Goal: Task Accomplishment & Management: Complete application form

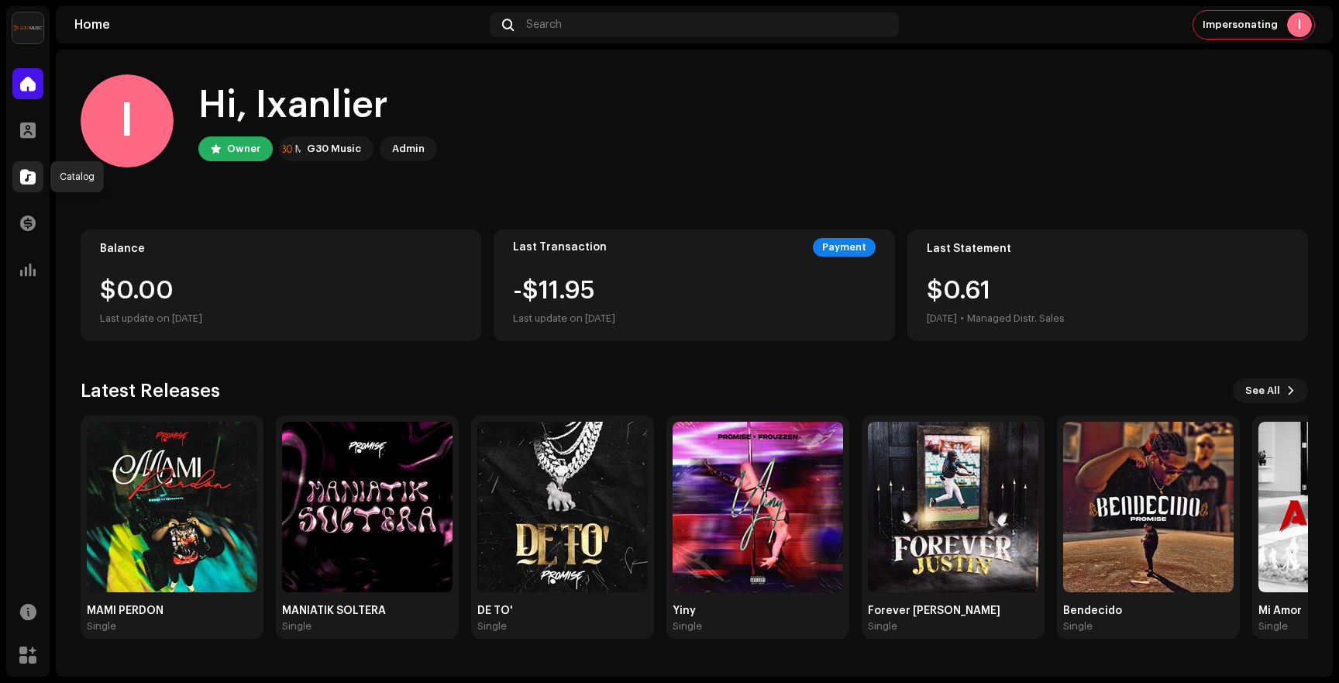
click at [27, 181] on span at bounding box center [27, 176] width 15 height 12
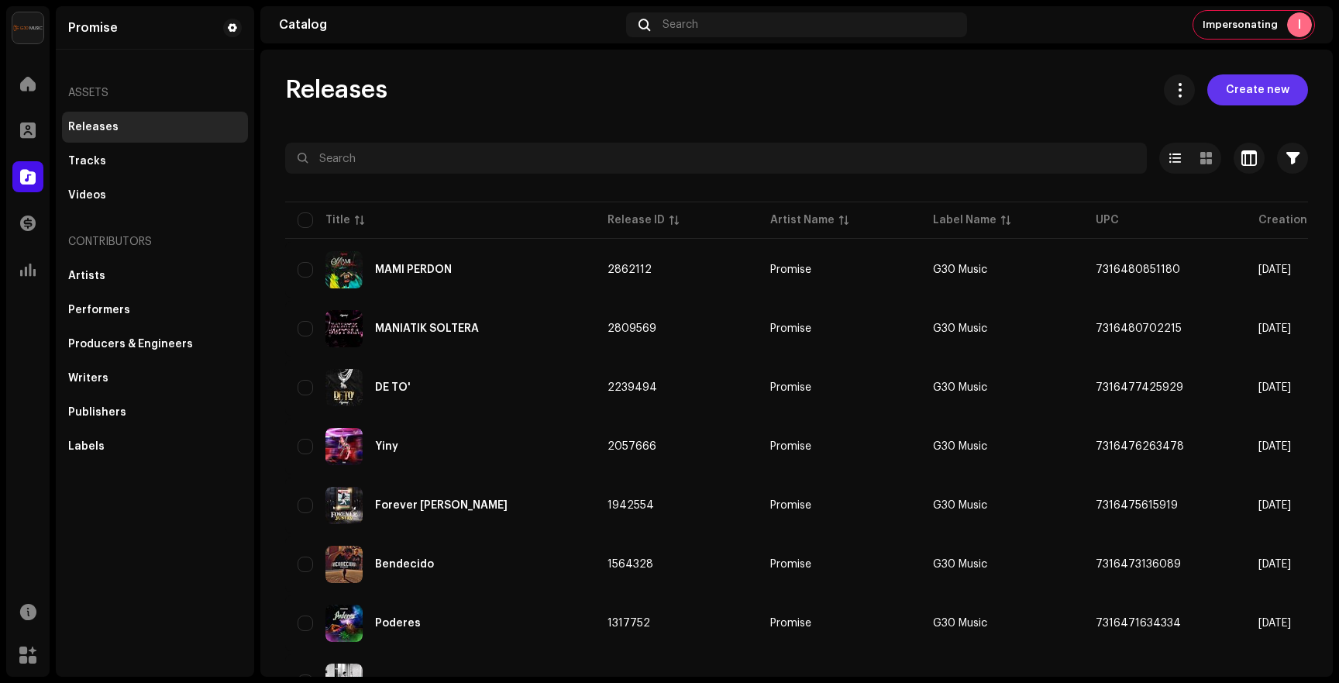
click at [1245, 83] on span "Create new" at bounding box center [1258, 89] width 64 height 31
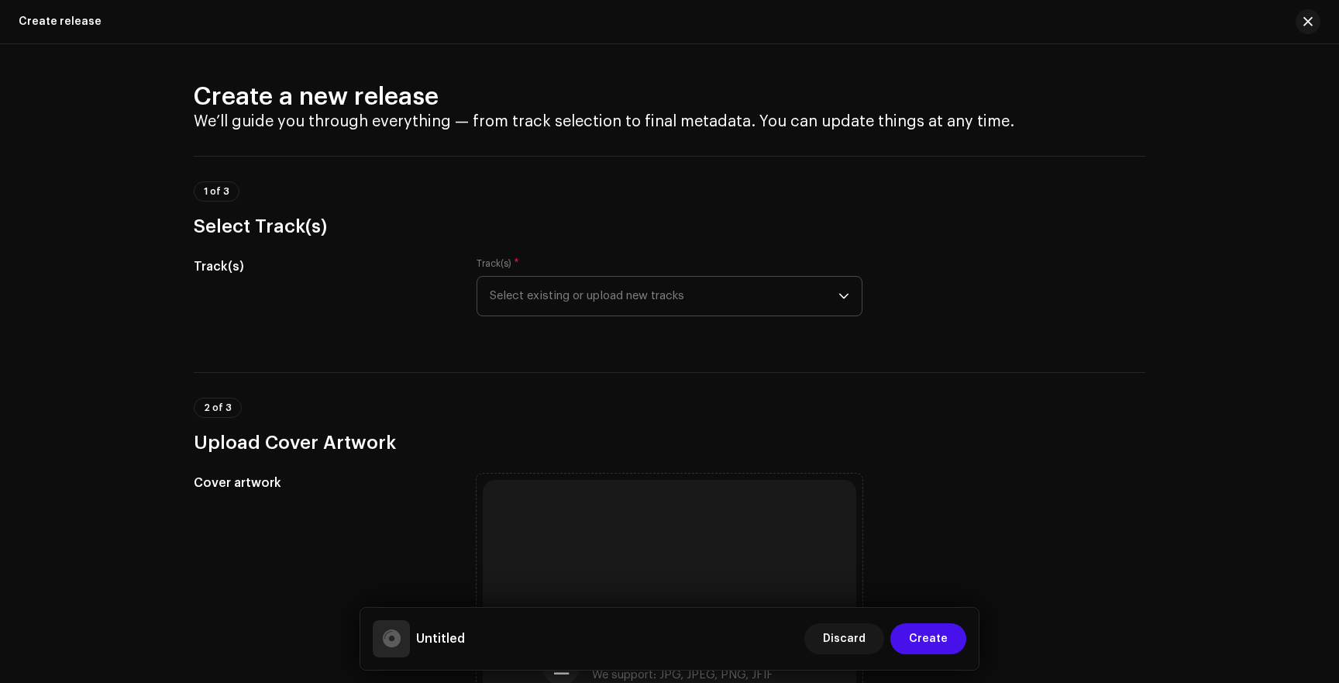
click at [553, 300] on span "Select existing or upload new tracks" at bounding box center [664, 296] width 349 height 39
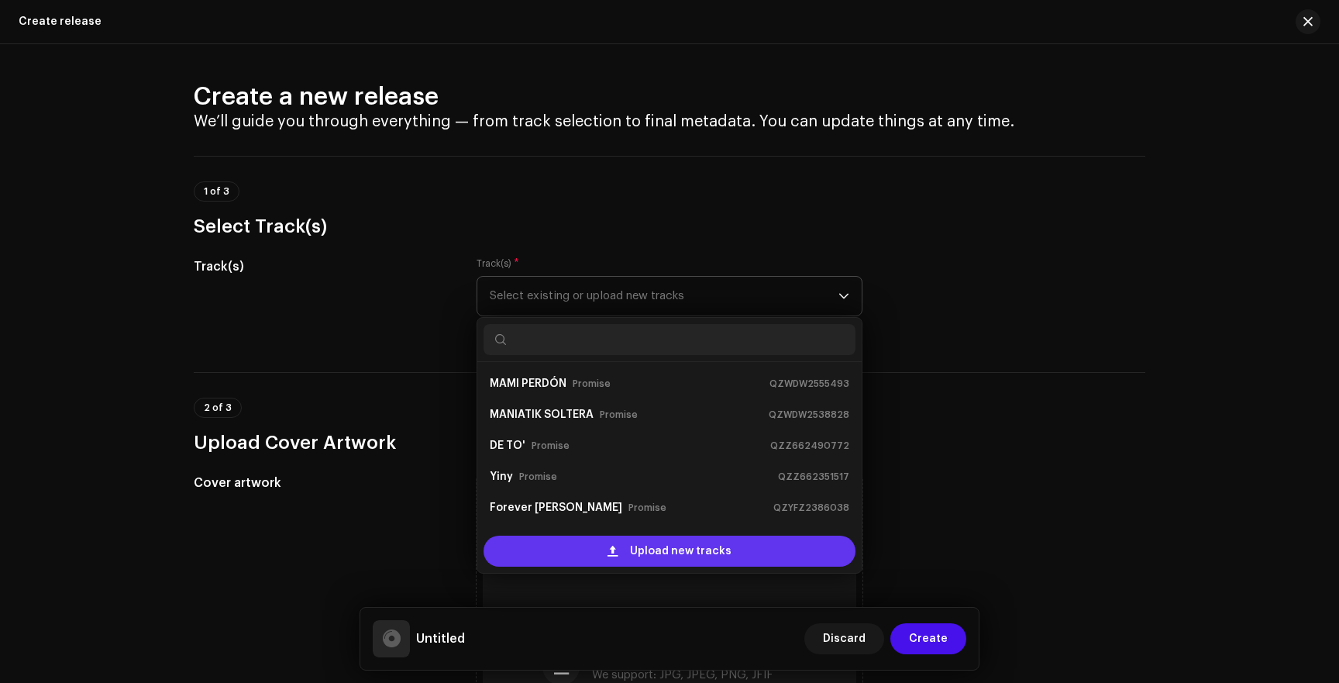
scroll to position [25, 0]
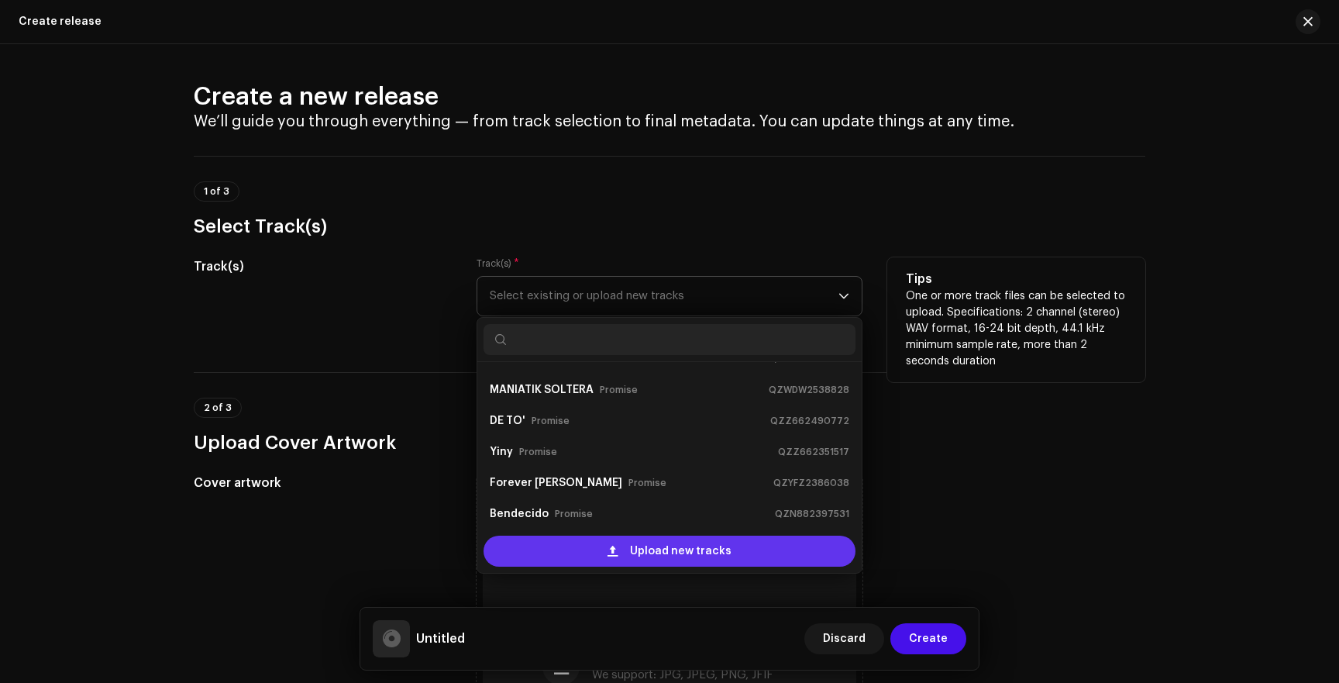
click at [571, 559] on div "Upload new tracks" at bounding box center [670, 550] width 372 height 31
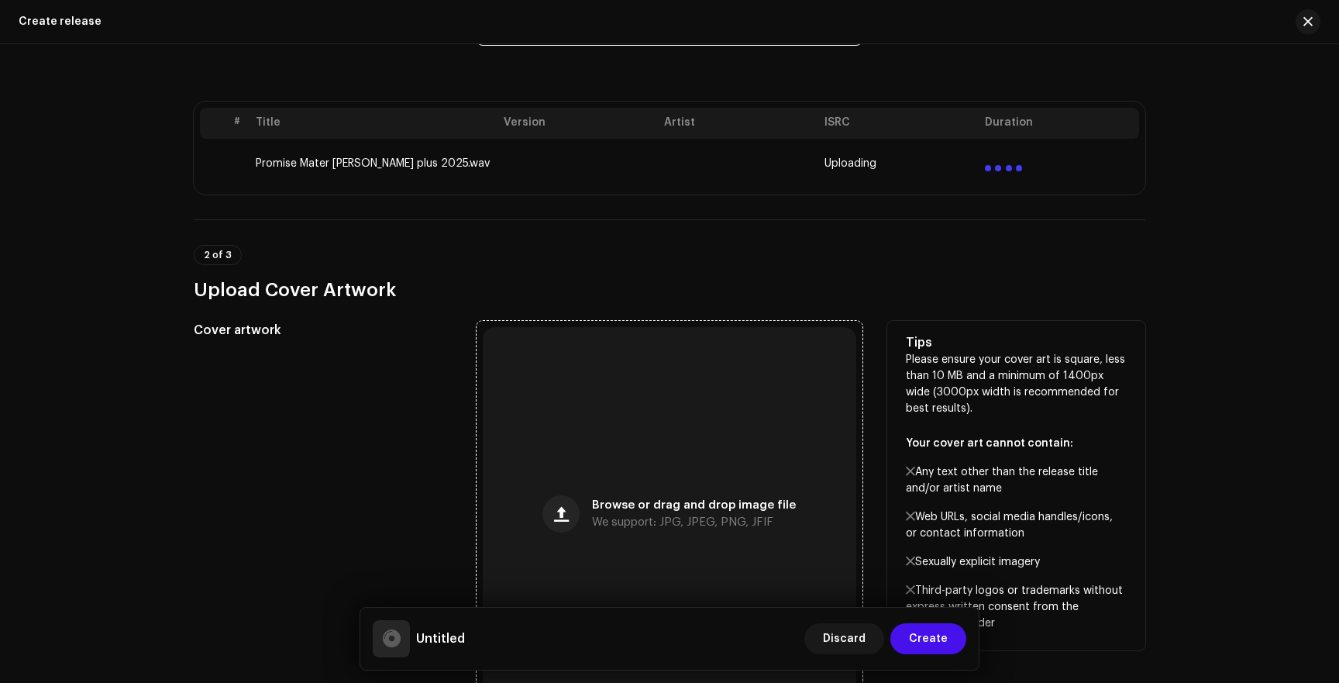
scroll to position [277, 0]
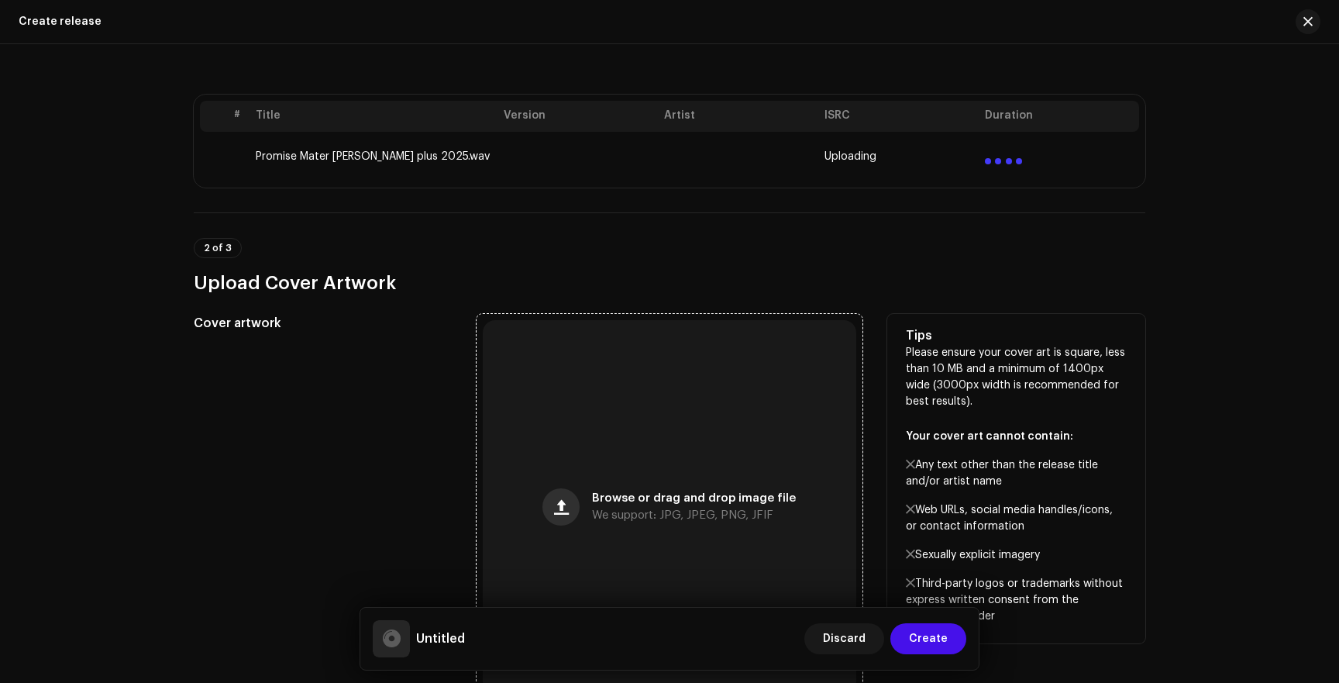
click at [553, 515] on button "button" at bounding box center [560, 506] width 37 height 37
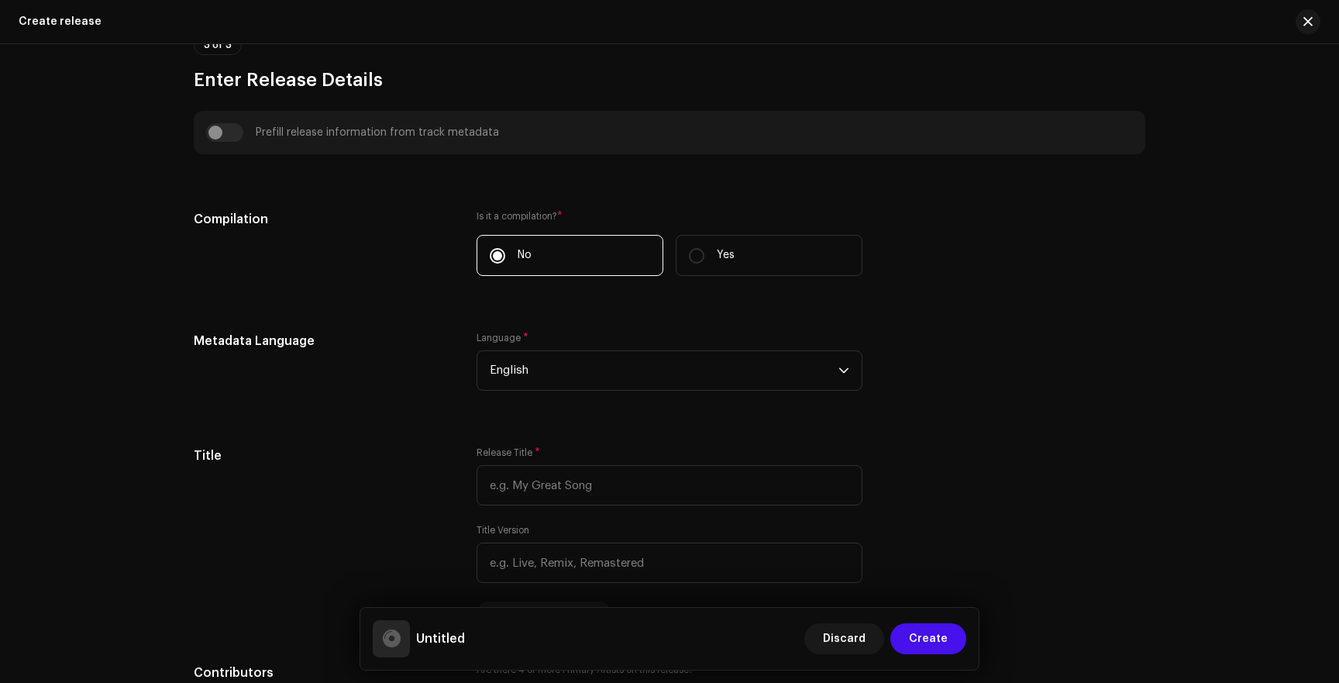
scroll to position [1043, 0]
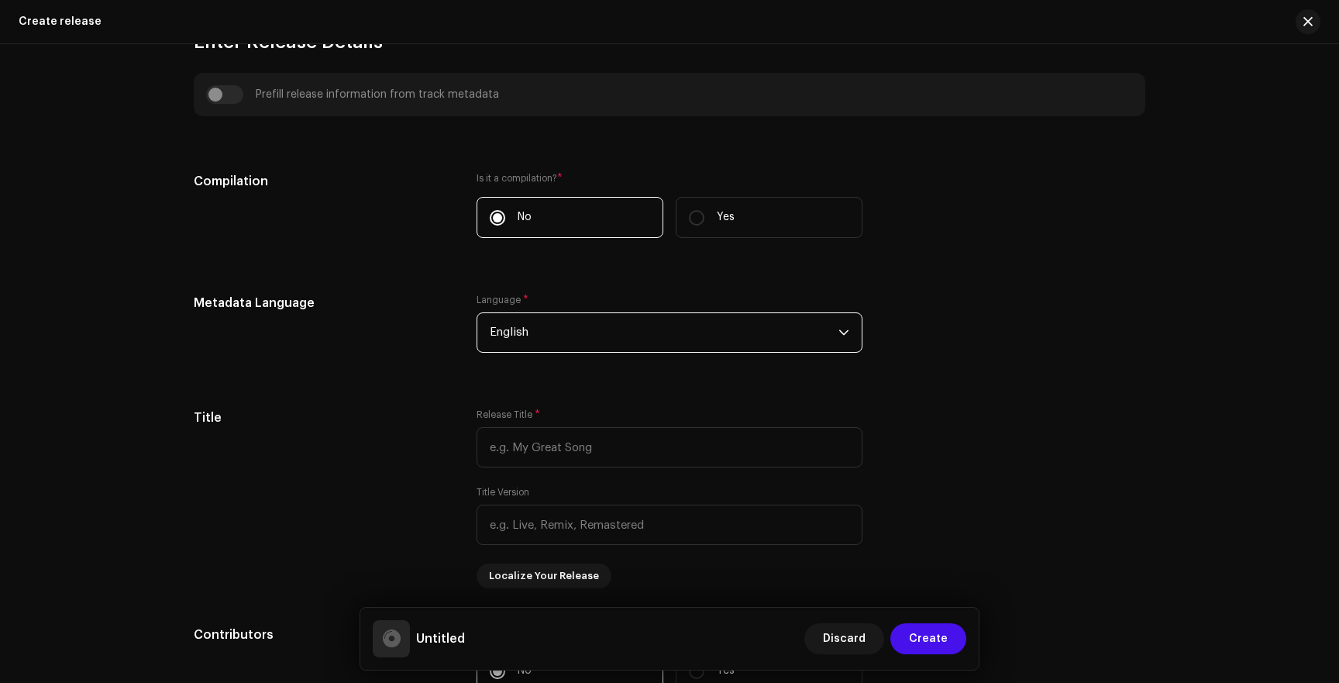
click at [556, 334] on span "English" at bounding box center [664, 332] width 349 height 39
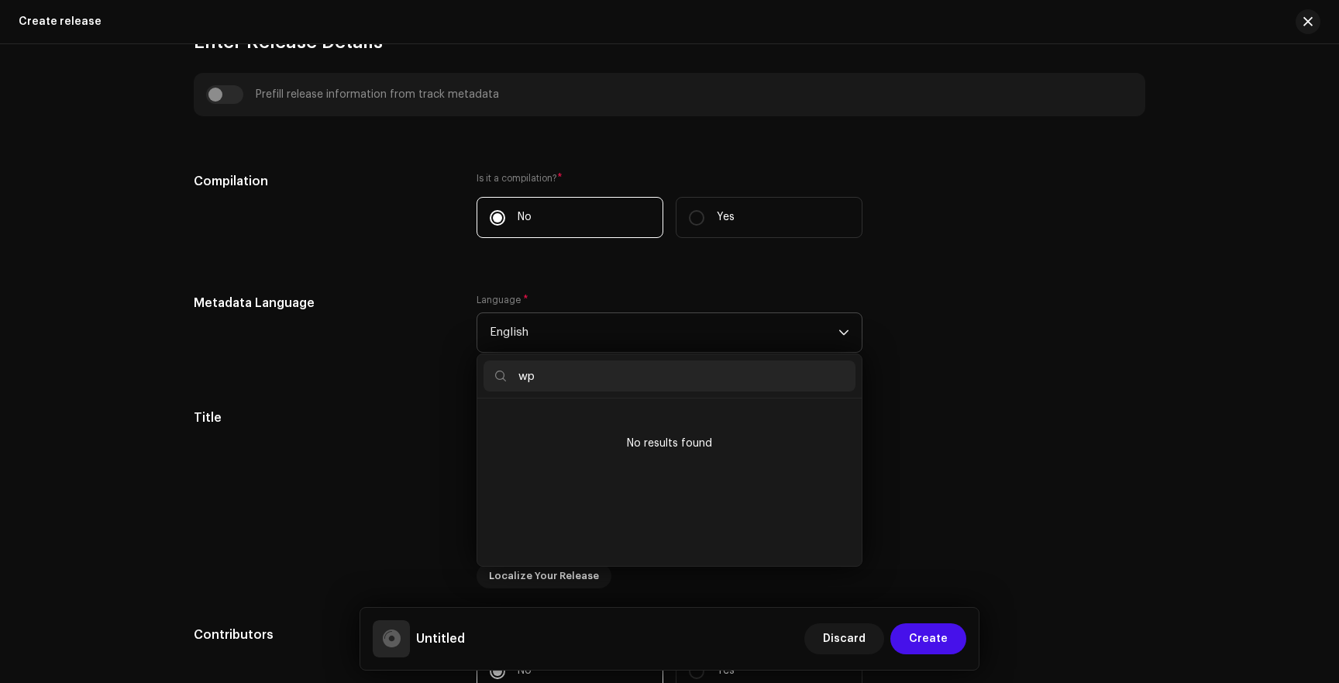
scroll to position [0, 0]
type input "w"
type input "spani"
click at [544, 448] on span "Spanish ([GEOGRAPHIC_DATA])" at bounding box center [573, 450] width 167 height 15
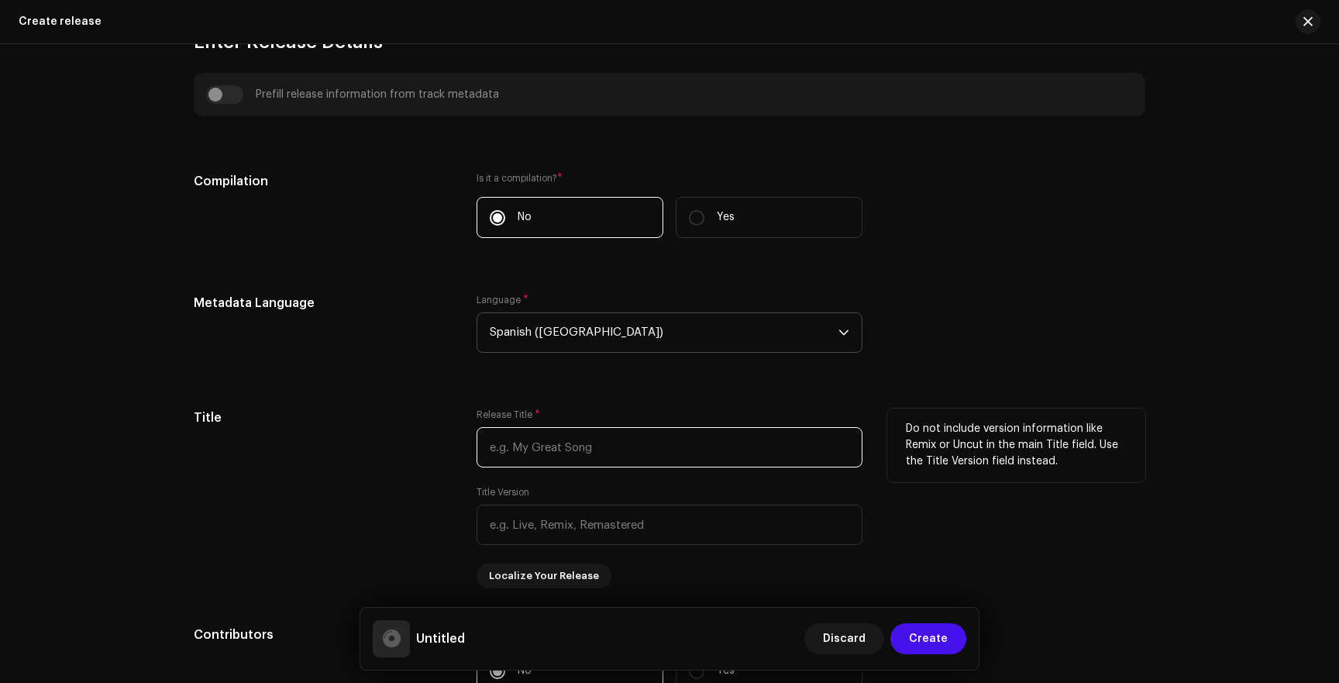
click at [552, 456] on input "text" at bounding box center [670, 447] width 386 height 40
type input "CORAZÓN"
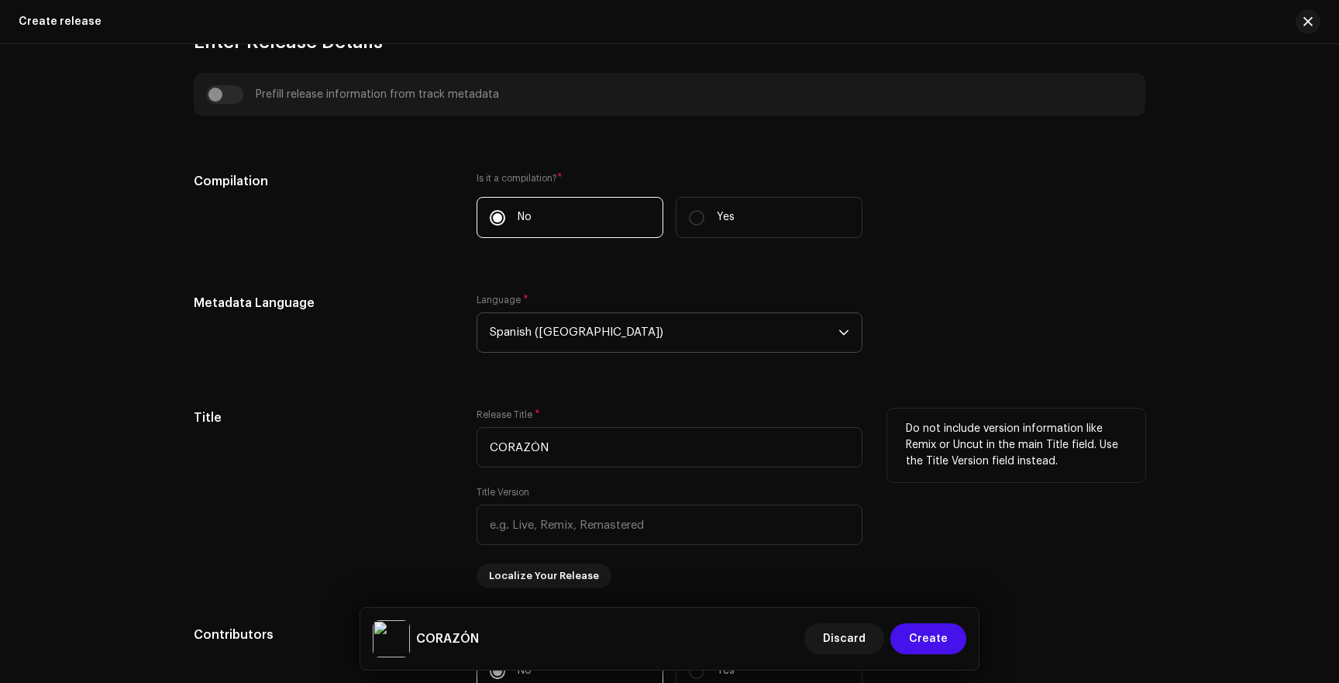
click at [401, 442] on div "Title" at bounding box center [323, 498] width 258 height 180
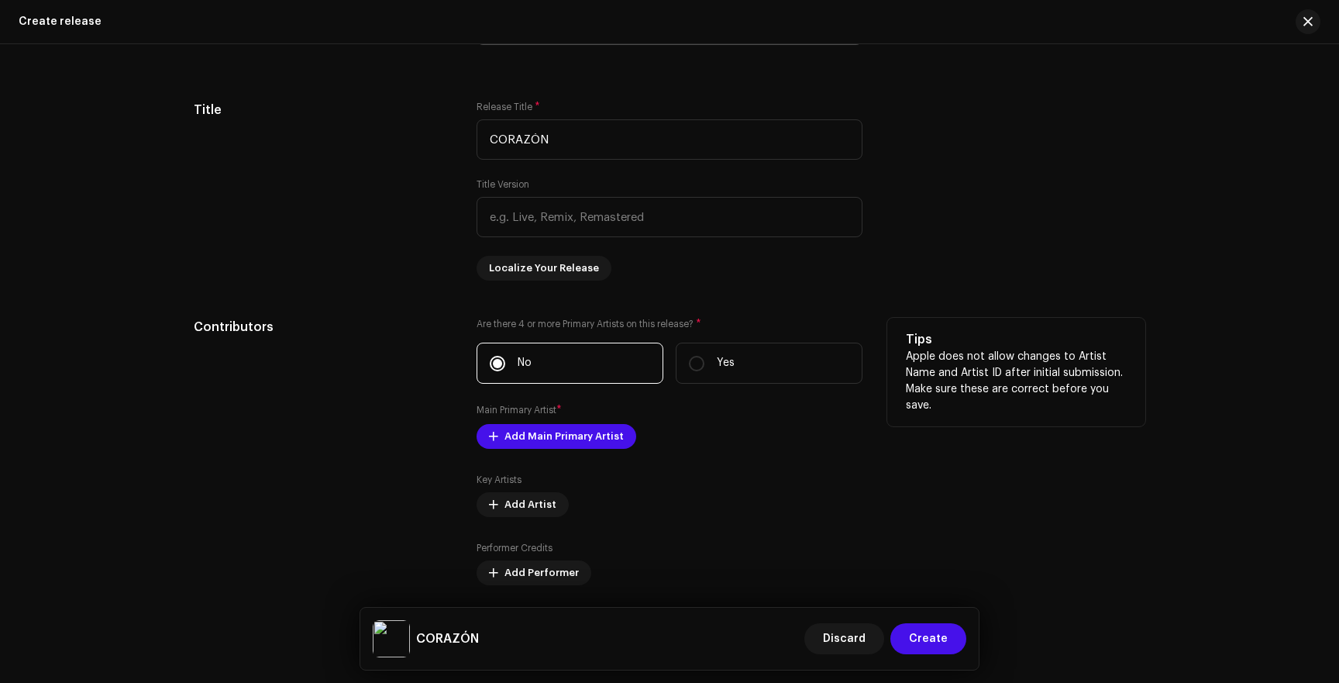
scroll to position [1362, 0]
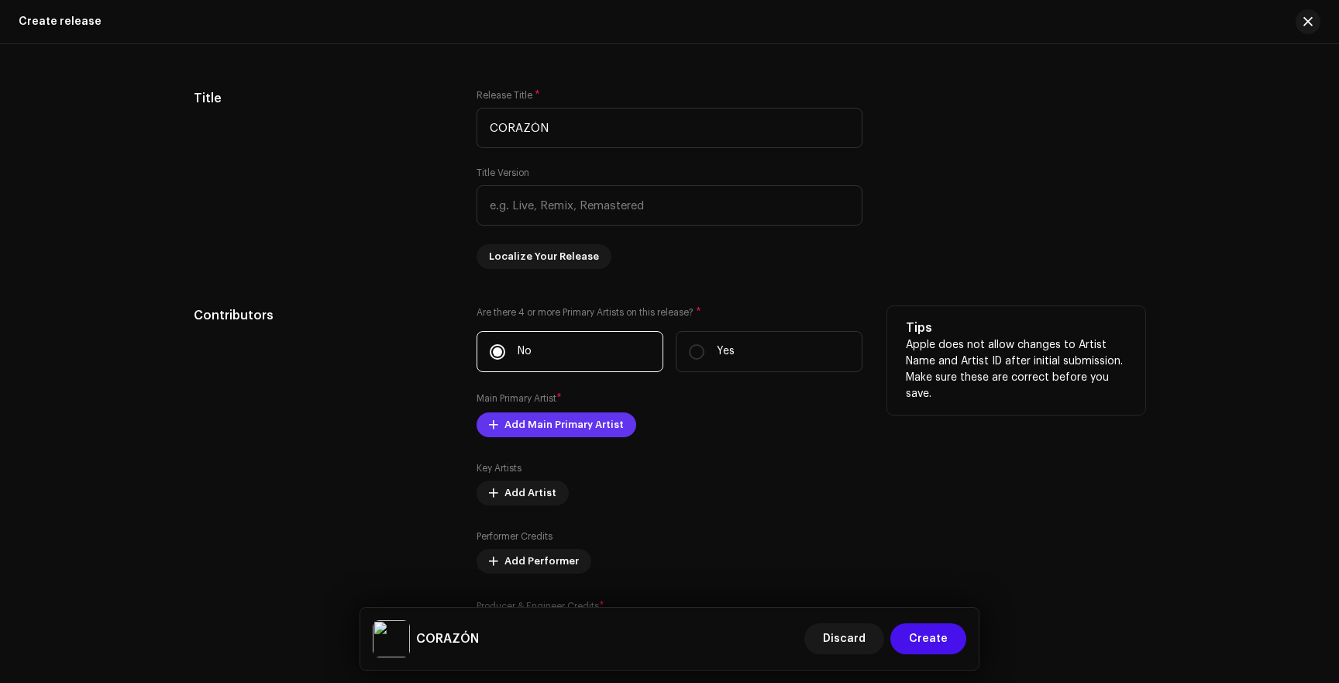
click at [546, 431] on span "Add Main Primary Artist" at bounding box center [563, 424] width 119 height 31
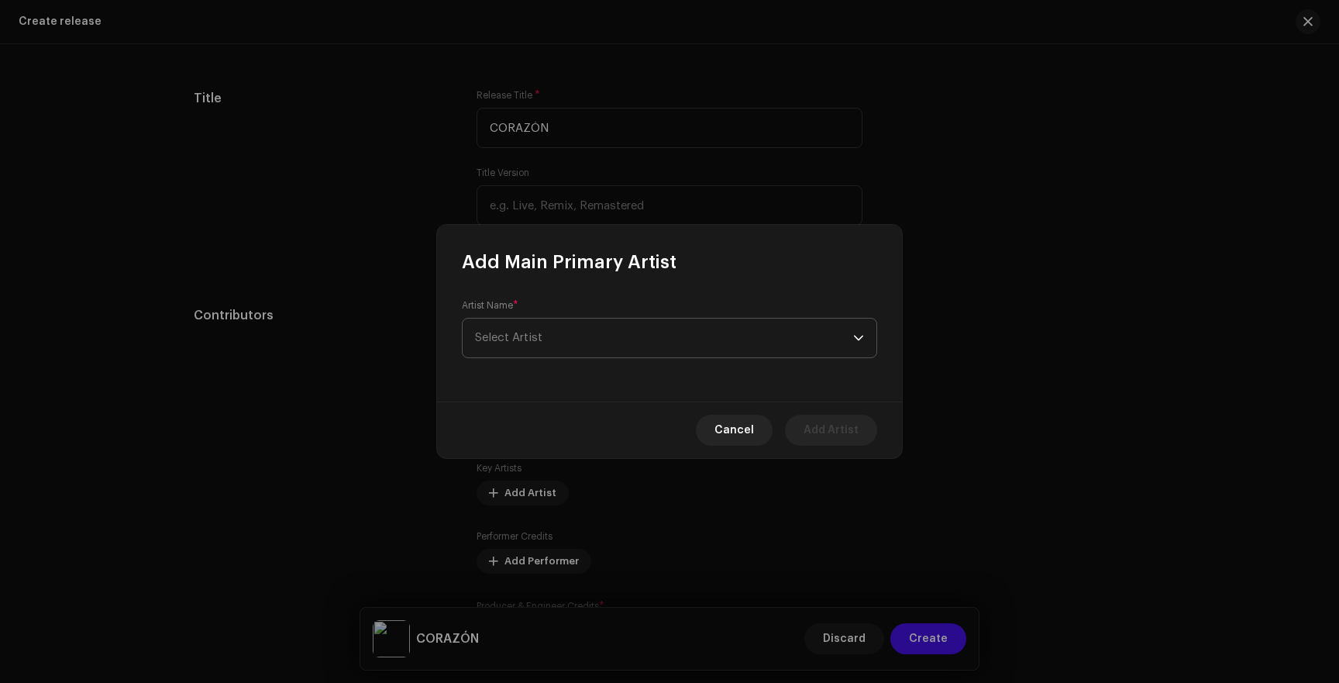
click at [561, 335] on span "Select Artist" at bounding box center [664, 337] width 378 height 39
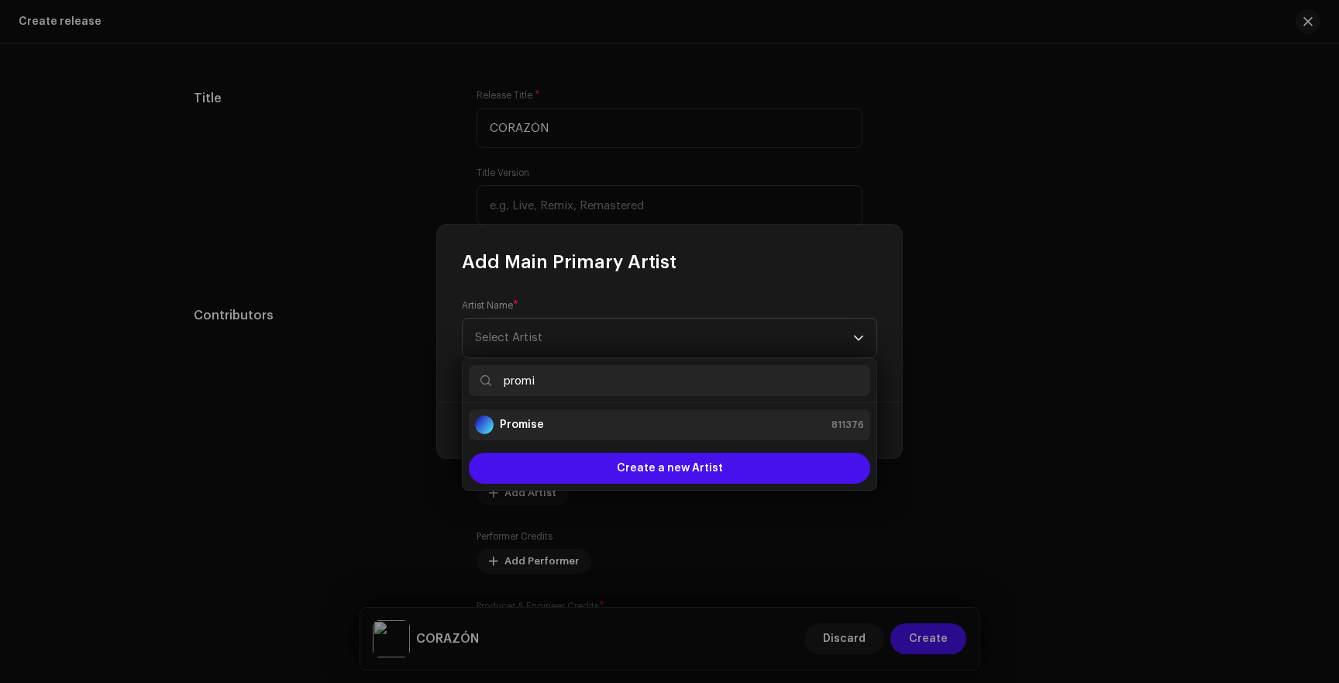
type input "promi"
click at [534, 418] on strong "Promise" at bounding box center [522, 424] width 44 height 15
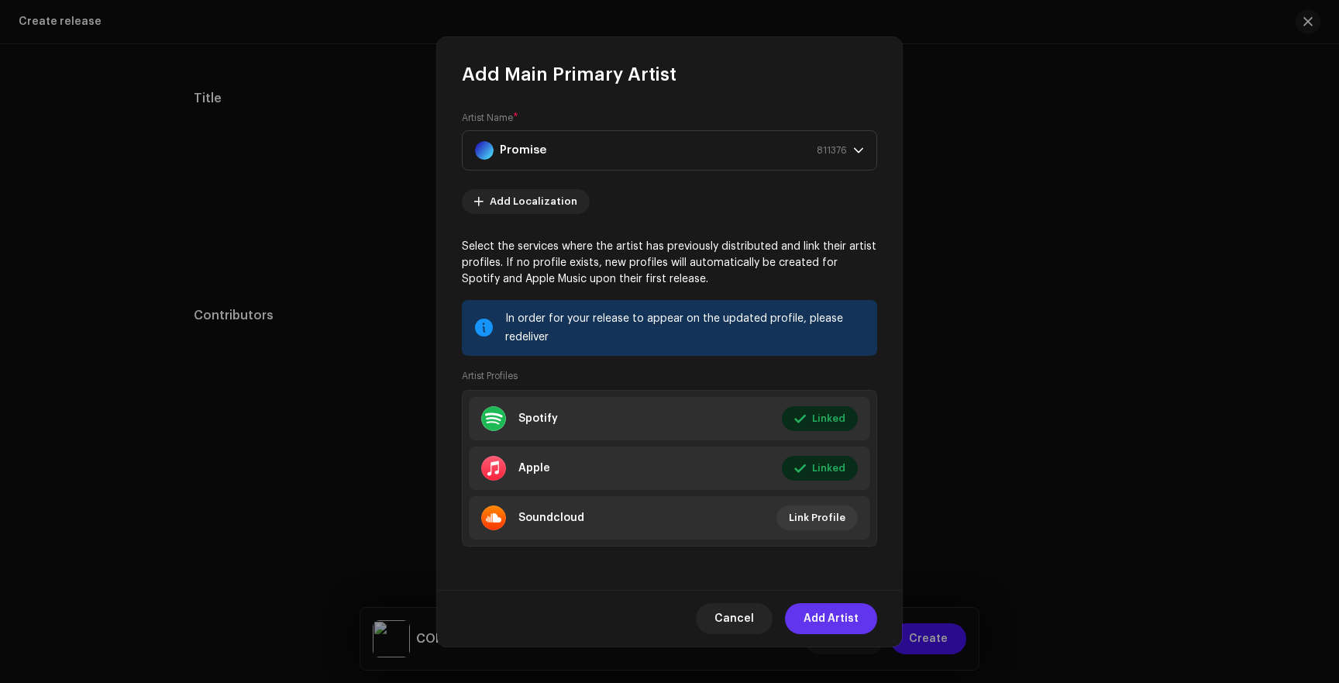
click at [829, 620] on span "Add Artist" at bounding box center [831, 618] width 55 height 31
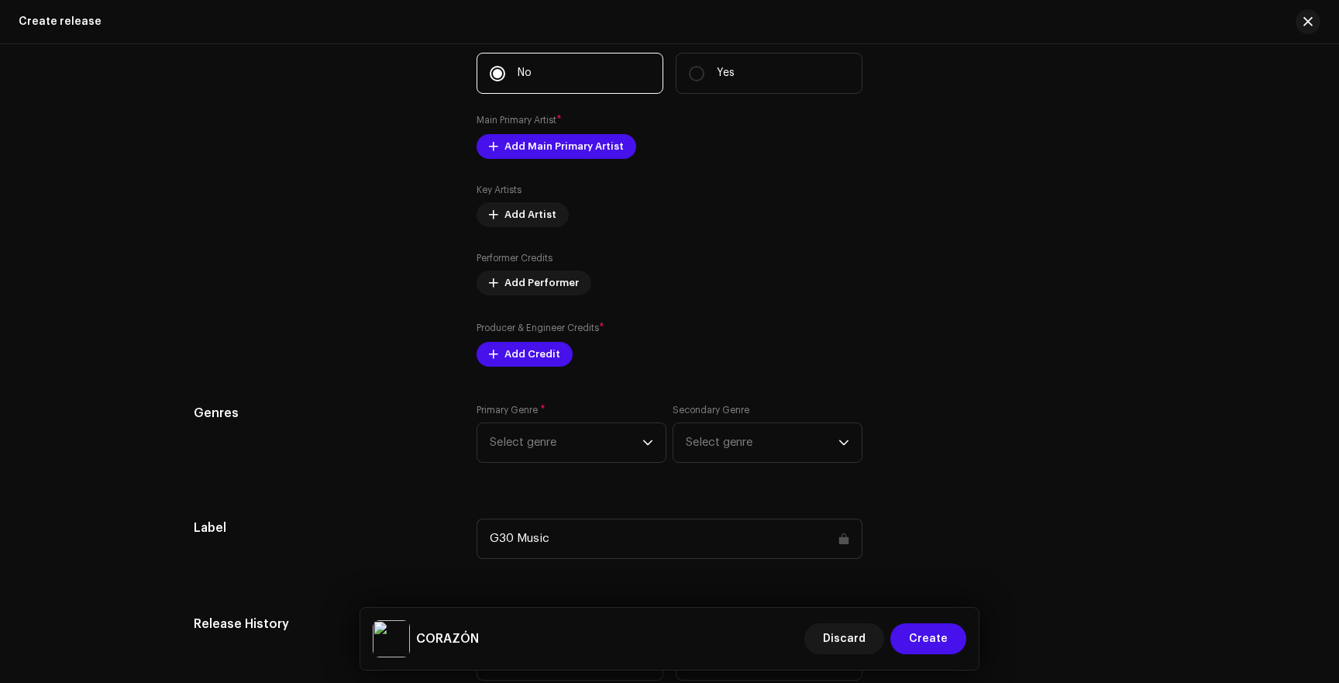
scroll to position [1673, 0]
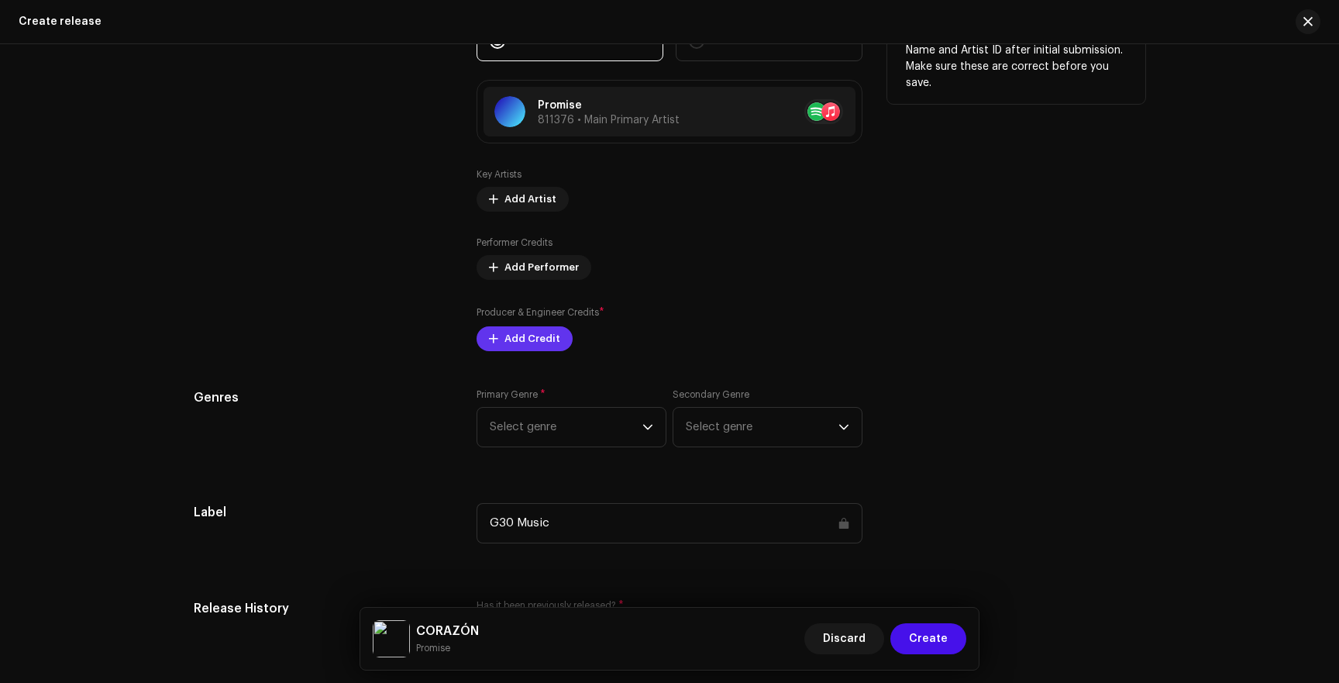
click at [498, 351] on button "Add Credit" at bounding box center [525, 338] width 96 height 25
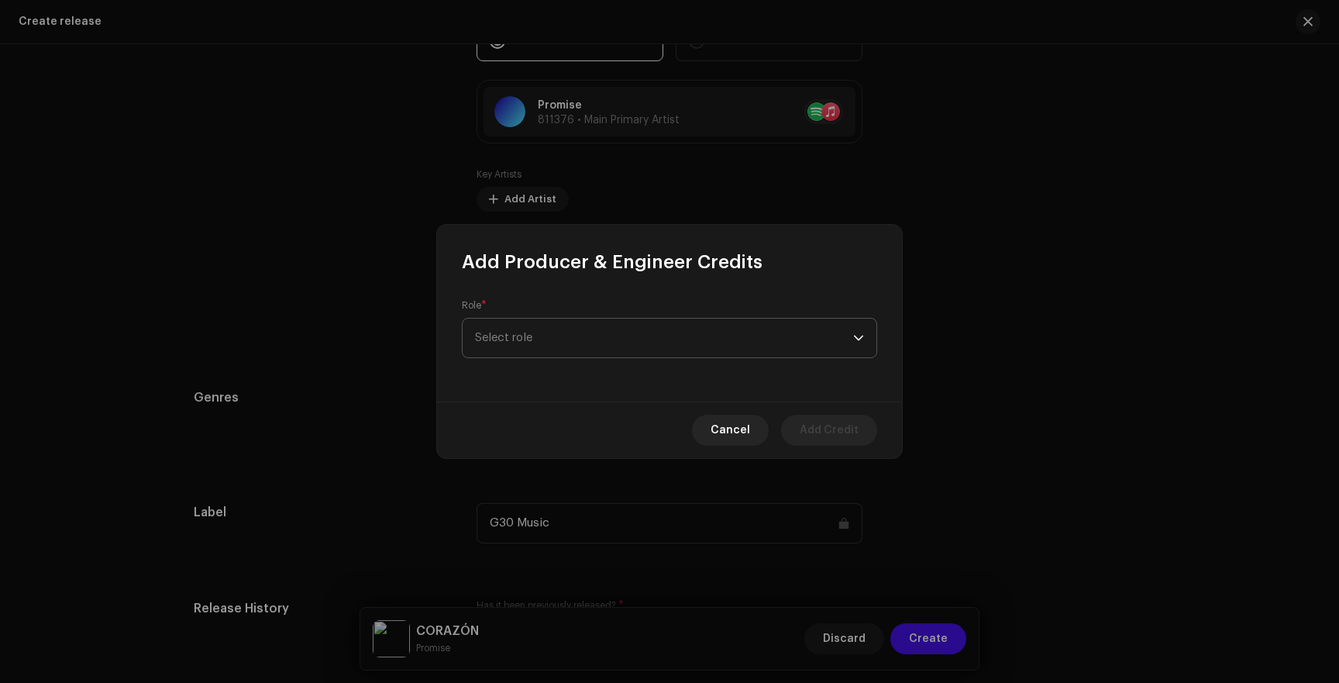
click at [524, 340] on span "Select role" at bounding box center [664, 337] width 378 height 39
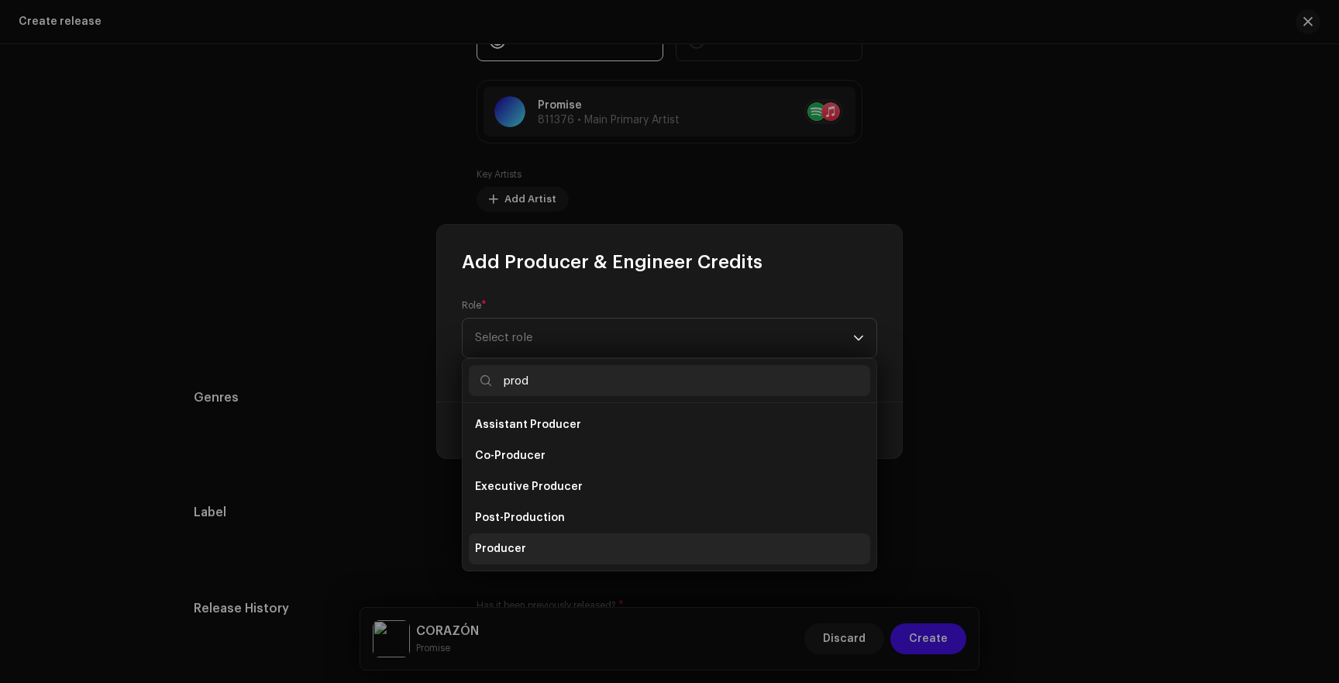
type input "prod"
click at [496, 552] on span "Producer" at bounding box center [500, 548] width 51 height 15
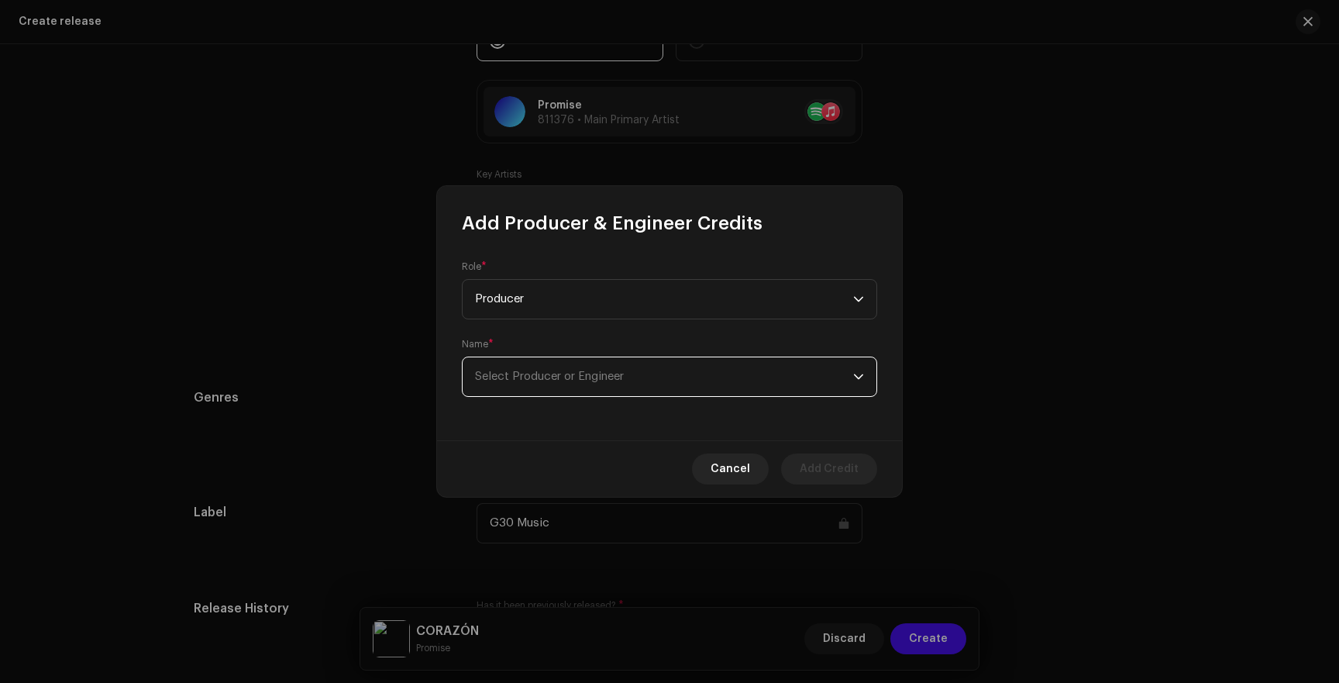
click at [539, 380] on span "Select Producer or Engineer" at bounding box center [549, 376] width 149 height 12
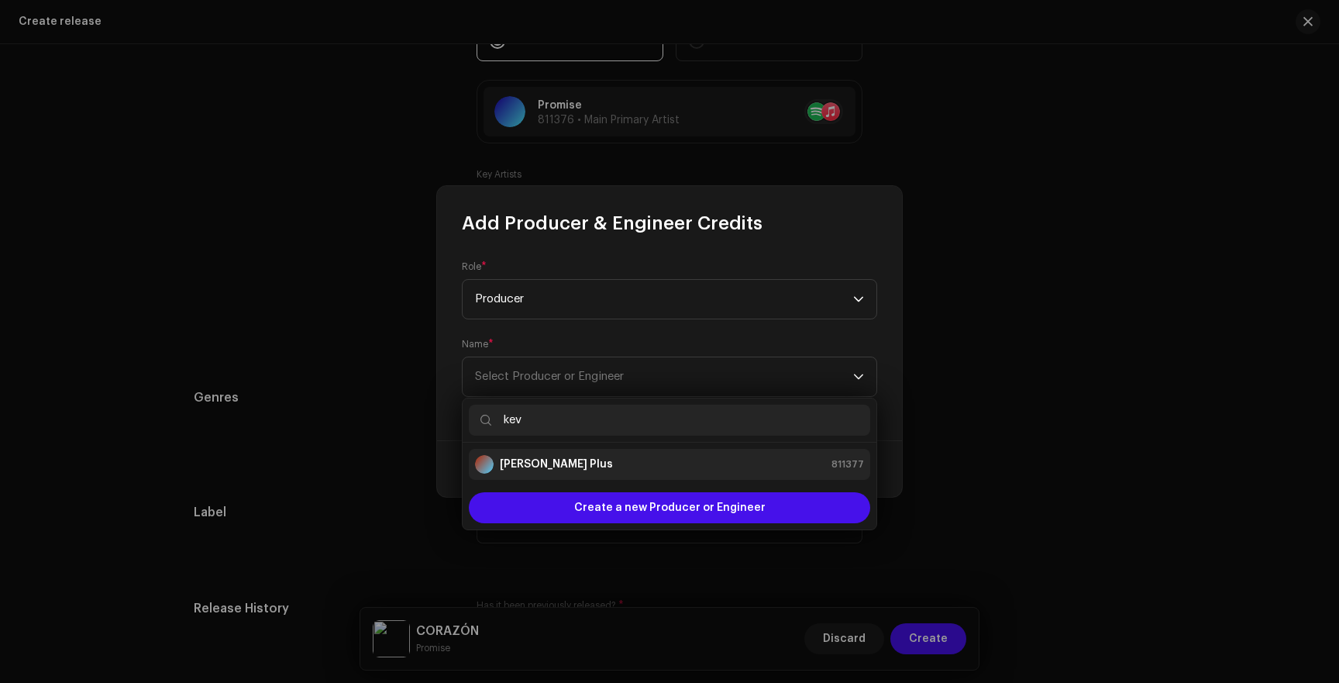
type input "kev"
click at [542, 463] on strong "[PERSON_NAME] Plus" at bounding box center [556, 463] width 113 height 15
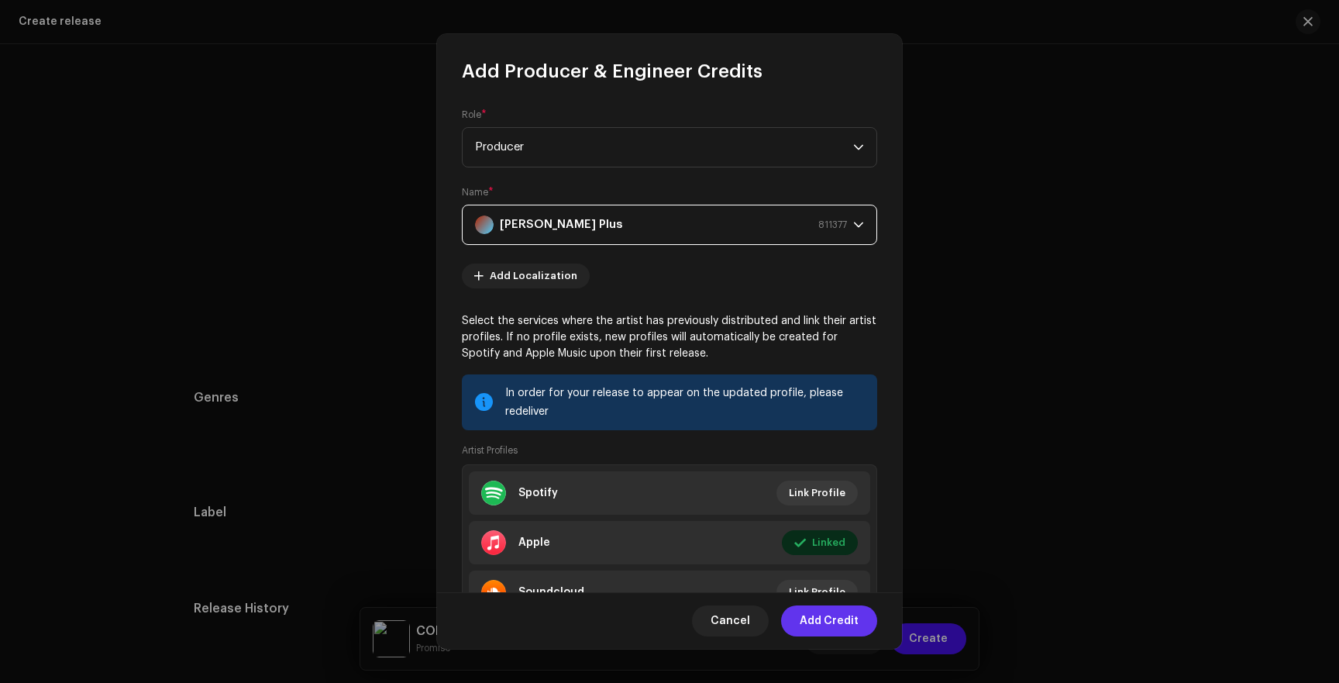
click at [834, 621] on span "Add Credit" at bounding box center [829, 620] width 59 height 31
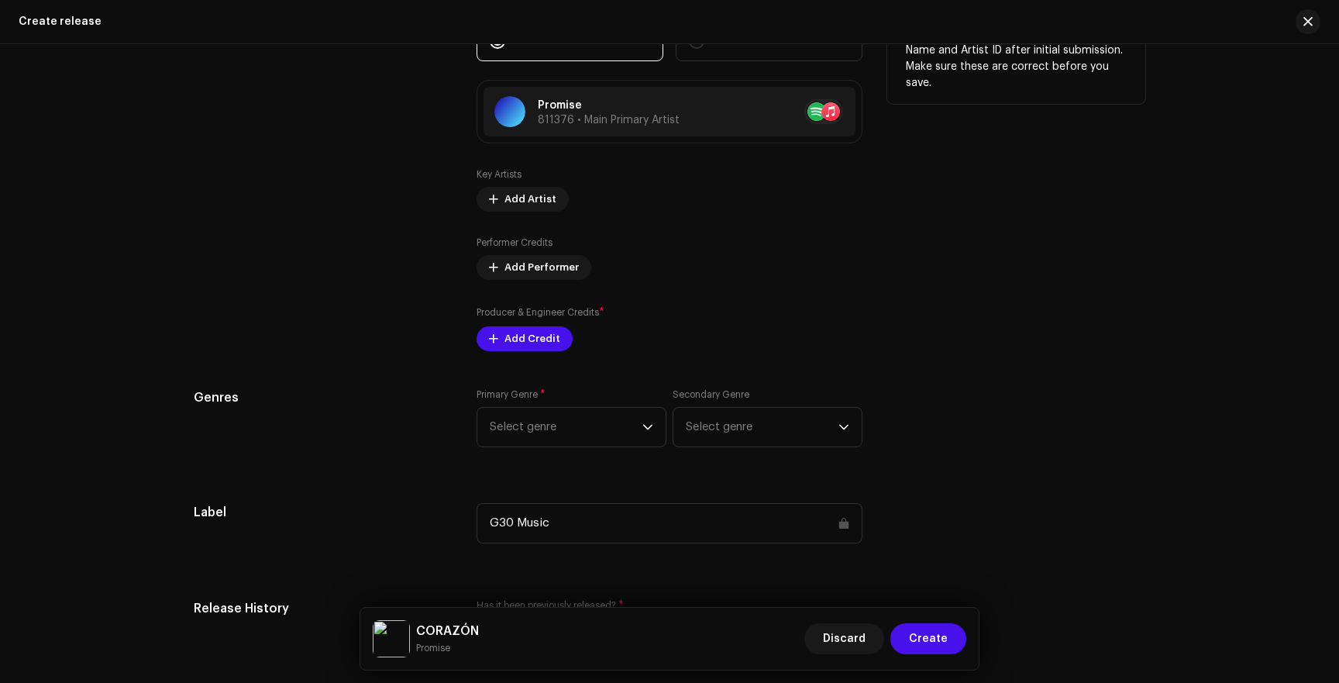
scroll to position [1722, 0]
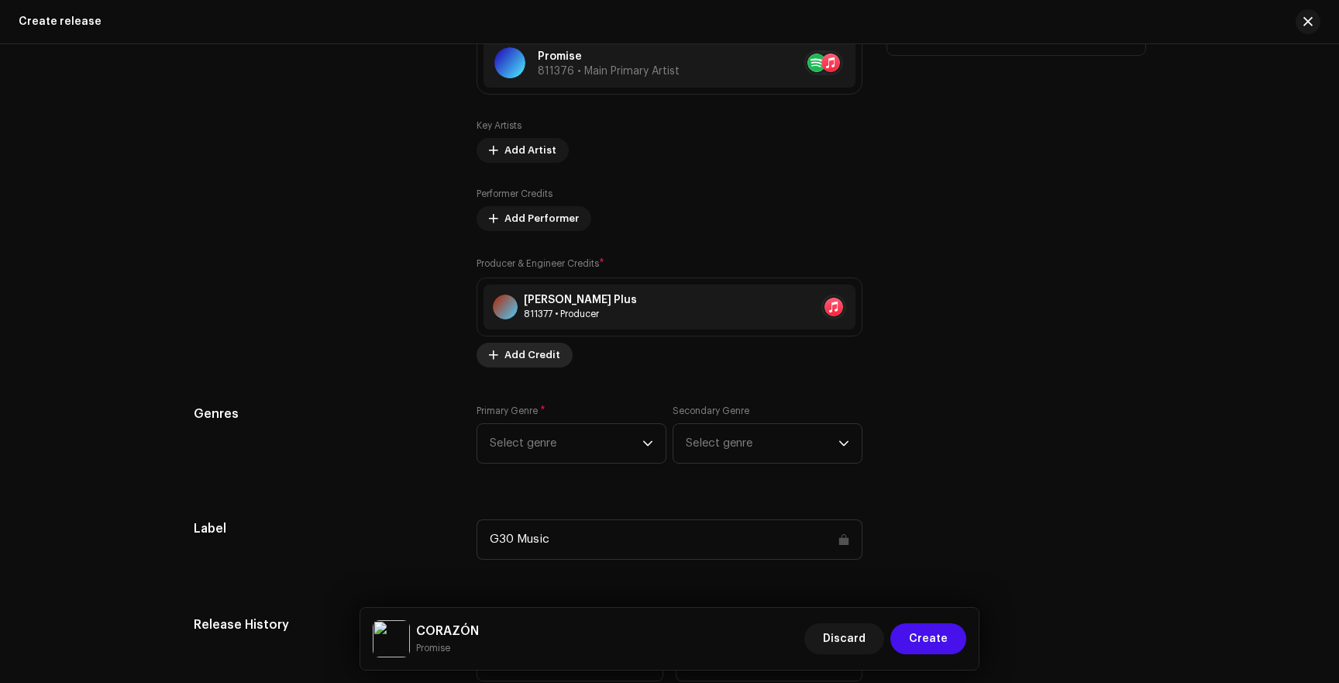
click at [499, 364] on button "Add Credit" at bounding box center [525, 355] width 96 height 25
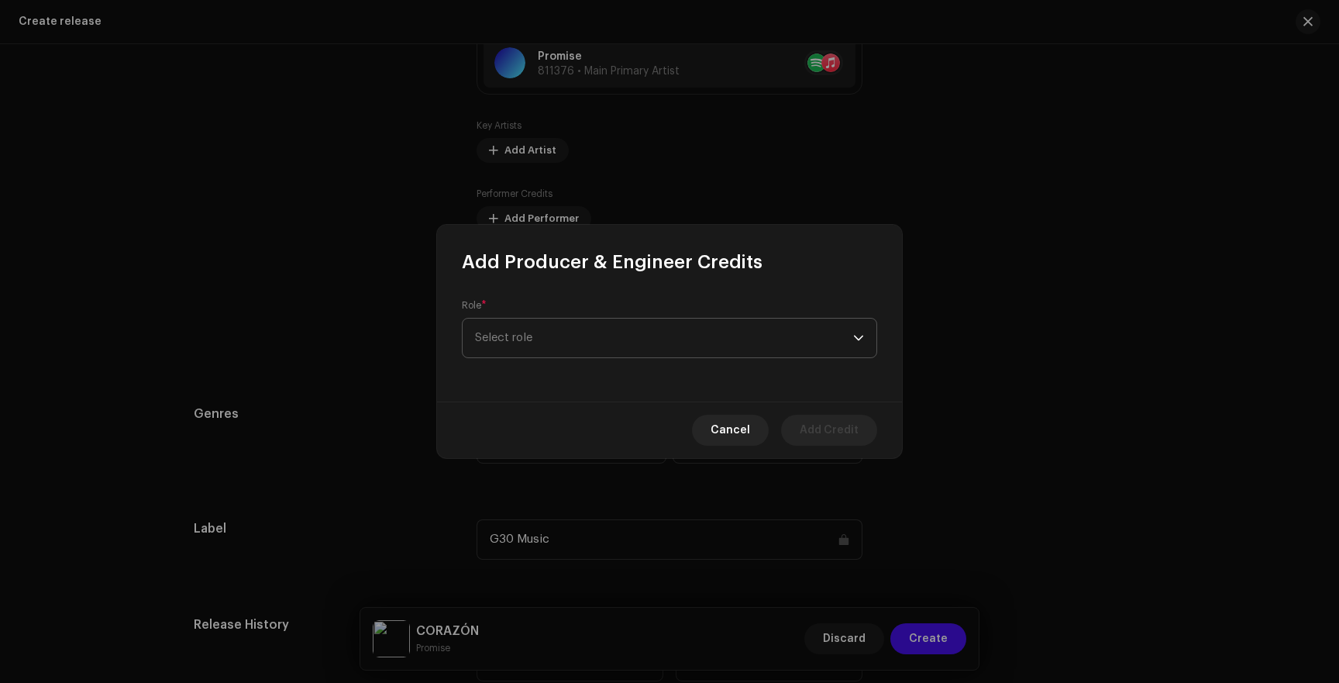
click at [534, 323] on span "Select role" at bounding box center [664, 337] width 378 height 39
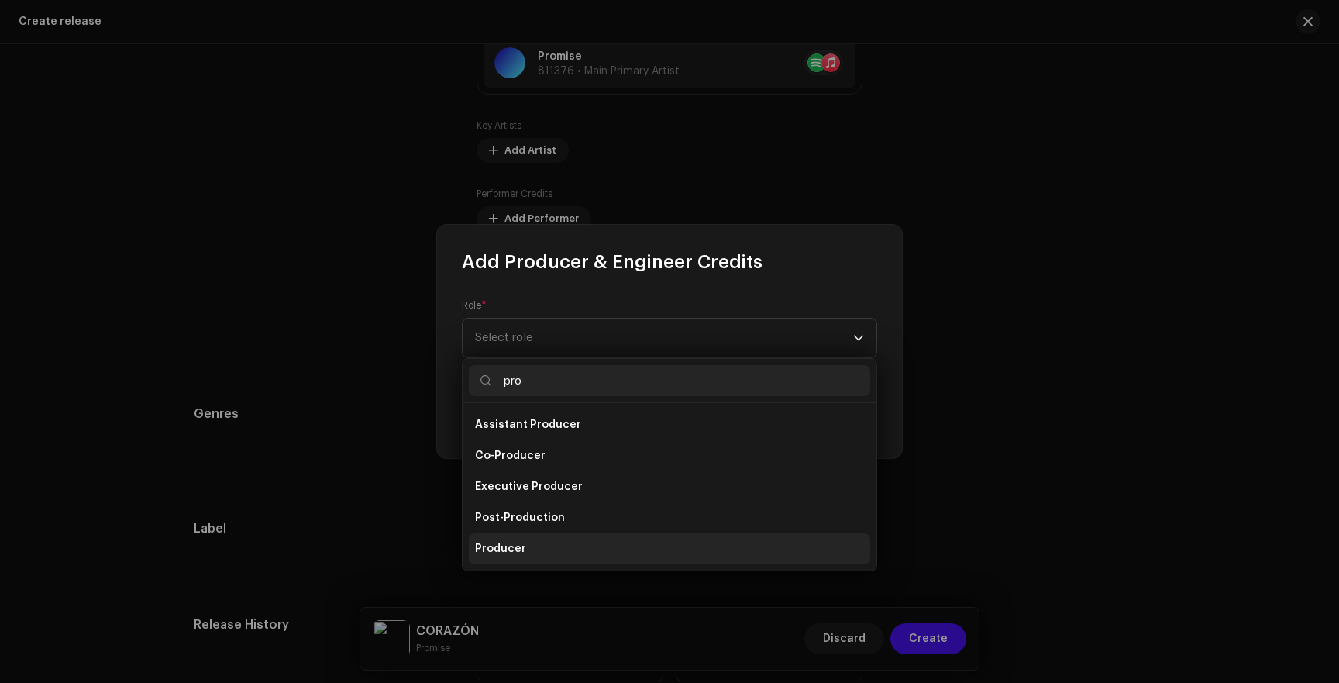
type input "pro"
click at [496, 557] on li "Producer" at bounding box center [669, 548] width 401 height 31
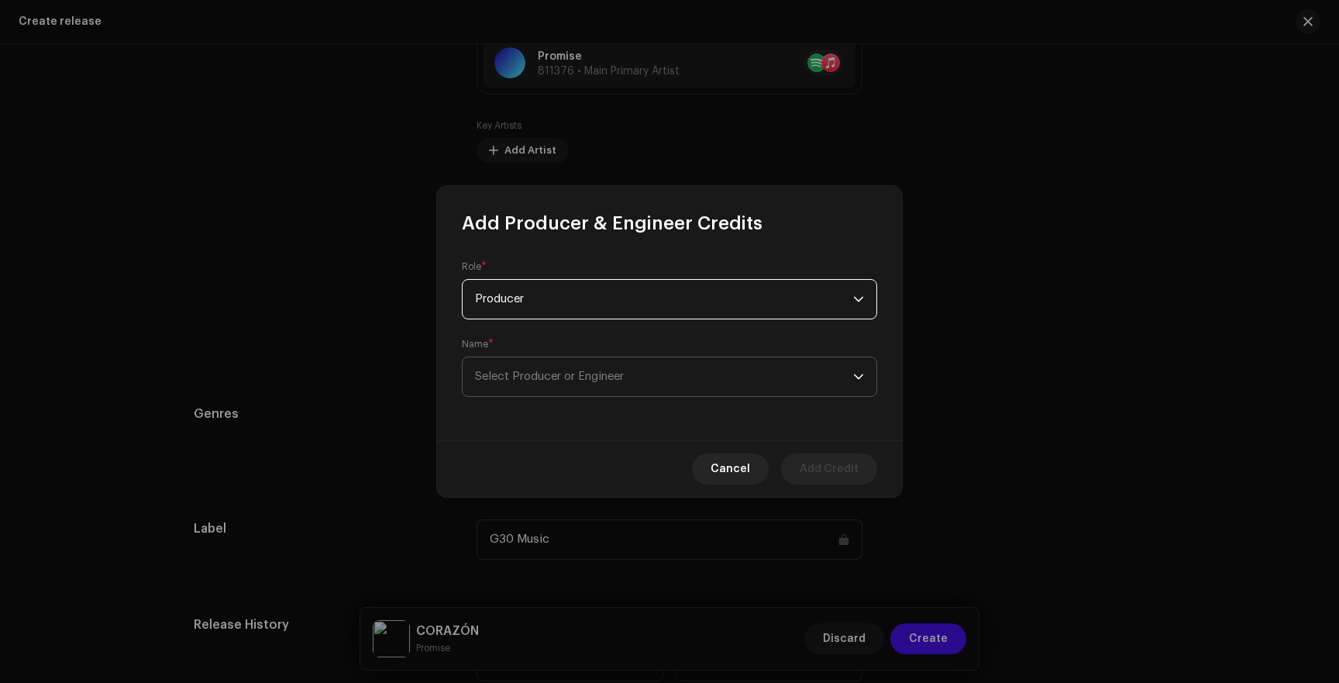
click at [542, 372] on span "Select Producer or Engineer" at bounding box center [549, 376] width 149 height 12
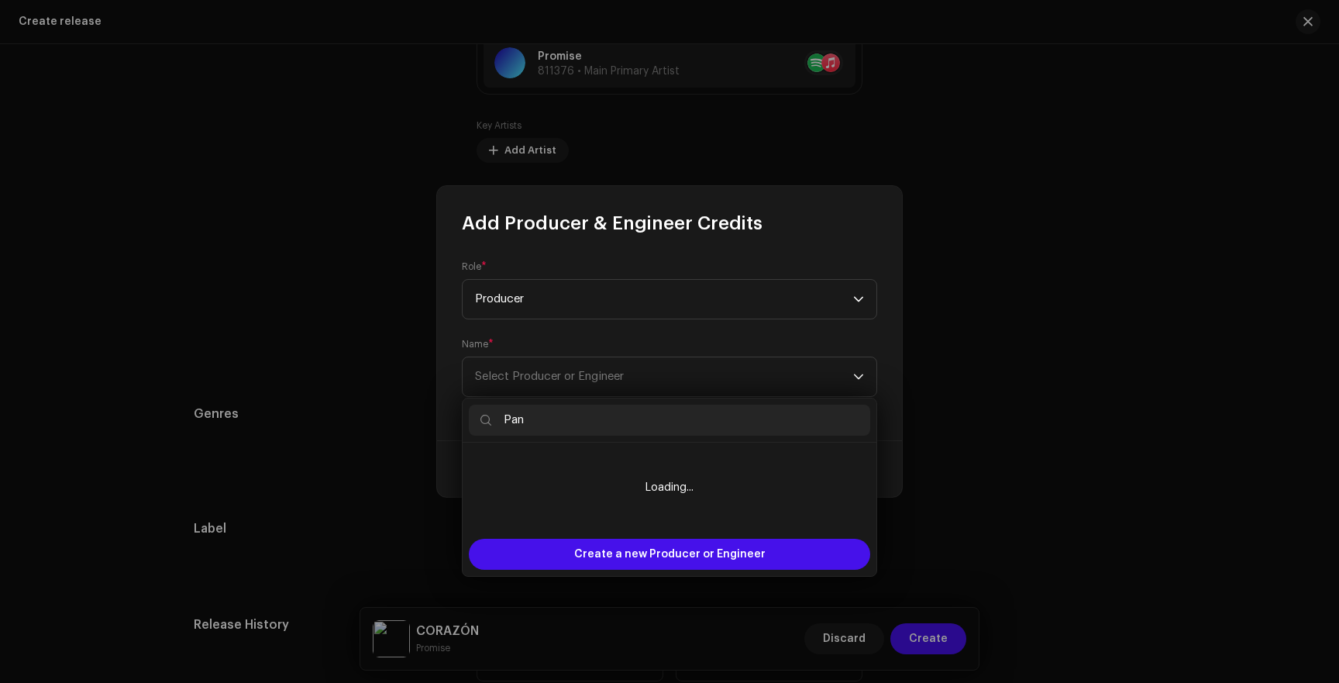
scroll to position [1802, 0]
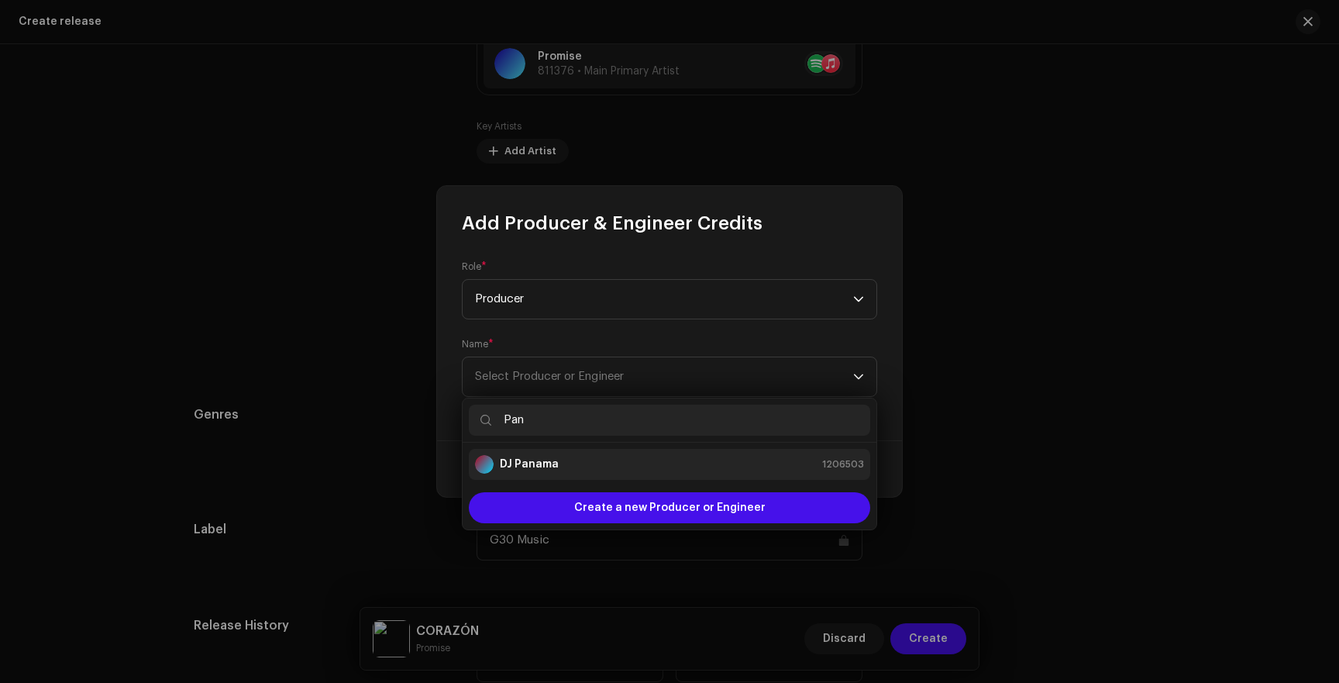
type input "Pan"
click at [516, 463] on strong "DJ Panama" at bounding box center [529, 463] width 59 height 15
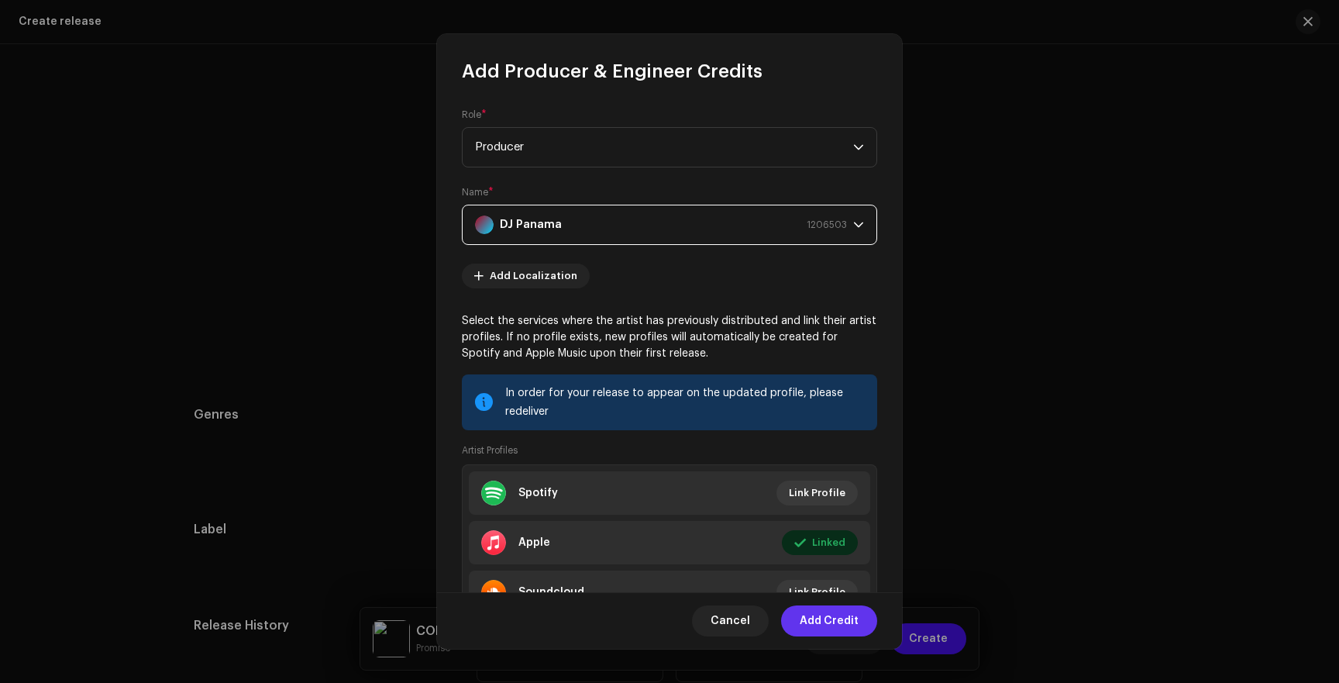
click at [825, 621] on span "Add Credit" at bounding box center [829, 620] width 59 height 31
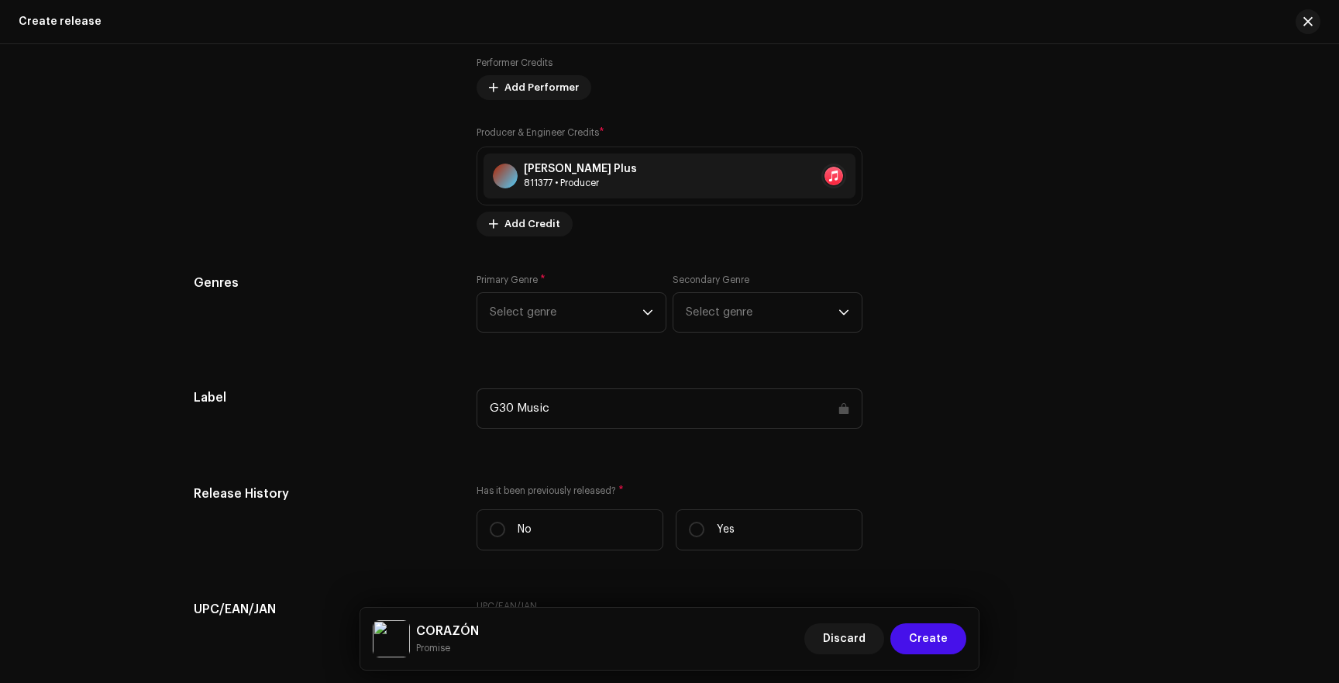
scroll to position [1968, 0]
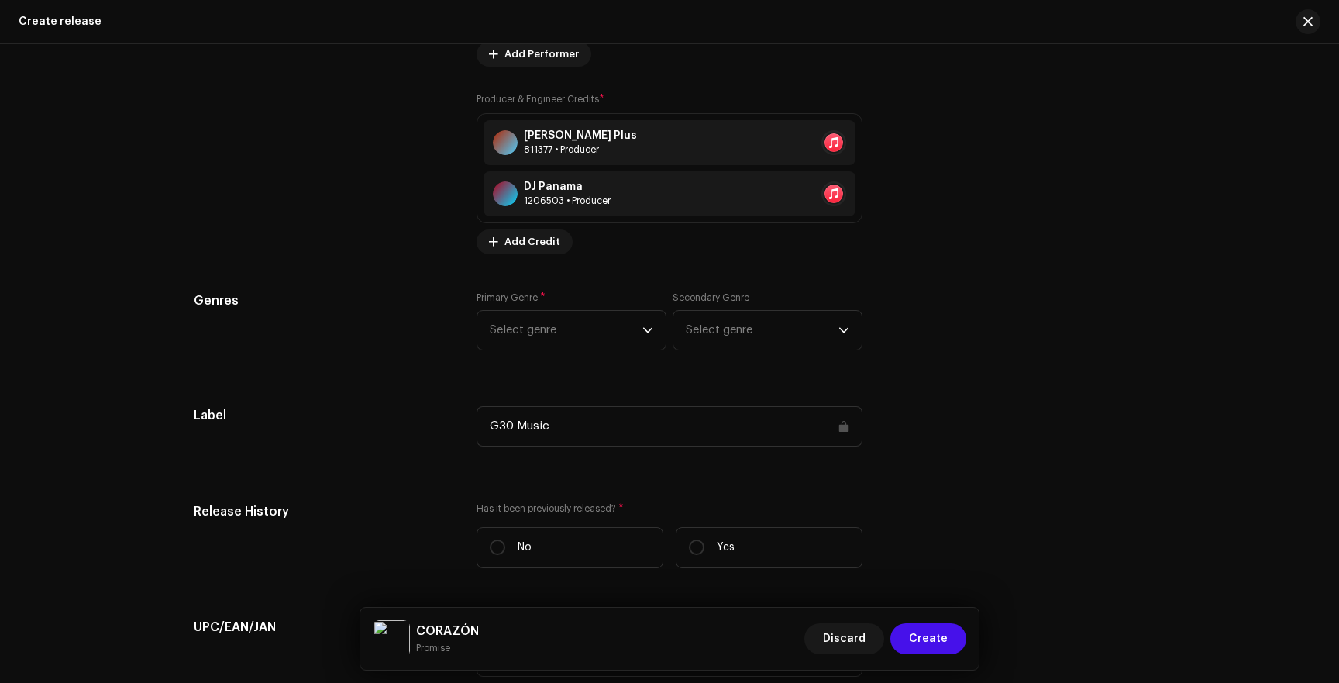
click at [550, 289] on div "Prefill release information from track metadata Compilation Is it a compilation…" at bounding box center [670, 106] width 952 height 1791
click at [543, 329] on span "Select genre" at bounding box center [566, 330] width 153 height 39
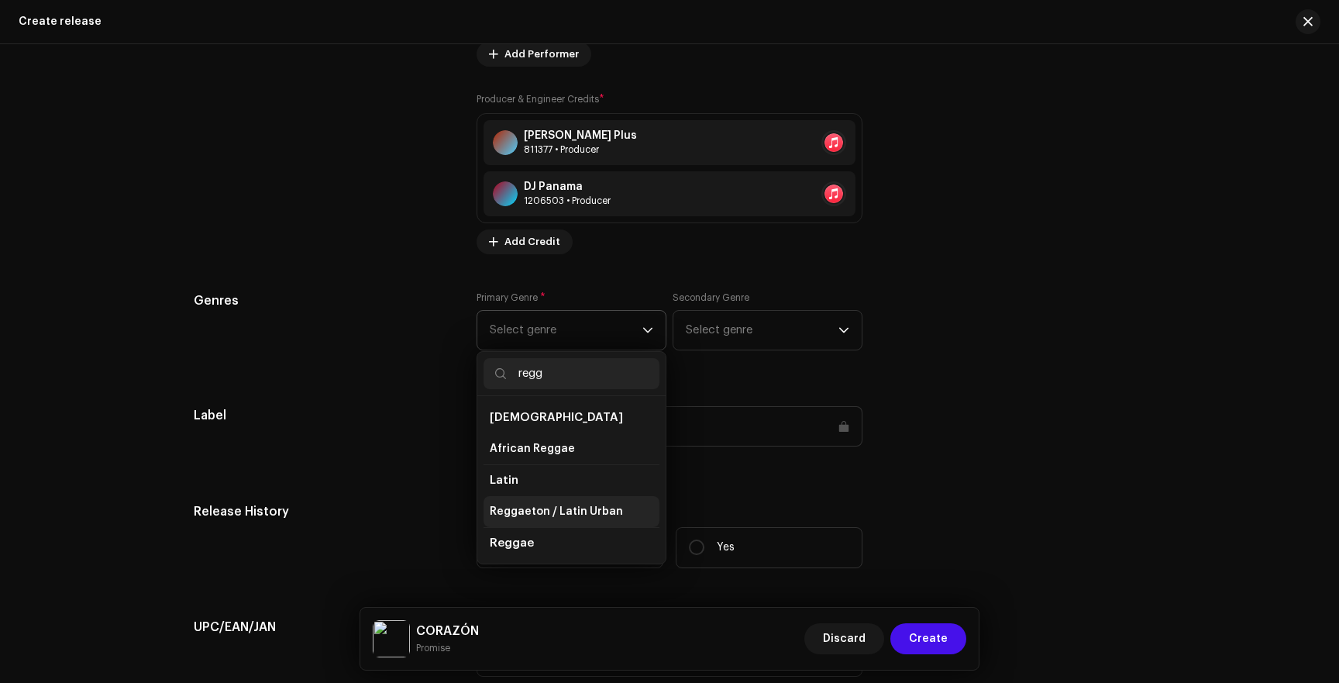
type input "regg"
click at [533, 515] on span "Reggaeton / Latin Urban" at bounding box center [556, 511] width 133 height 15
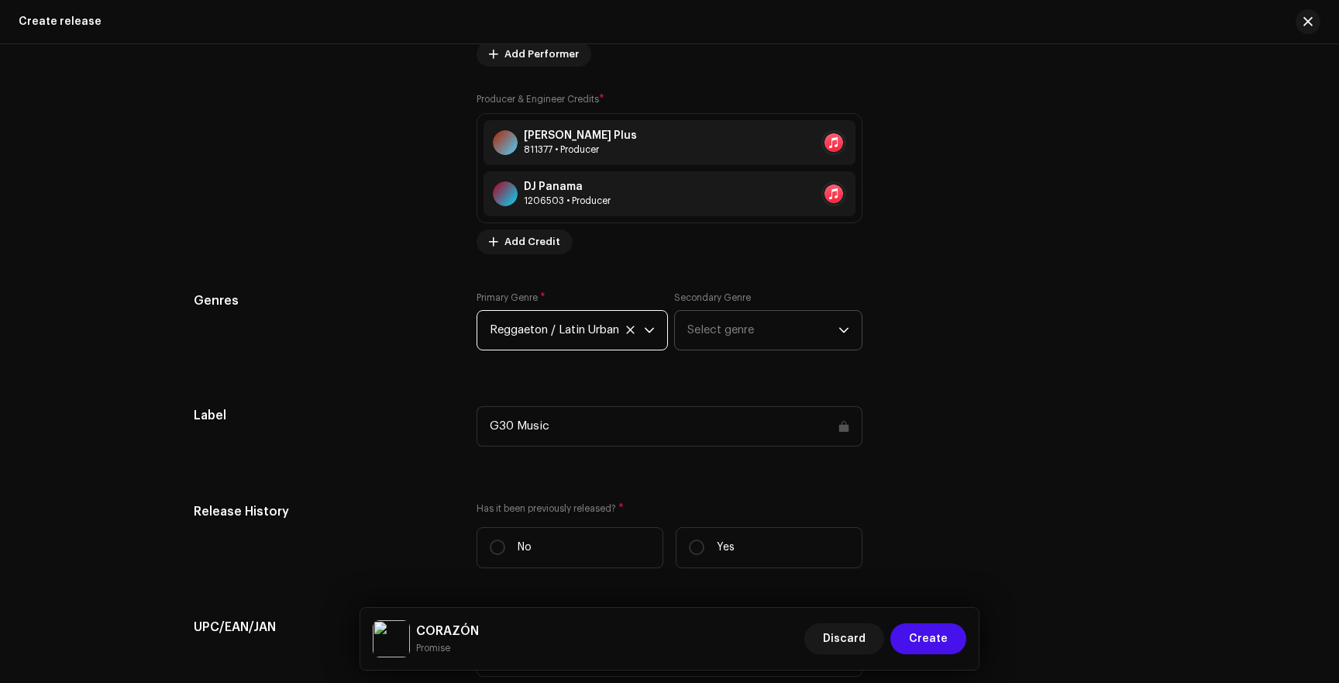
click at [731, 342] on span "Select genre" at bounding box center [762, 330] width 151 height 39
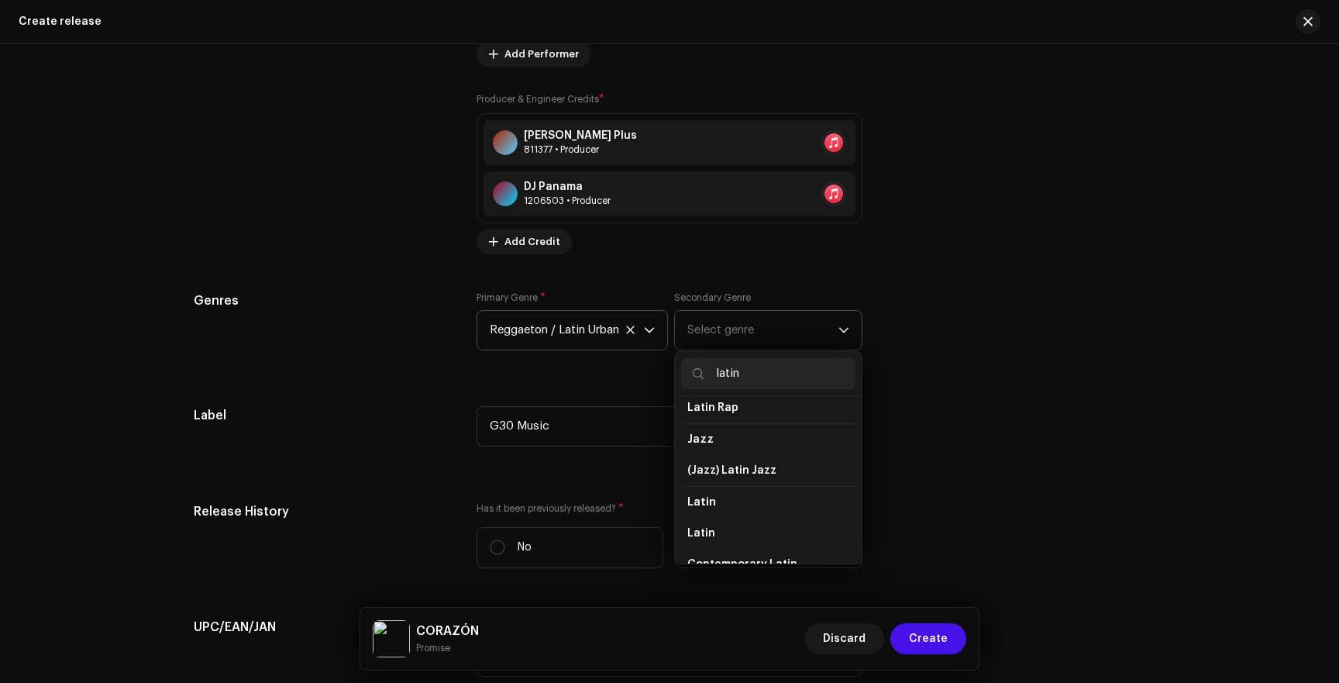
scroll to position [57, 0]
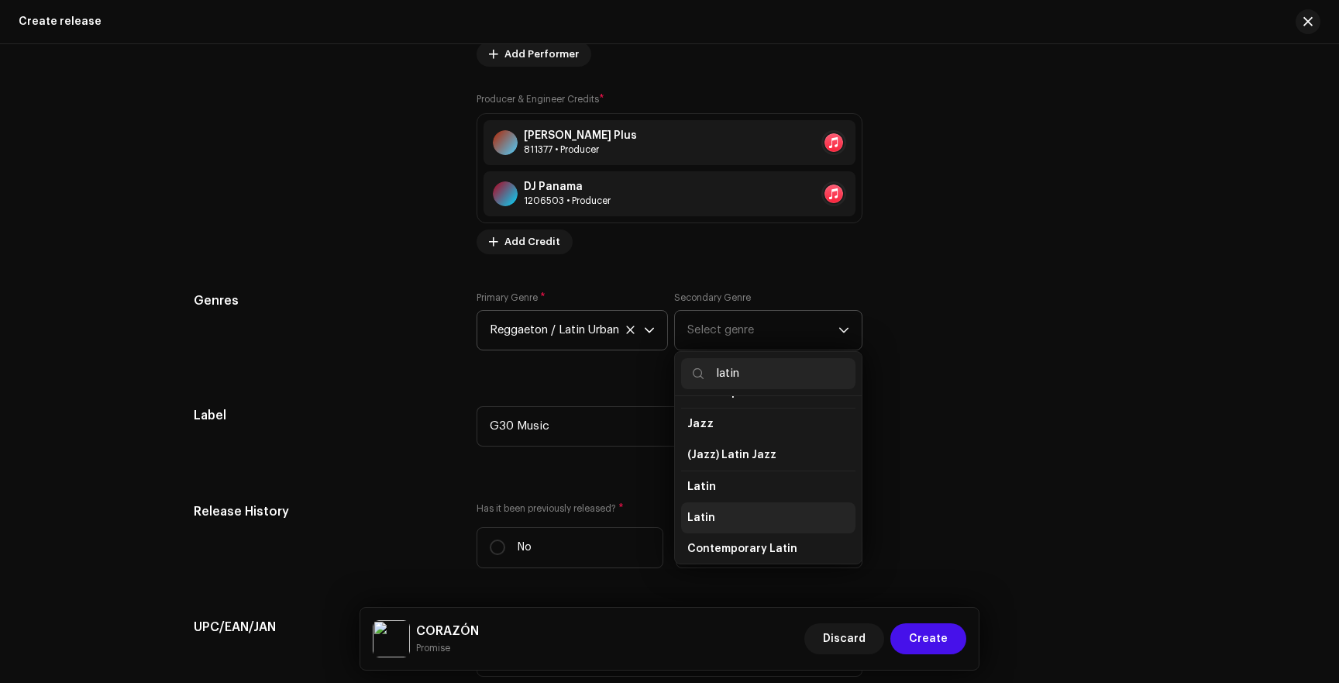
type input "latin"
click at [703, 520] on span "Latin" at bounding box center [701, 517] width 28 height 15
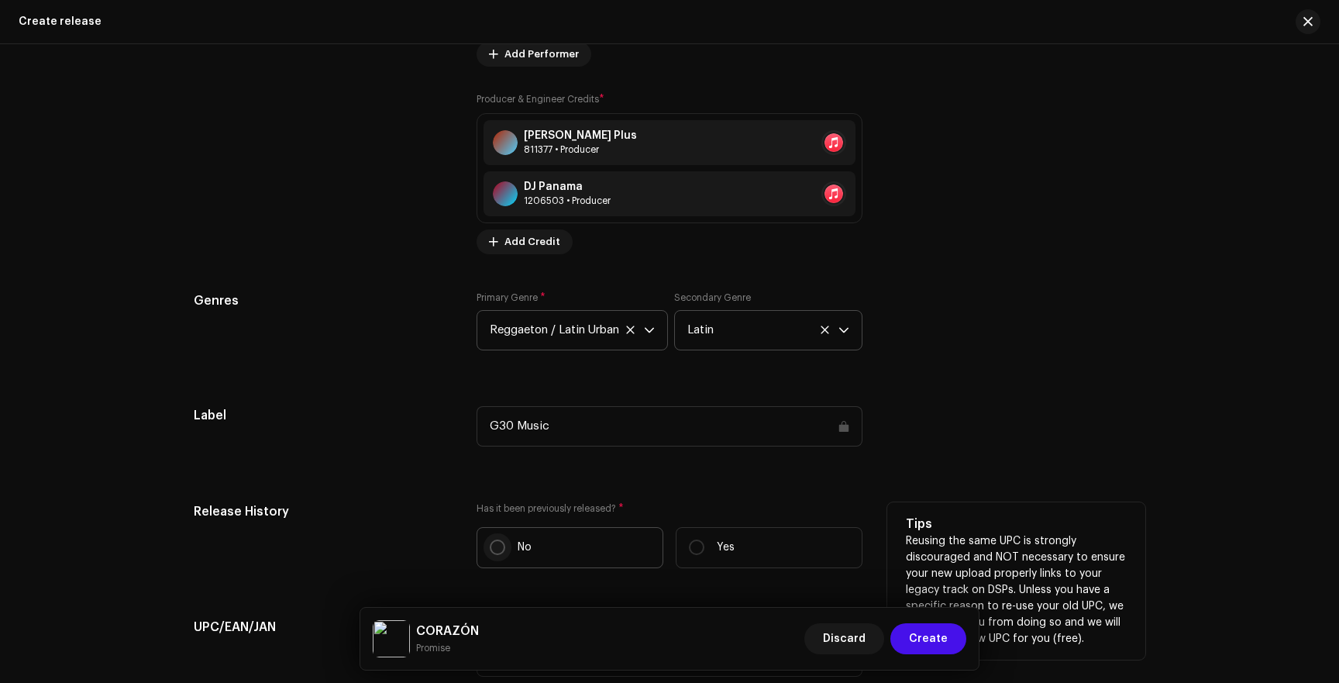
click at [490, 546] on input "No" at bounding box center [497, 546] width 15 height 15
radio input "true"
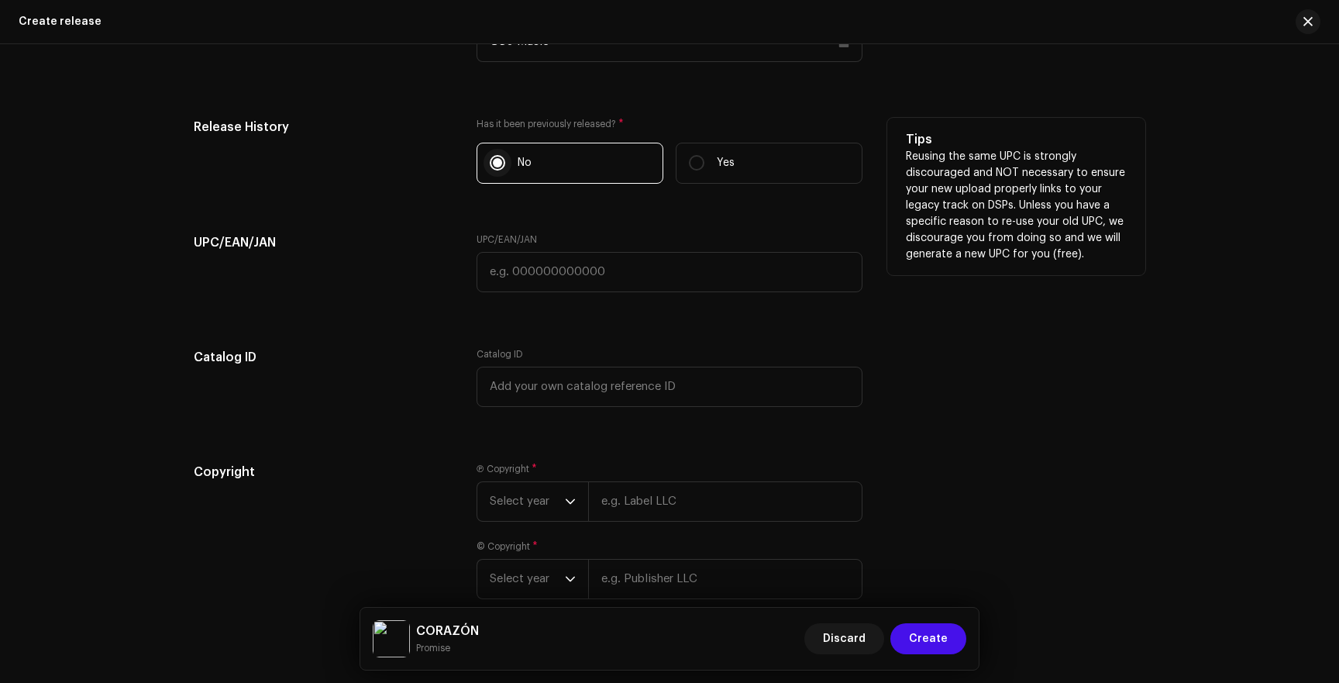
scroll to position [2385, 0]
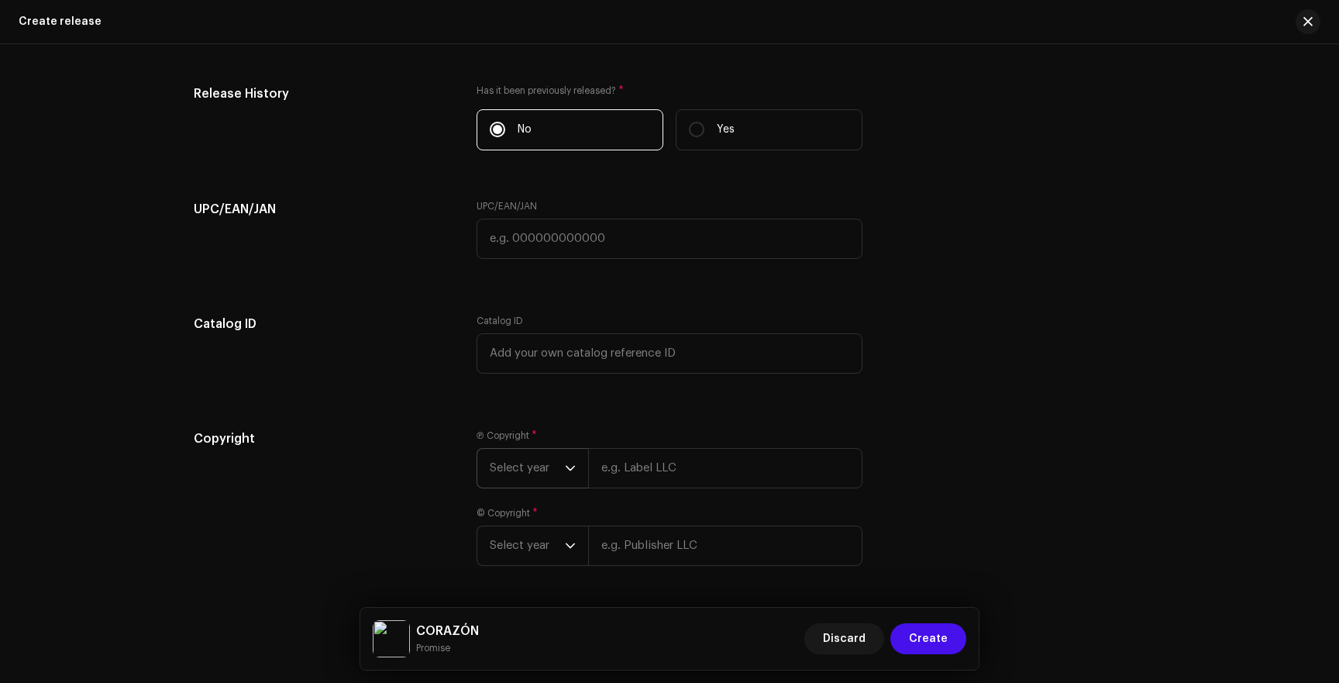
click at [528, 465] on span "Select year" at bounding box center [527, 468] width 75 height 39
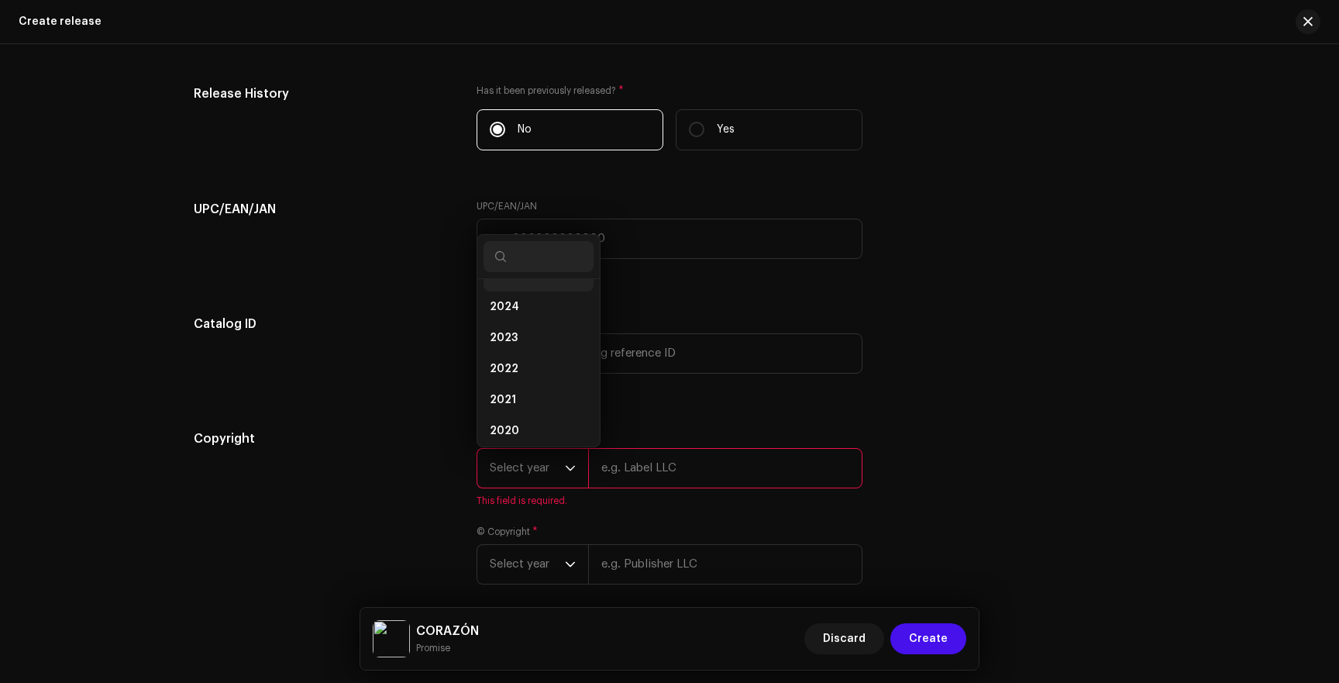
scroll to position [37, 0]
click at [506, 291] on span "2025" at bounding box center [504, 294] width 28 height 15
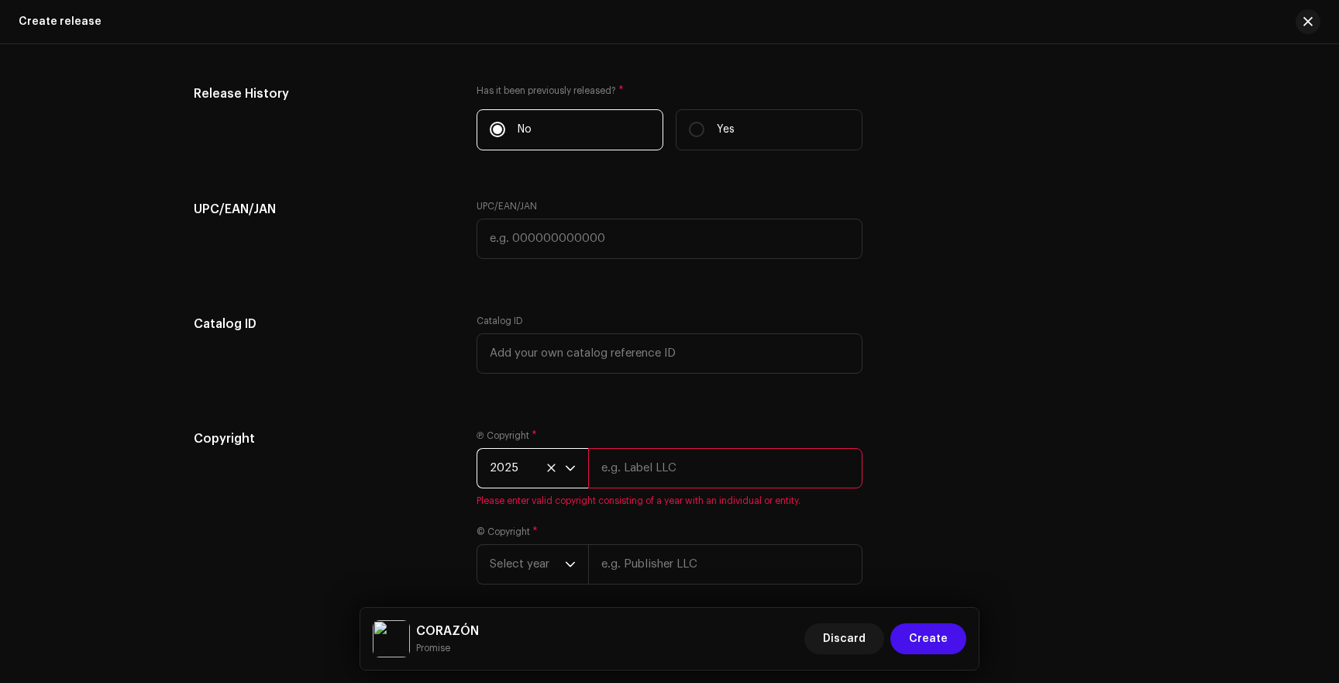
click at [666, 468] on input "text" at bounding box center [725, 468] width 274 height 40
click at [711, 463] on input "Promise | Distributed by G30 Music" at bounding box center [725, 468] width 274 height 40
type input "Promise | Distributed by G30 Music"
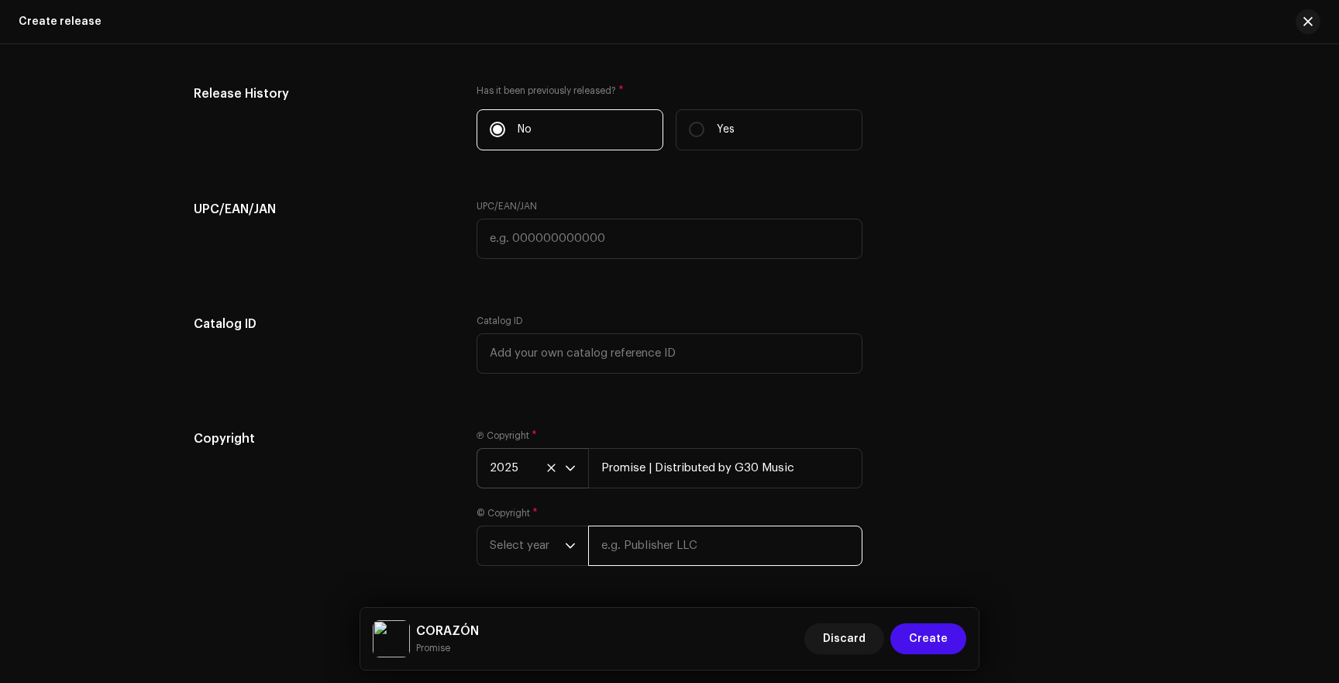
click at [666, 570] on div "Ⓟ Copyright * 2025 Promise | Distributed by G30 Music © Copyright * Select year" at bounding box center [670, 506] width 386 height 155
paste input "Promise | Distributed by G30 Music"
type input "Promise | Distributed by G30 Music"
click at [555, 546] on span "Select year" at bounding box center [527, 545] width 75 height 39
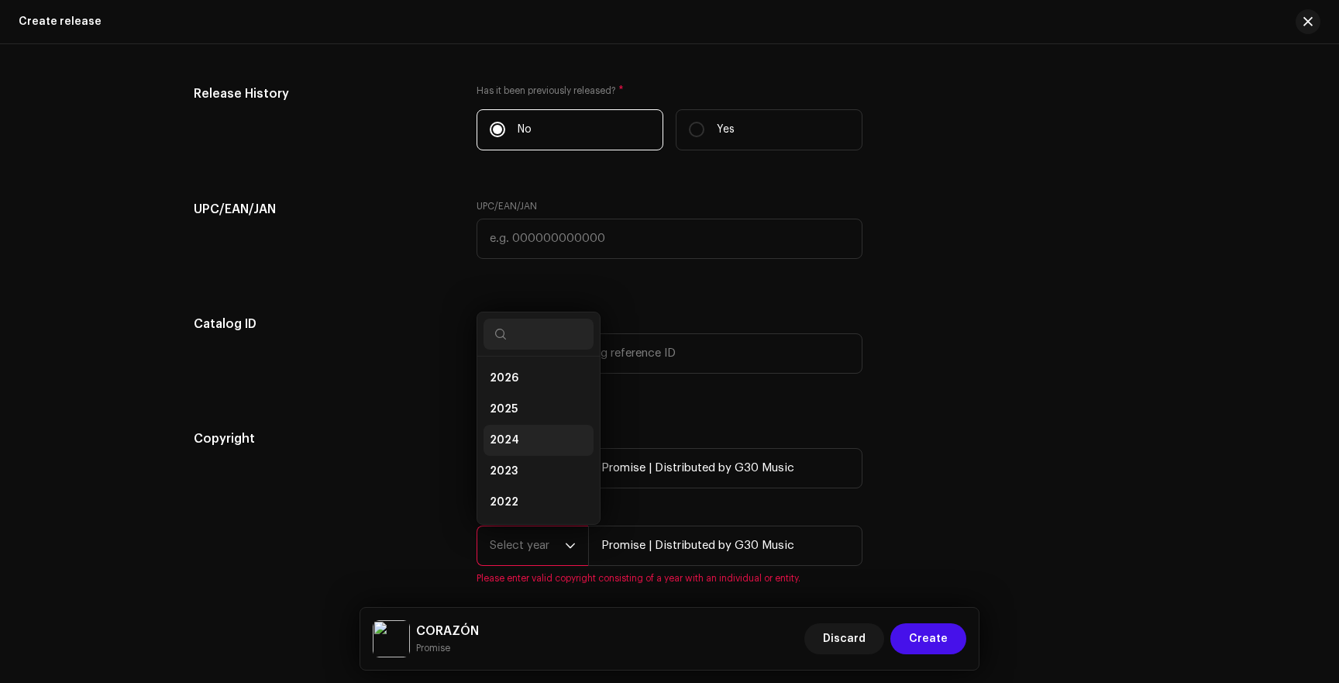
scroll to position [25, 0]
click at [508, 412] on span "2024" at bounding box center [504, 415] width 29 height 15
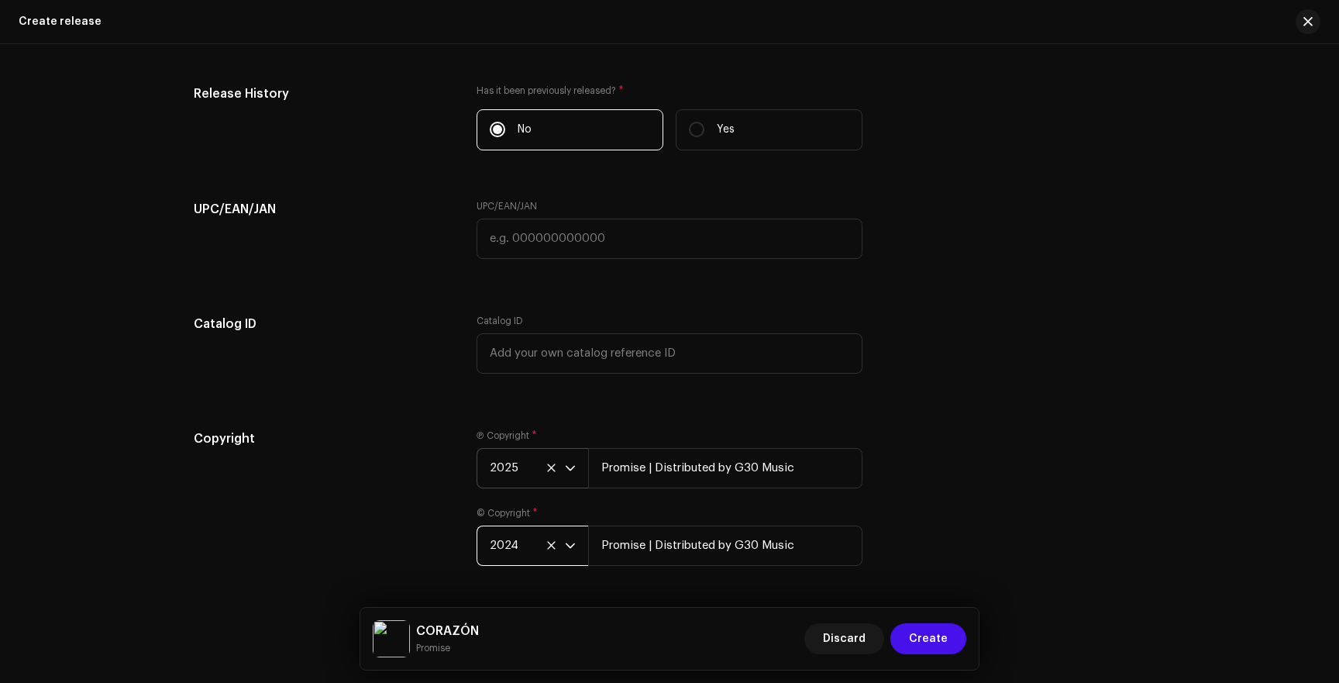
click at [521, 540] on span "2024" at bounding box center [527, 545] width 75 height 39
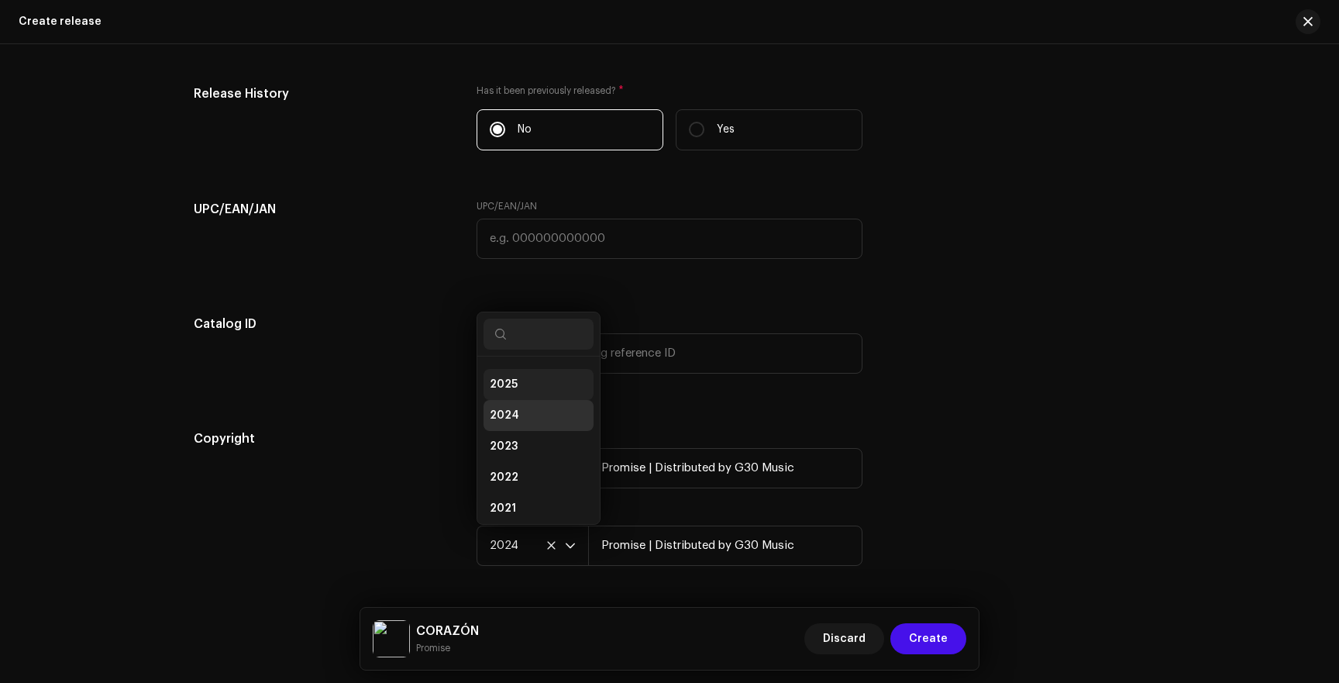
click at [517, 397] on li "2025" at bounding box center [539, 384] width 110 height 31
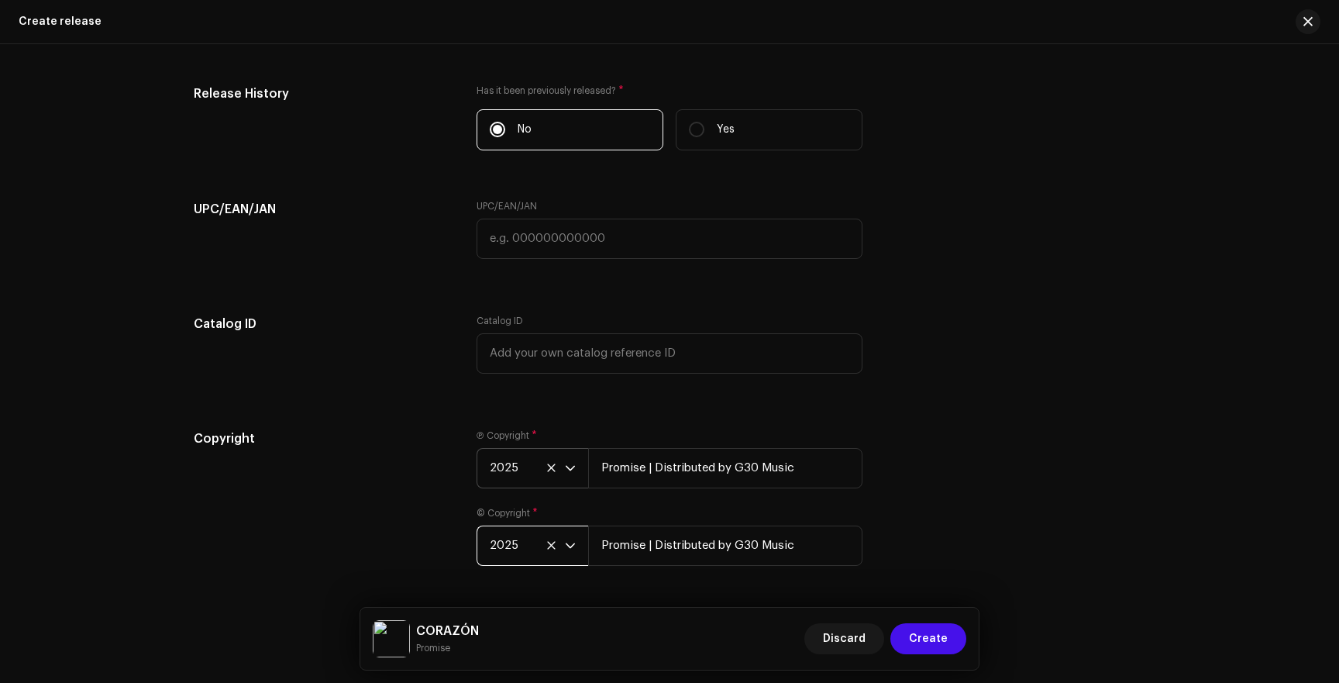
click at [981, 436] on div "Copyright Ⓟ Copyright * 2025 Promise | Distributed by G30 Music © Copyright * 2…" at bounding box center [670, 506] width 952 height 155
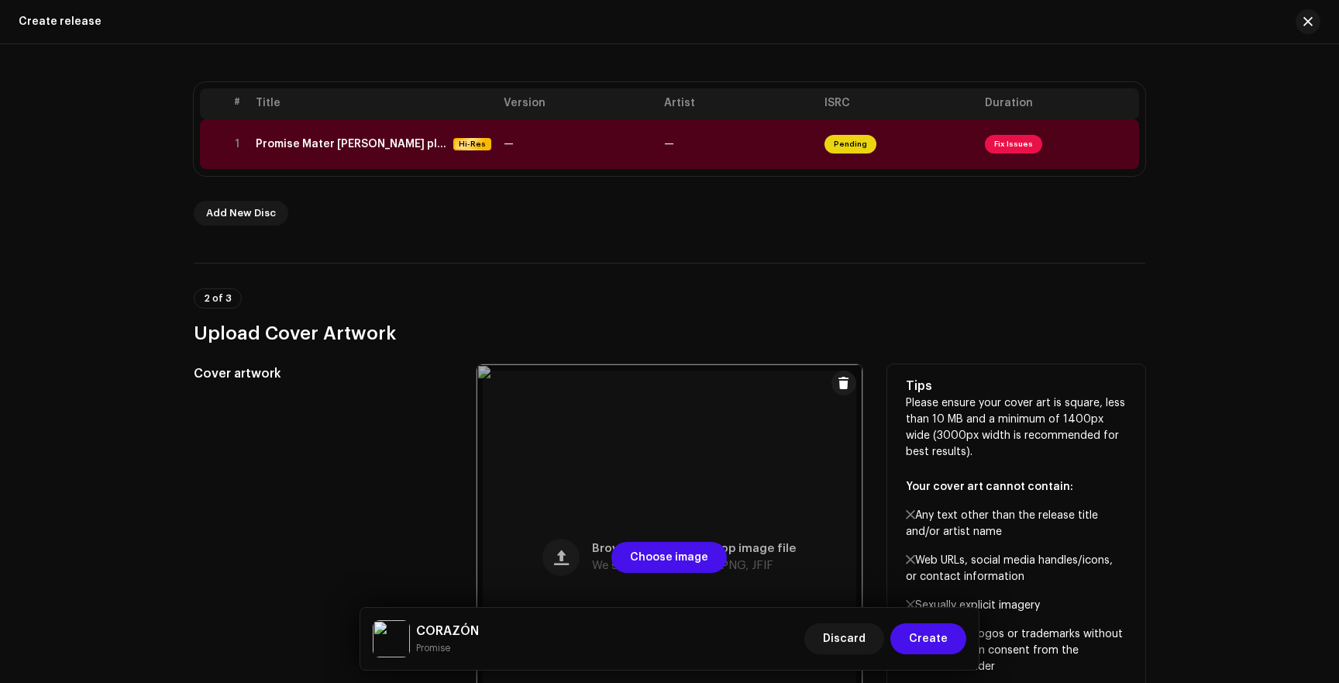
scroll to position [57, 0]
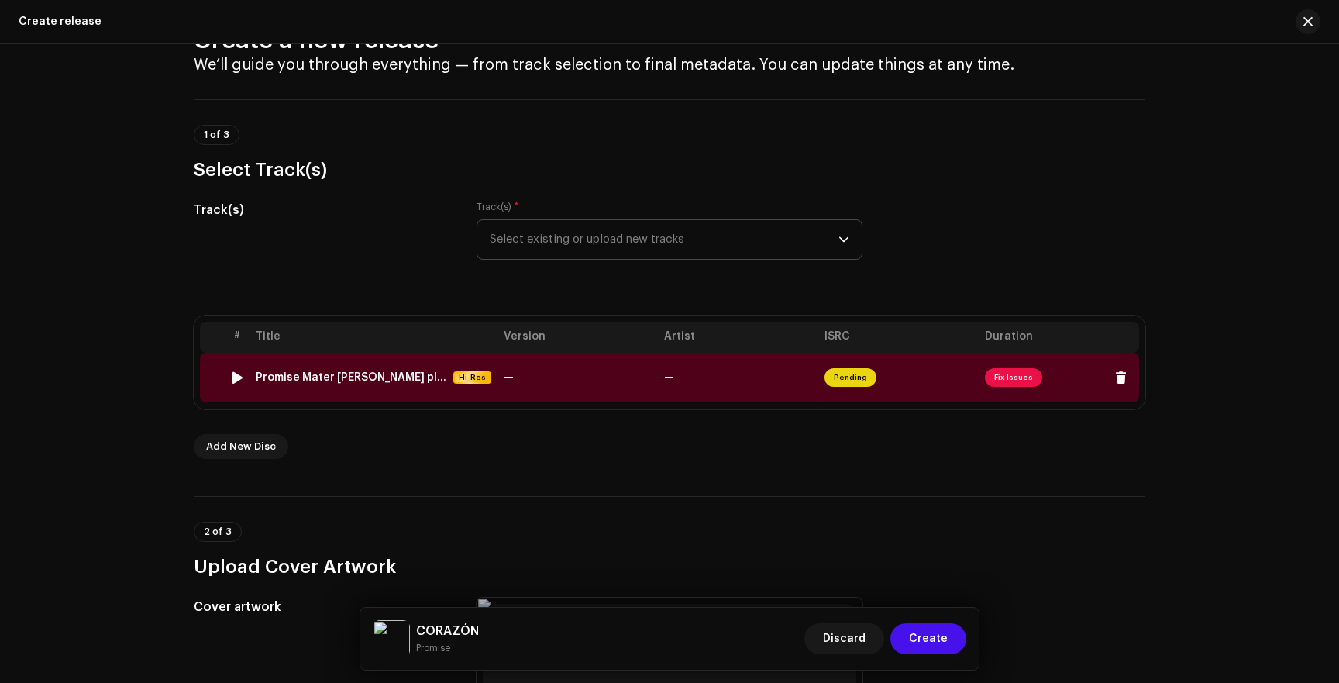
click at [594, 378] on td "—" at bounding box center [578, 378] width 160 height 50
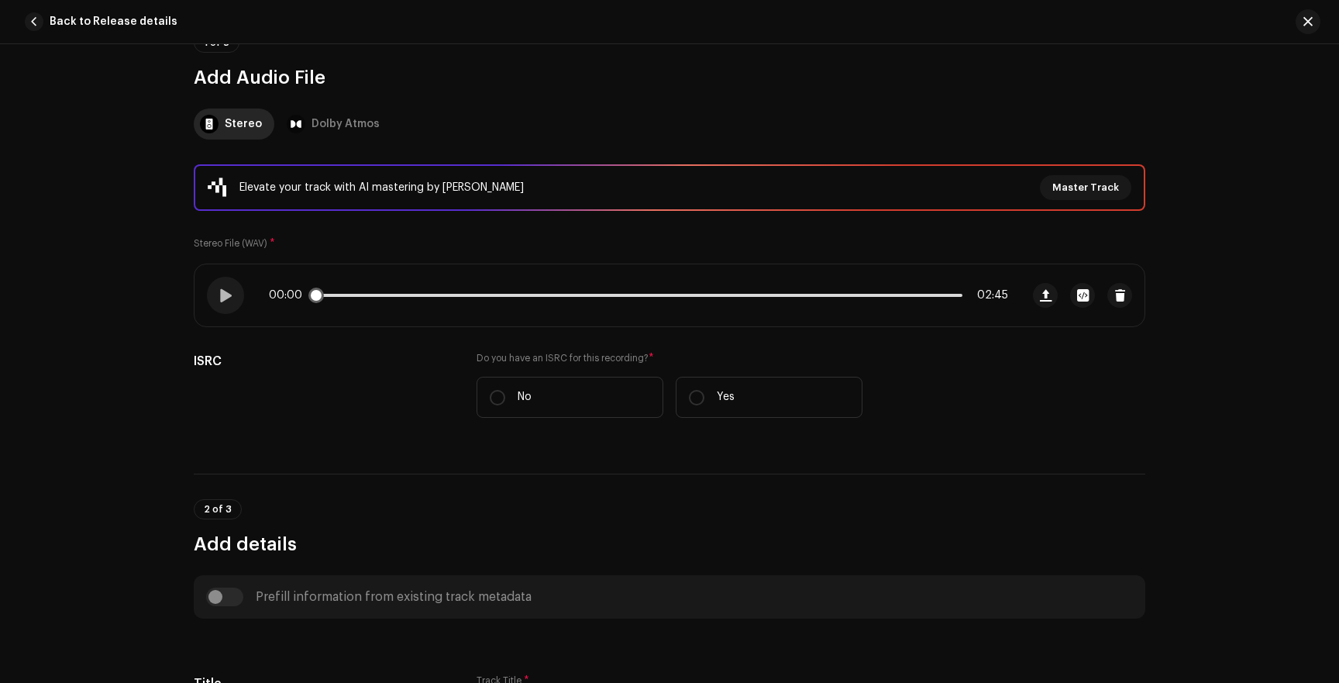
scroll to position [214, 0]
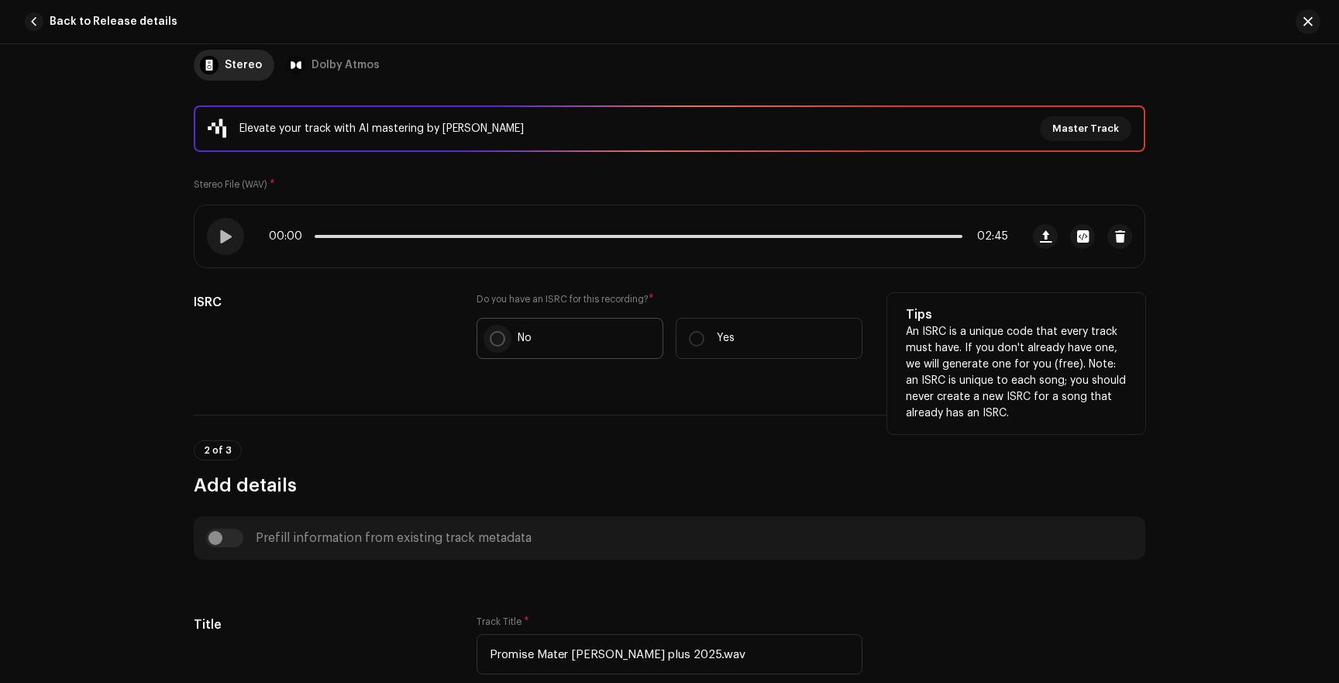
click at [495, 335] on input "No" at bounding box center [497, 338] width 15 height 15
radio input "true"
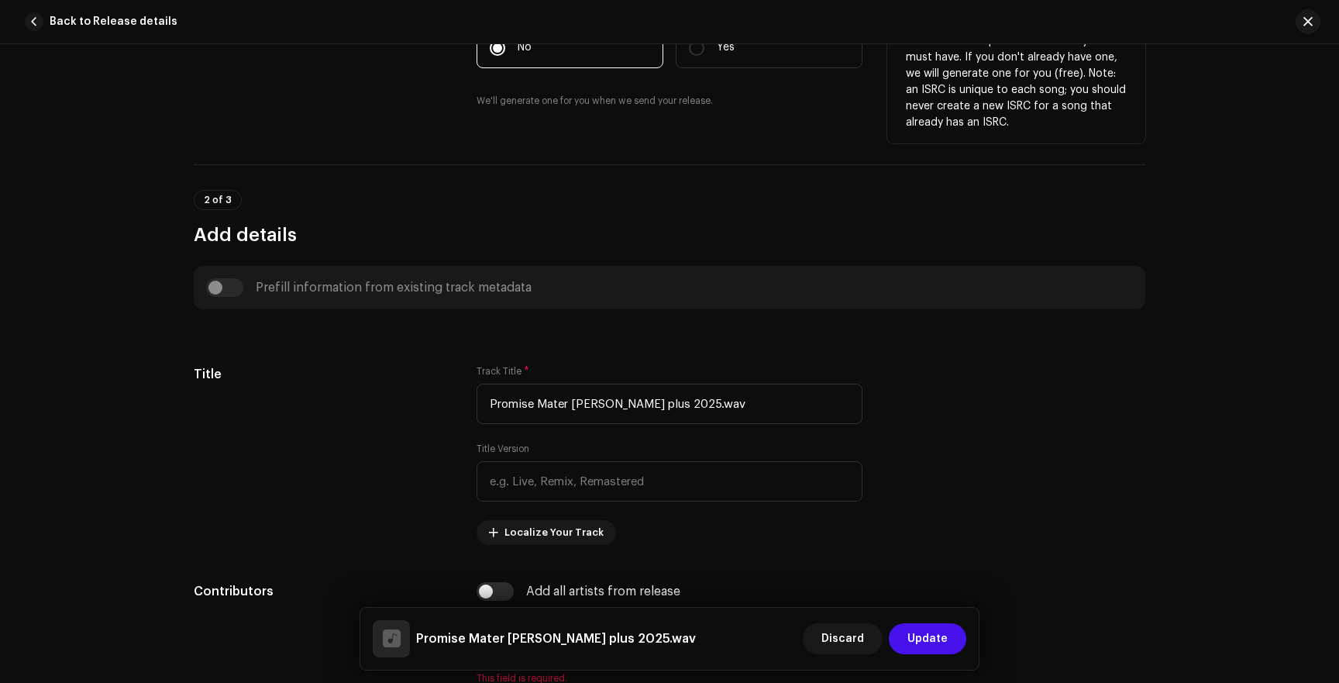
scroll to position [519, 0]
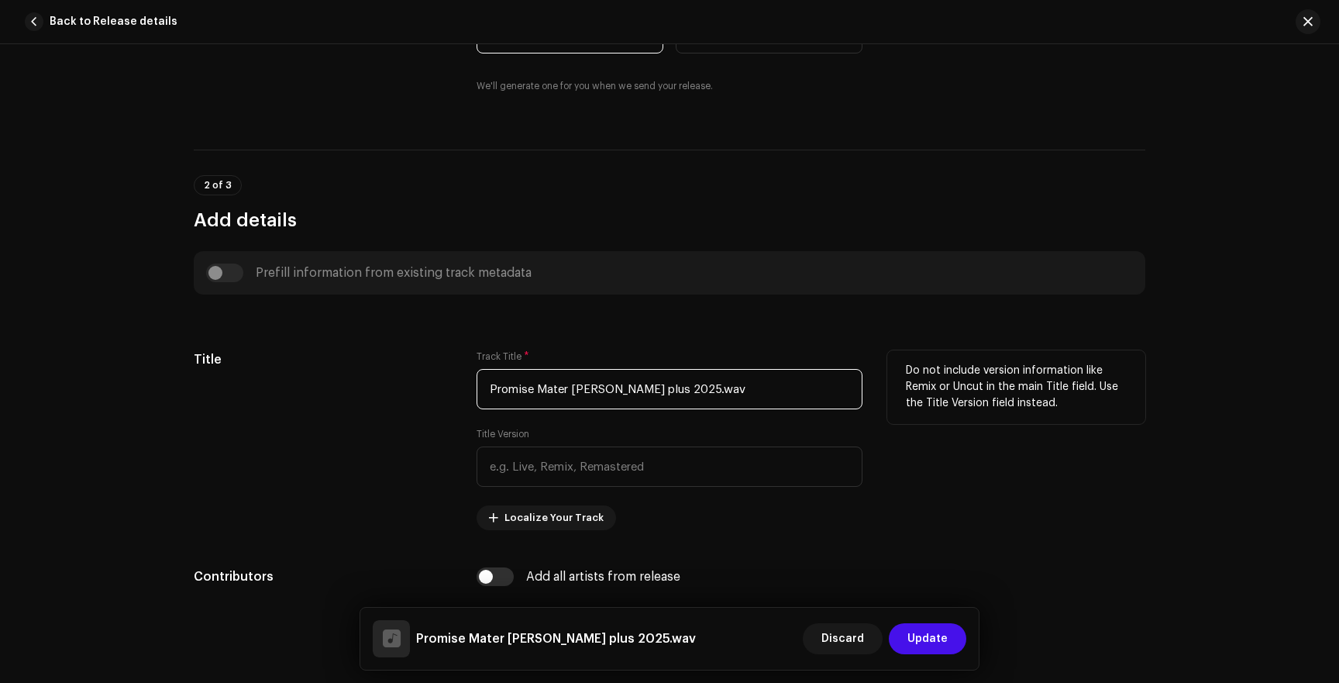
click at [625, 394] on input "Promise Mater [PERSON_NAME] plus 2025.wav" at bounding box center [670, 389] width 386 height 40
type input "CORAZÓN"
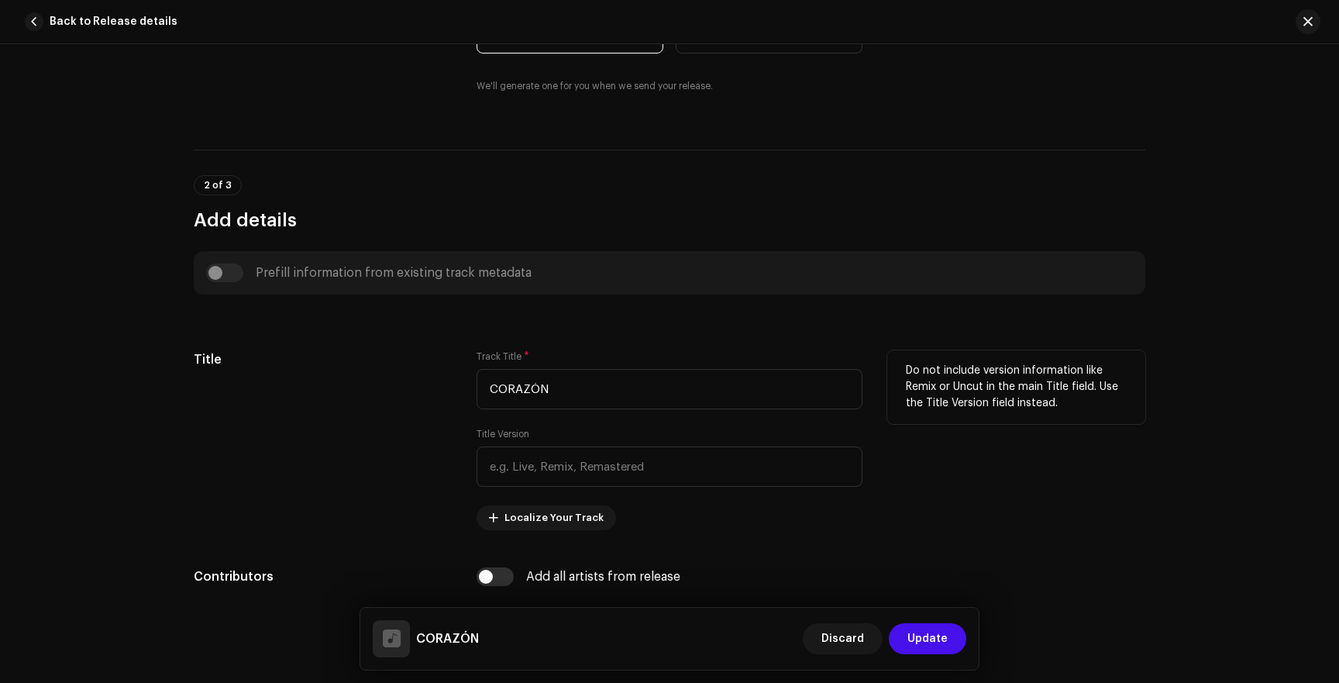
click at [443, 400] on div "Title" at bounding box center [323, 440] width 258 height 180
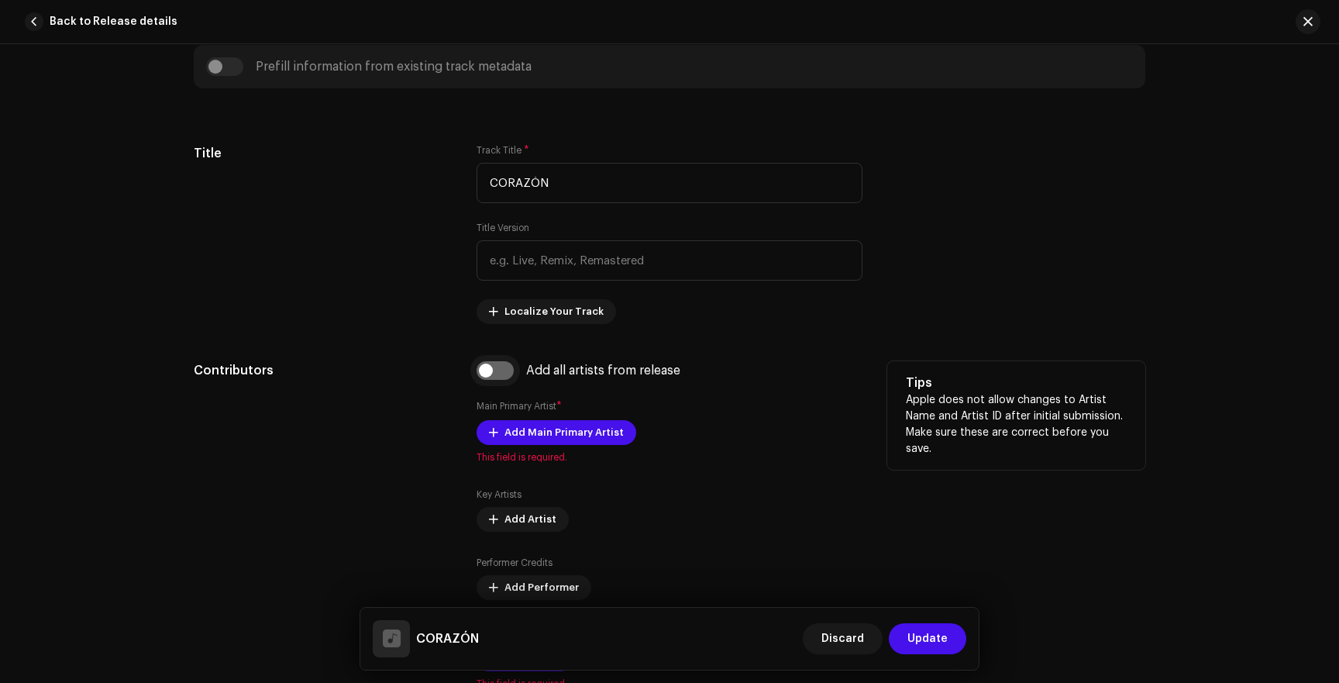
click at [503, 370] on input "checkbox" at bounding box center [495, 370] width 37 height 19
checkbox input "true"
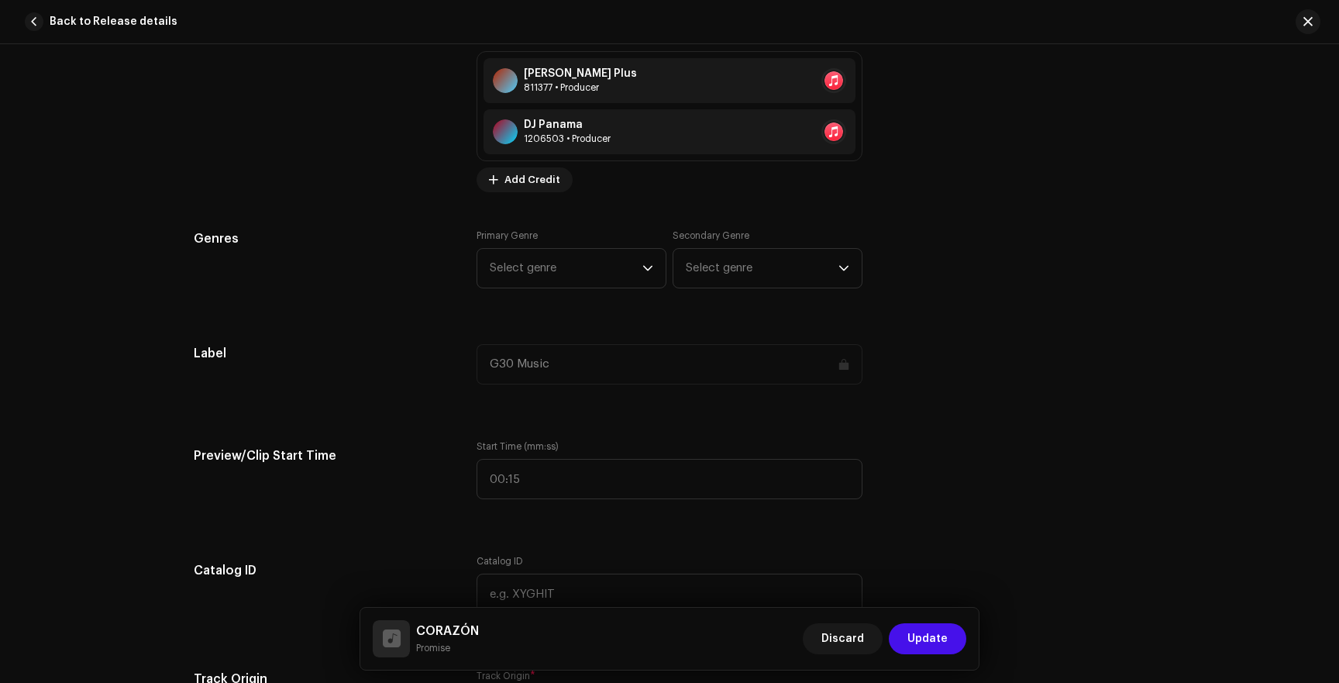
scroll to position [1410, 0]
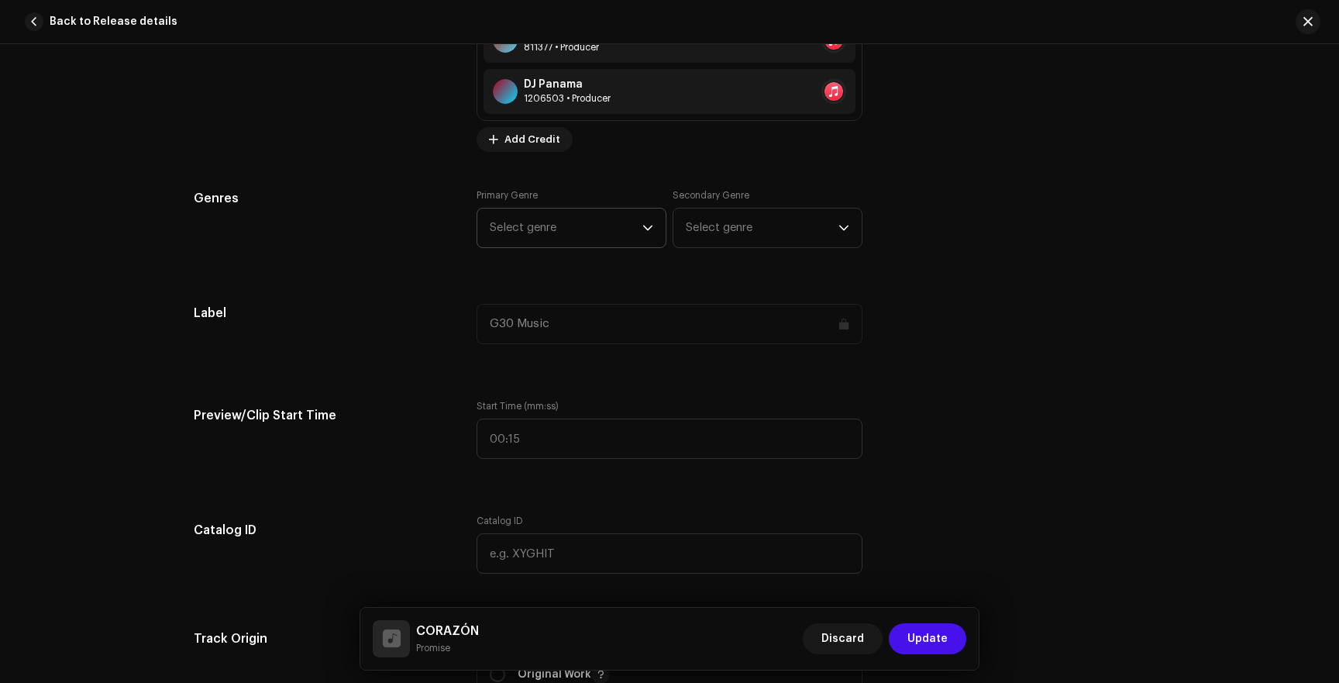
click at [550, 229] on span "Select genre" at bounding box center [566, 227] width 153 height 39
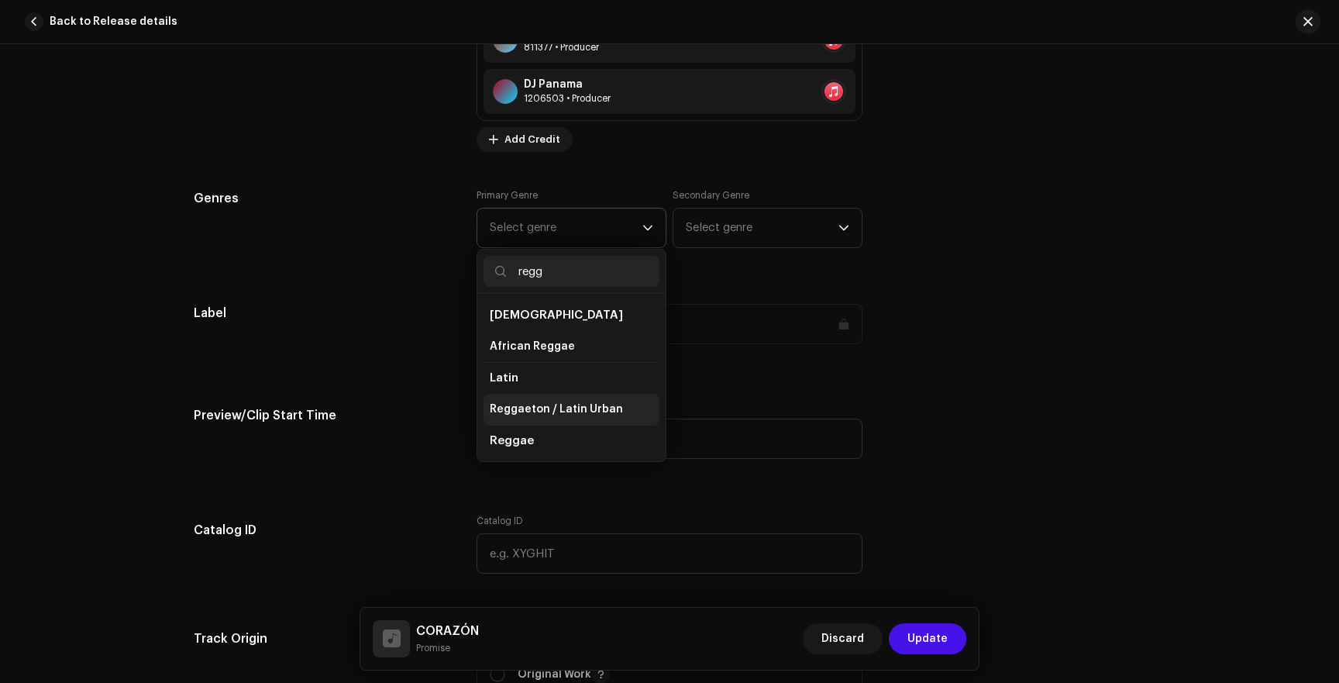
type input "regg"
click at [523, 402] on span "Reggaeton / Latin Urban" at bounding box center [556, 408] width 133 height 15
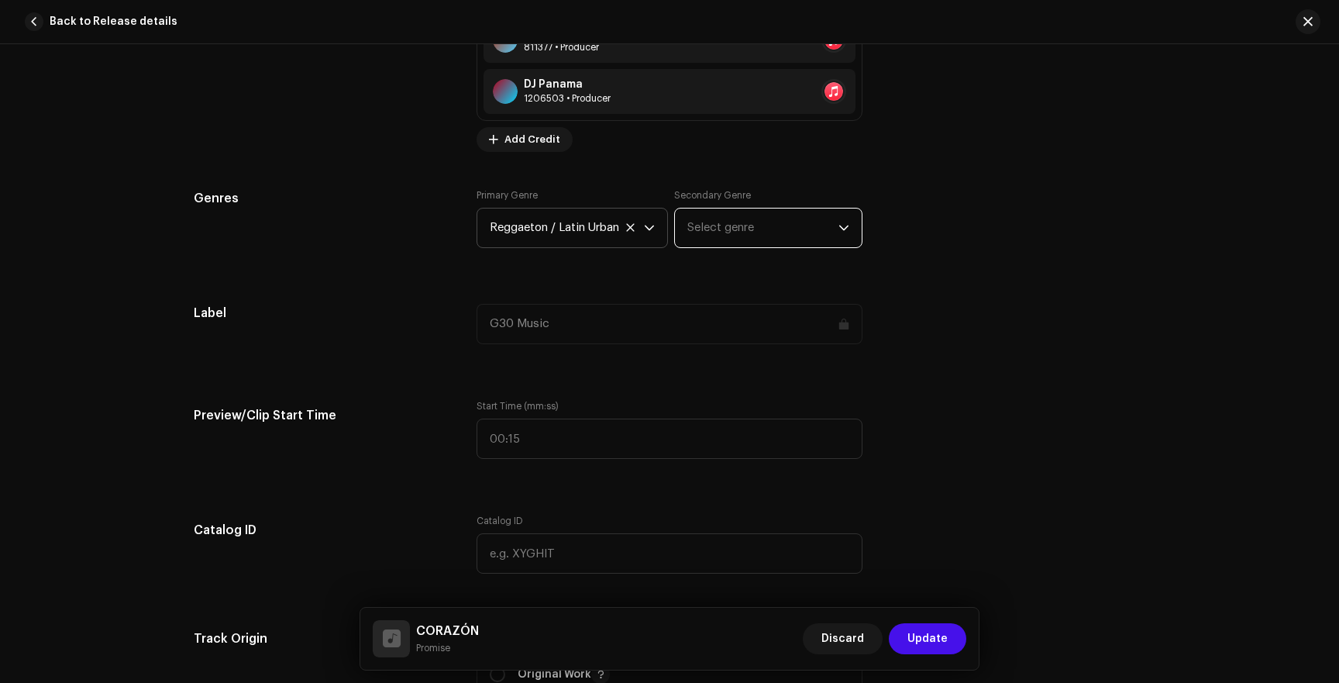
click at [726, 222] on span "Select genre" at bounding box center [762, 227] width 151 height 39
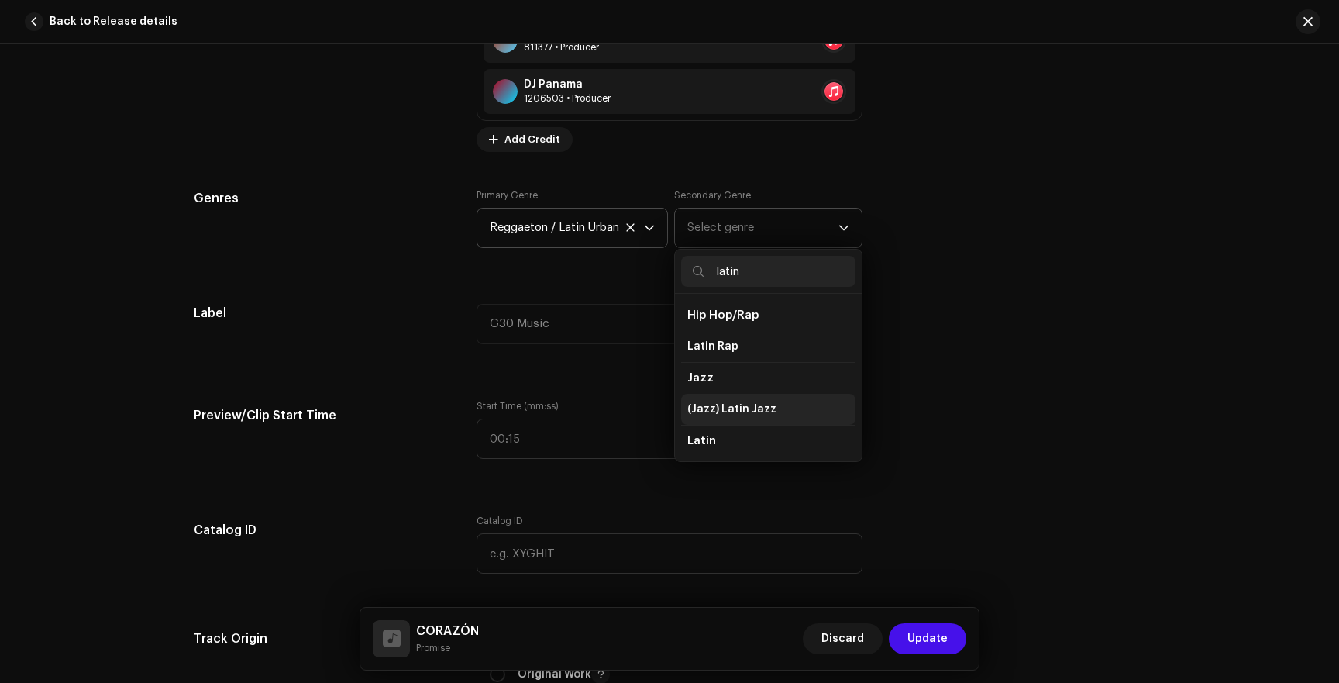
scroll to position [65, 0]
type input "latin"
click at [713, 411] on li "Latin" at bounding box center [768, 406] width 174 height 31
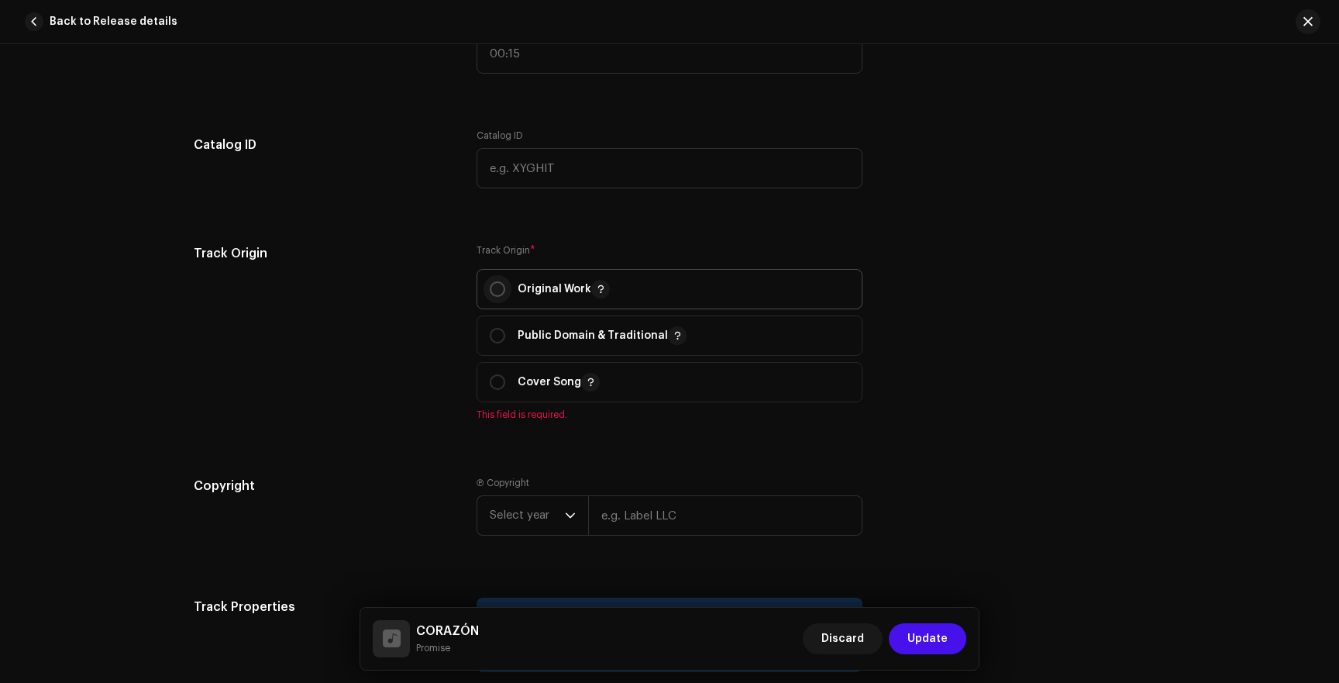
click at [490, 292] on input "radio" at bounding box center [497, 288] width 15 height 15
radio input "true"
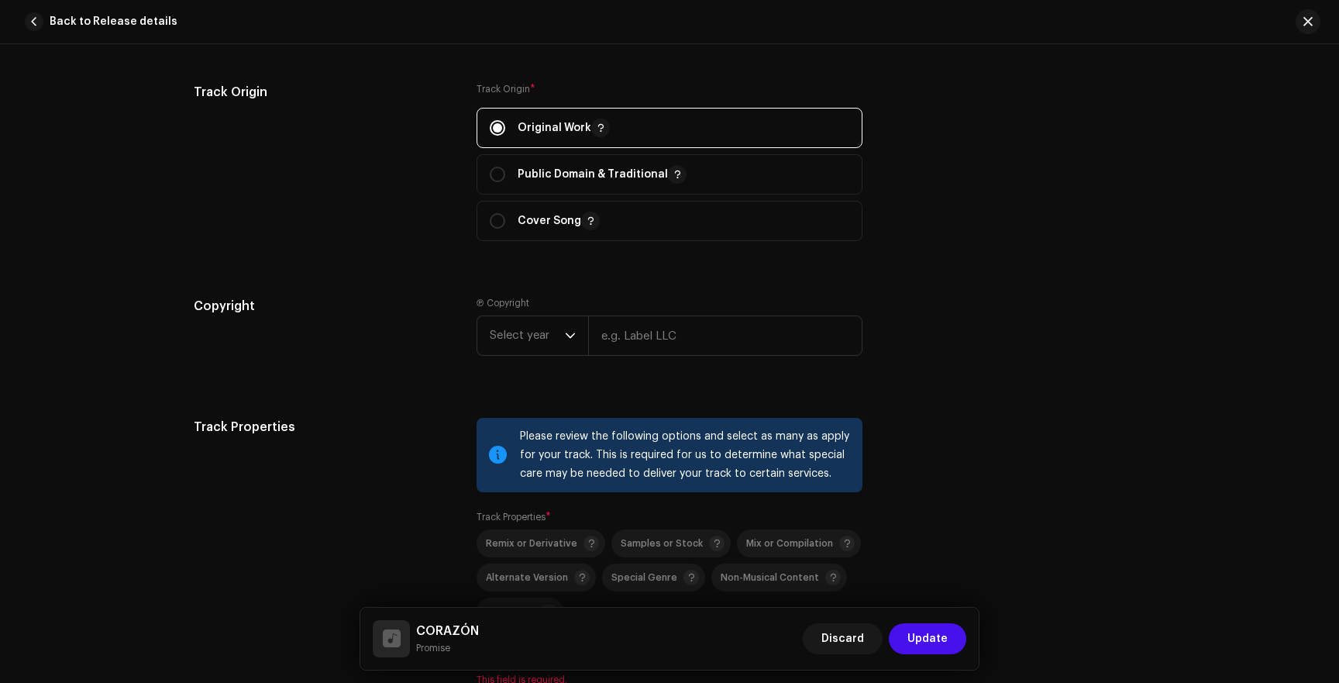
scroll to position [1984, 0]
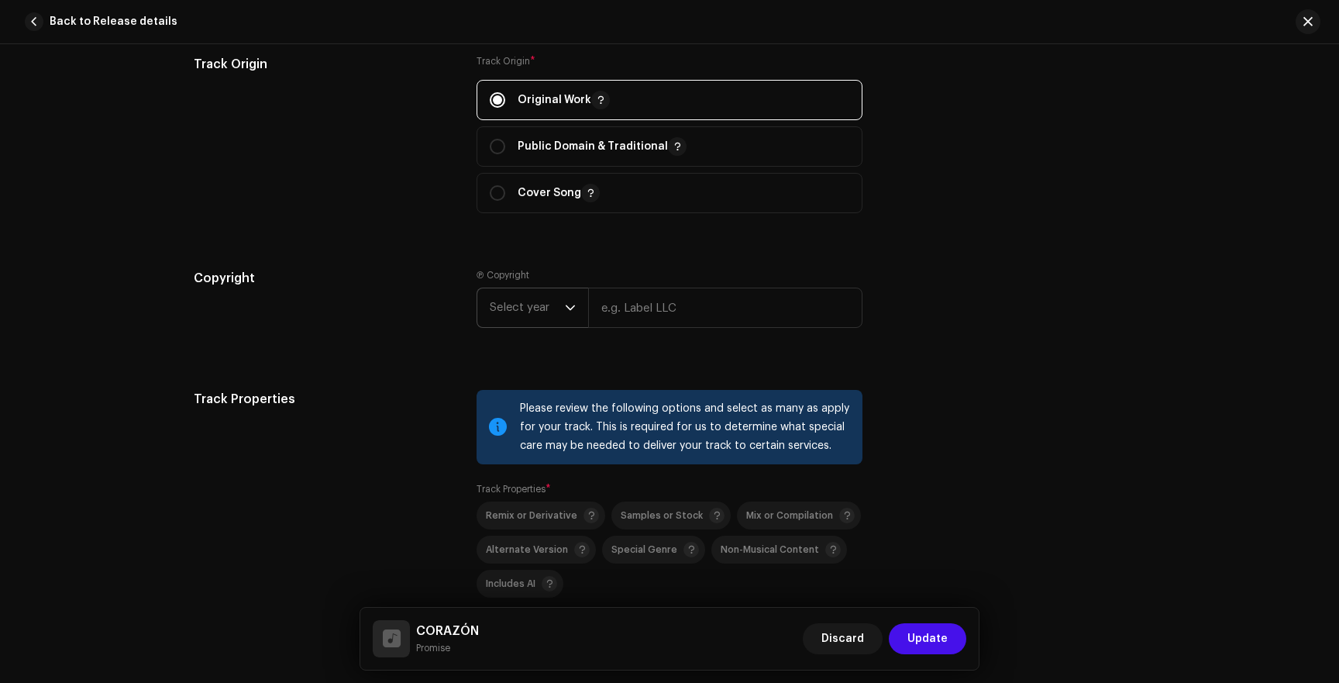
click at [516, 306] on span "Select year" at bounding box center [527, 307] width 75 height 39
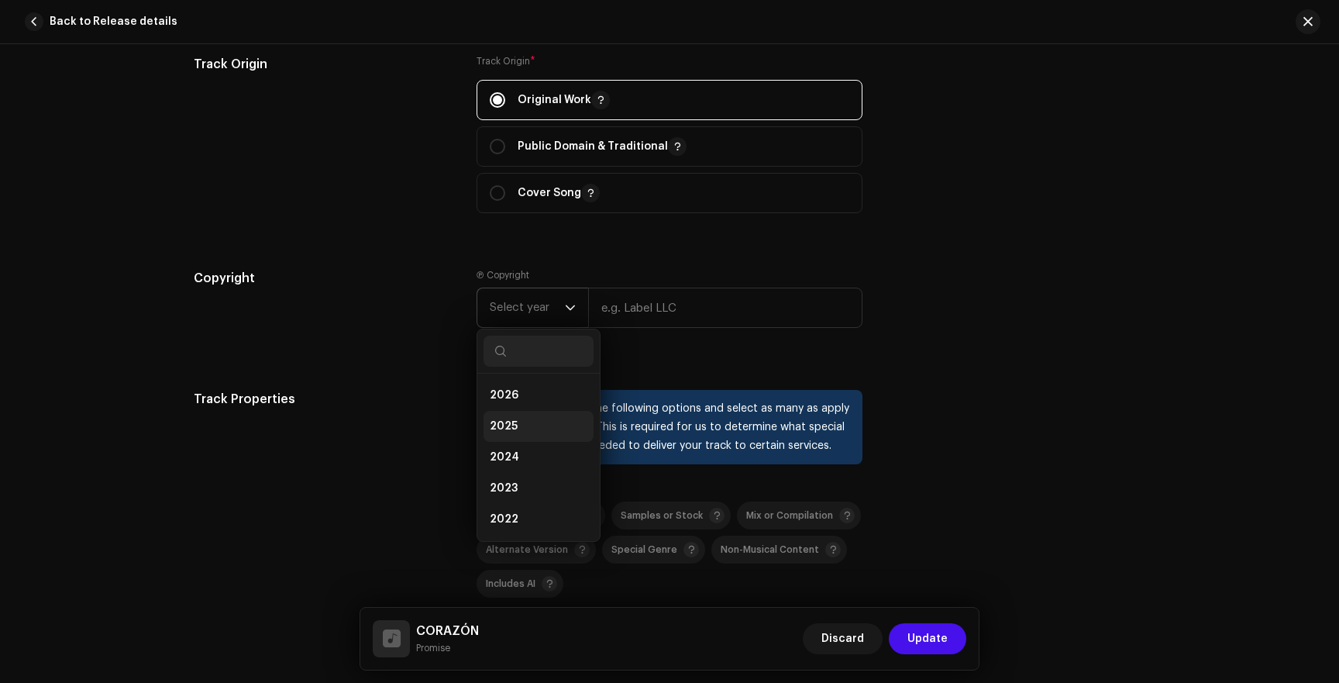
click at [504, 422] on span "2025" at bounding box center [504, 425] width 28 height 15
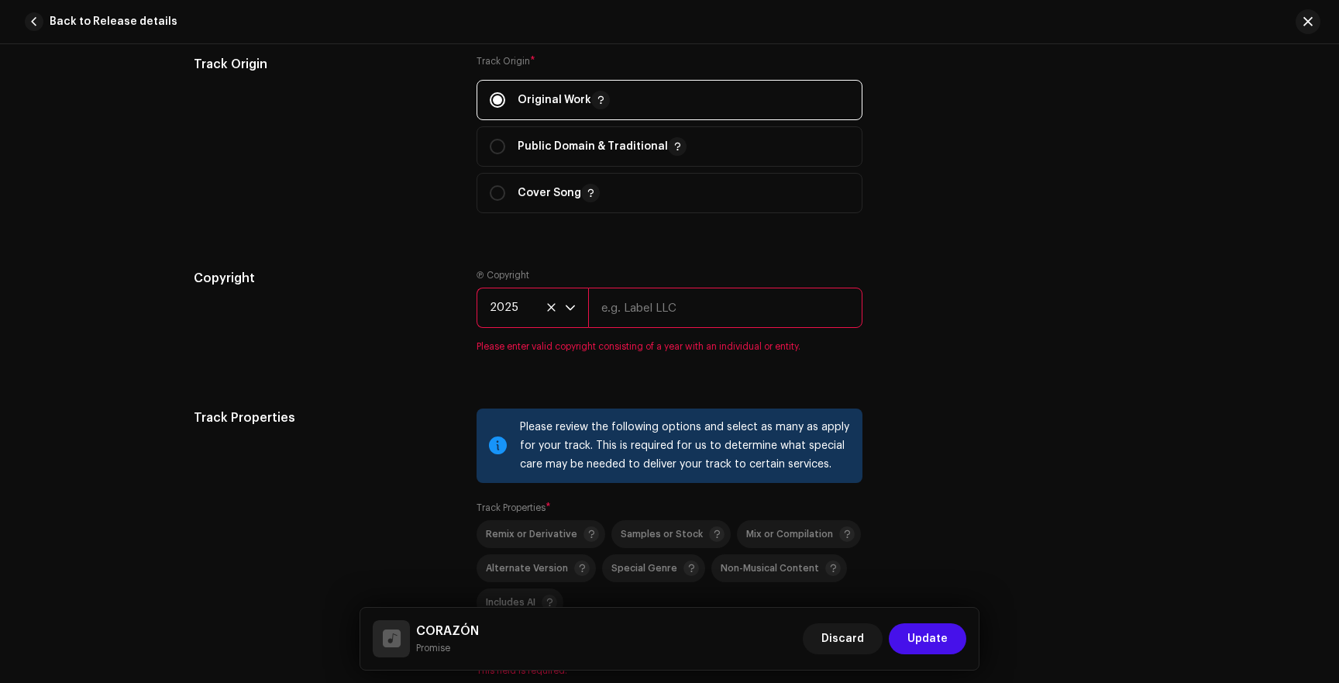
click at [631, 325] on input "text" at bounding box center [725, 307] width 274 height 40
paste input "Promise | Distributed by G30 Music"
type input "Promise | Distributed by G30 Music"
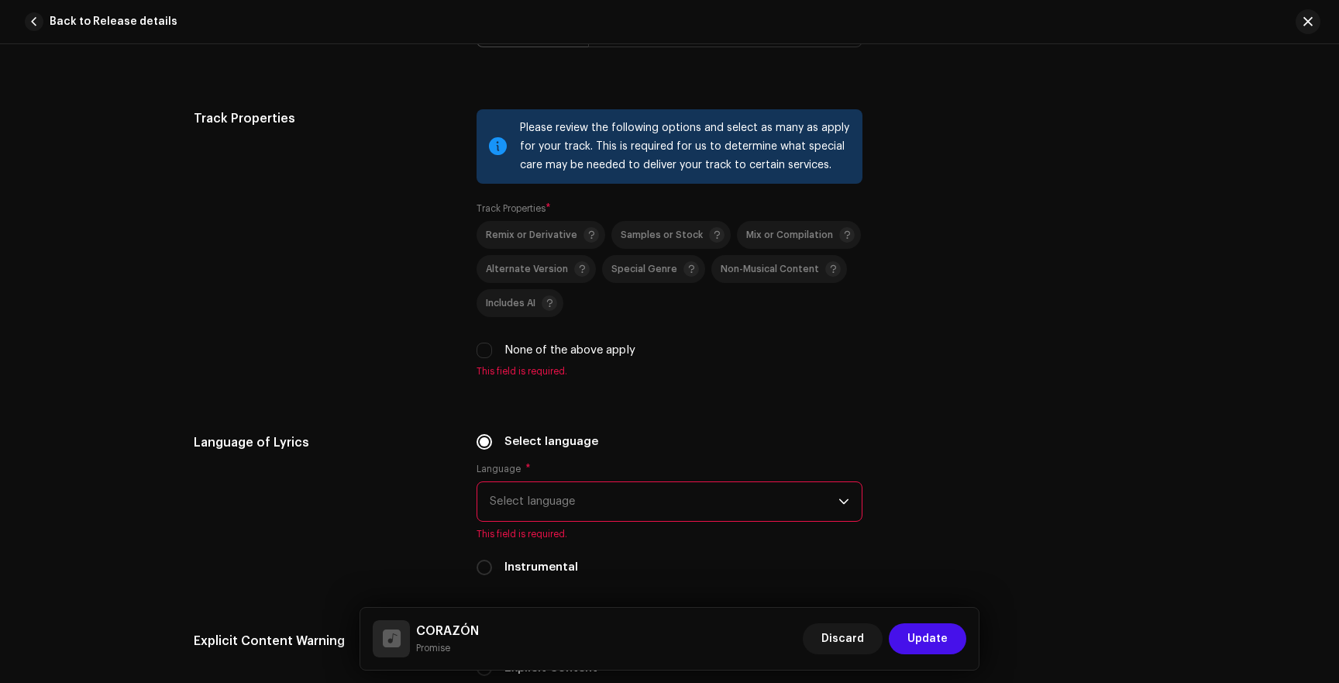
scroll to position [2288, 0]
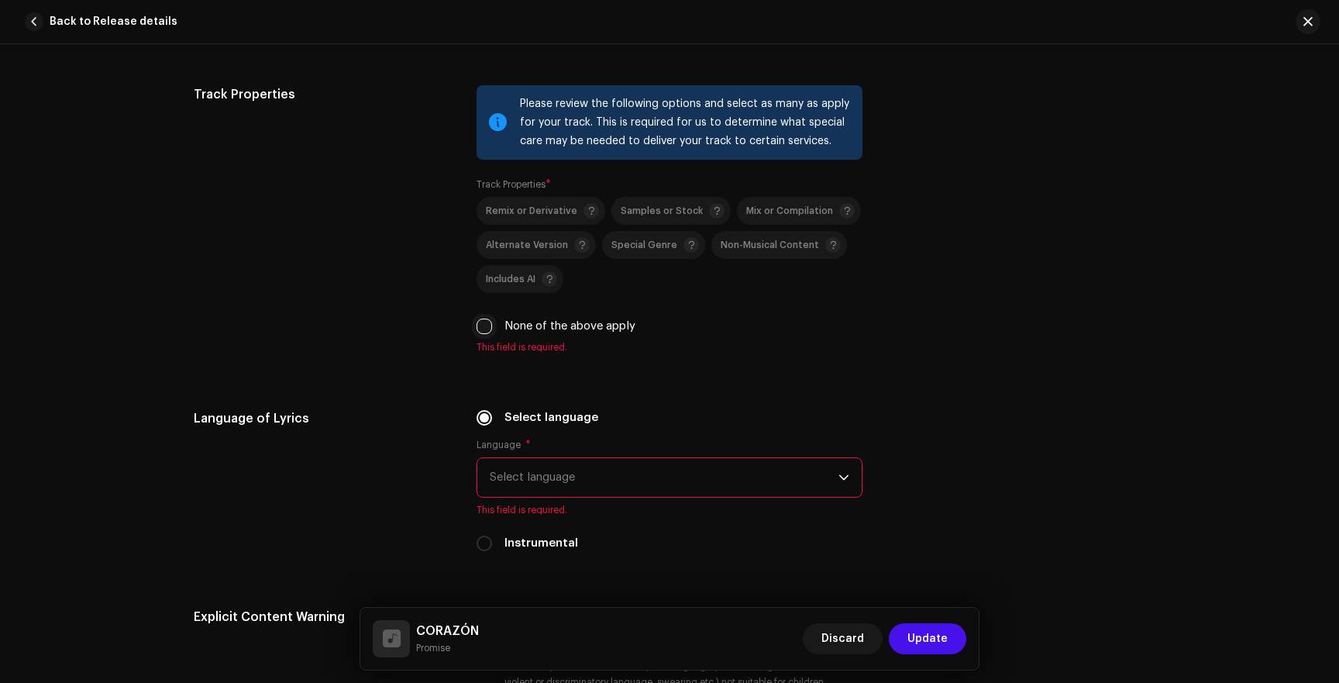
click at [485, 329] on input "None of the above apply" at bounding box center [484, 325] width 15 height 15
checkbox input "true"
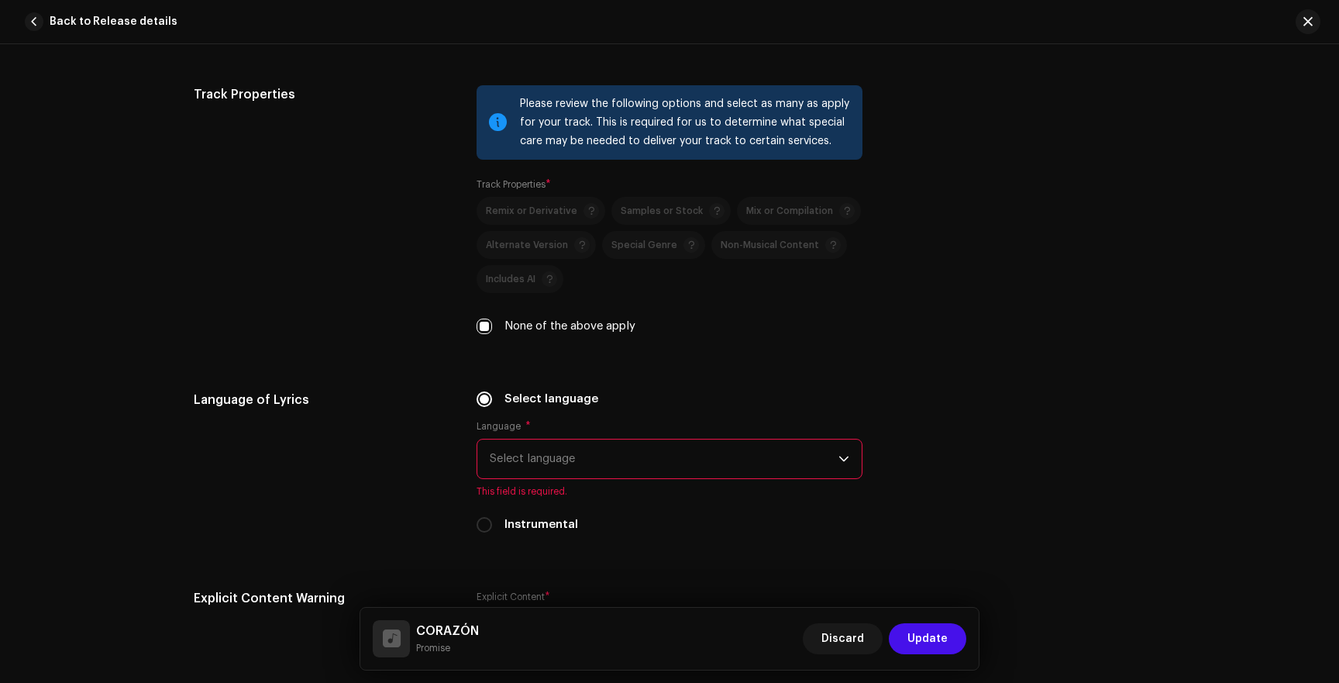
click at [532, 461] on span "Select language" at bounding box center [664, 458] width 349 height 39
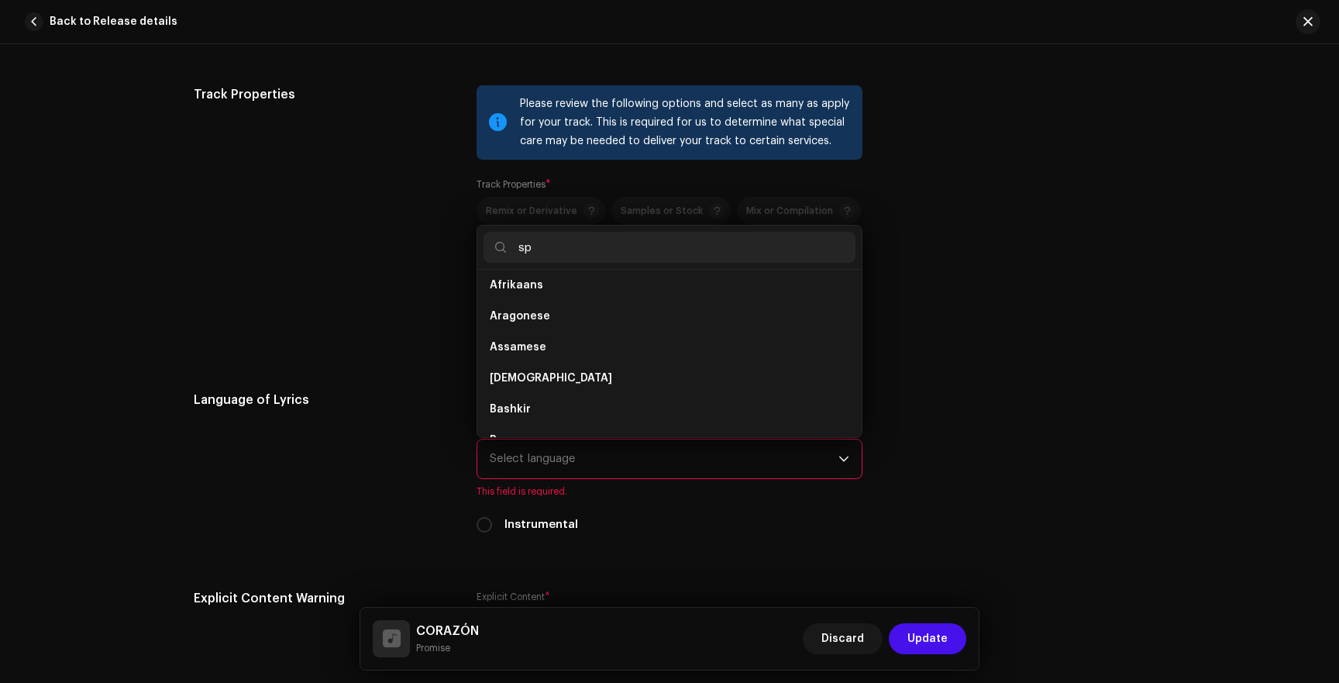
scroll to position [0, 0]
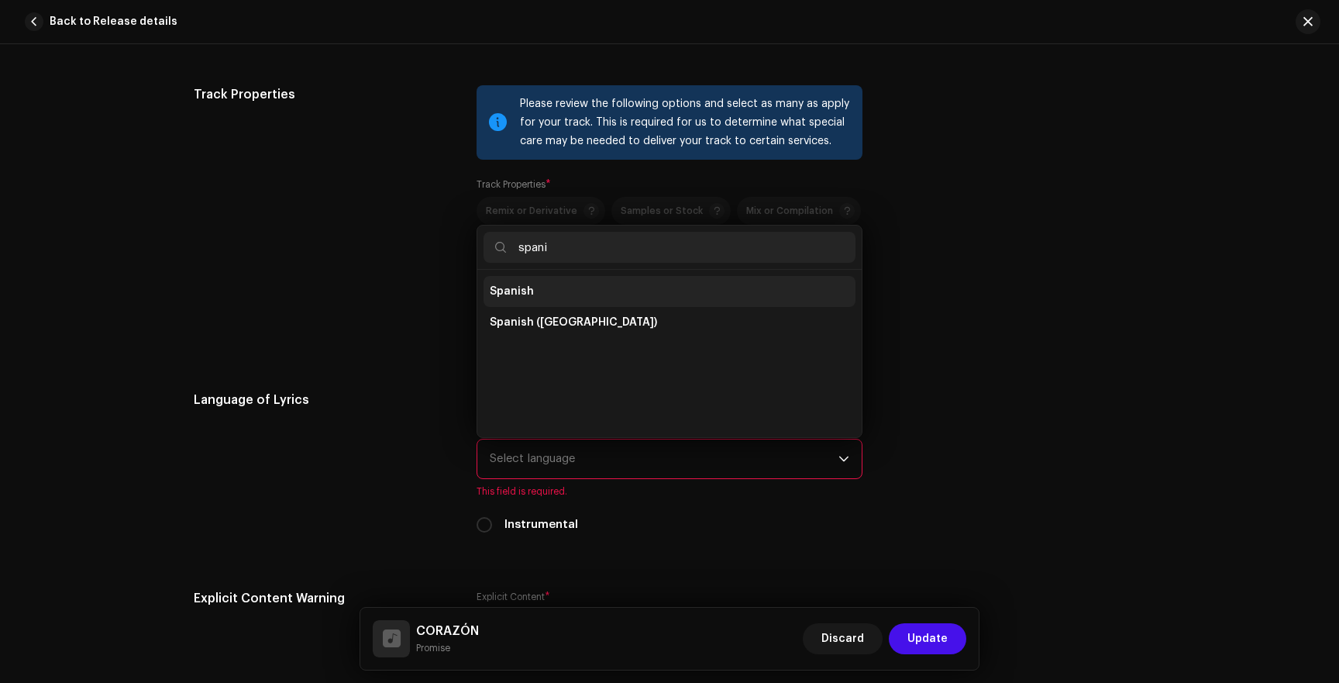
type input "spani"
click at [533, 307] on li "Spanish" at bounding box center [670, 291] width 372 height 31
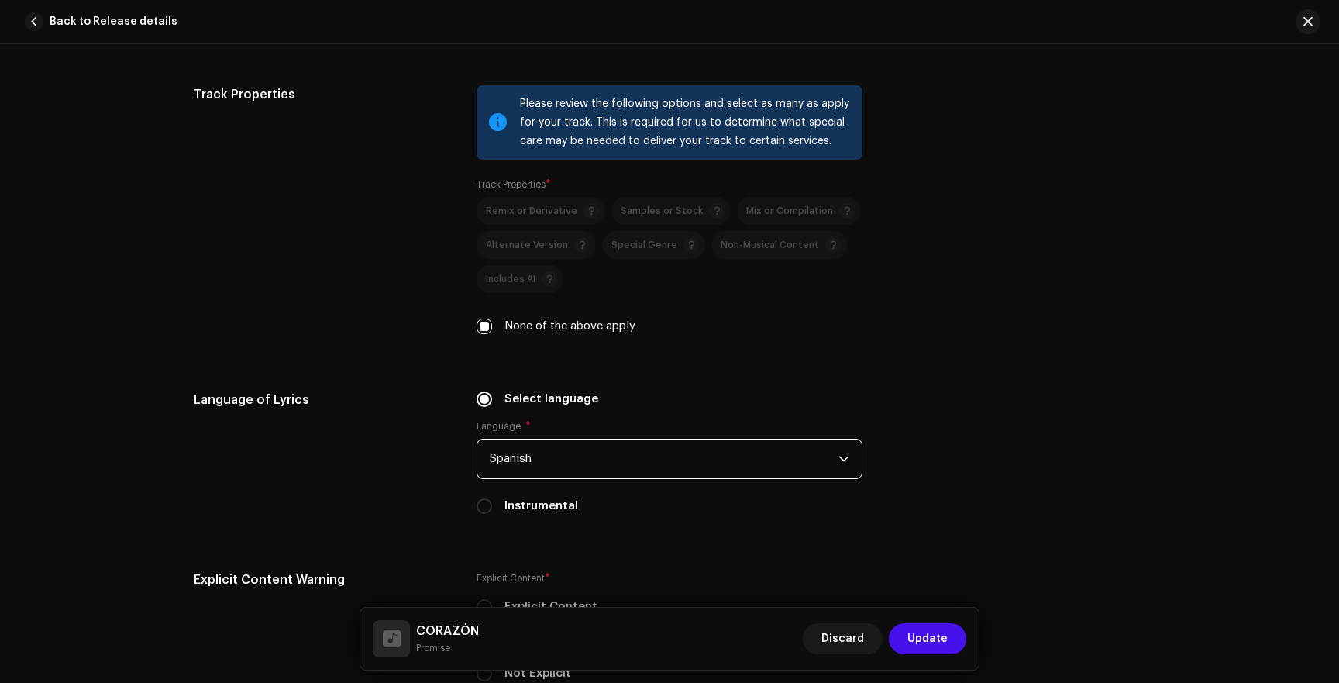
click at [511, 495] on div "Select language Language * Spanish Instrumental" at bounding box center [670, 453] width 386 height 124
click at [514, 488] on div "Select language Language * Spanish Instrumental" at bounding box center [670, 453] width 386 height 124
click at [515, 472] on span "Spanish" at bounding box center [664, 458] width 349 height 39
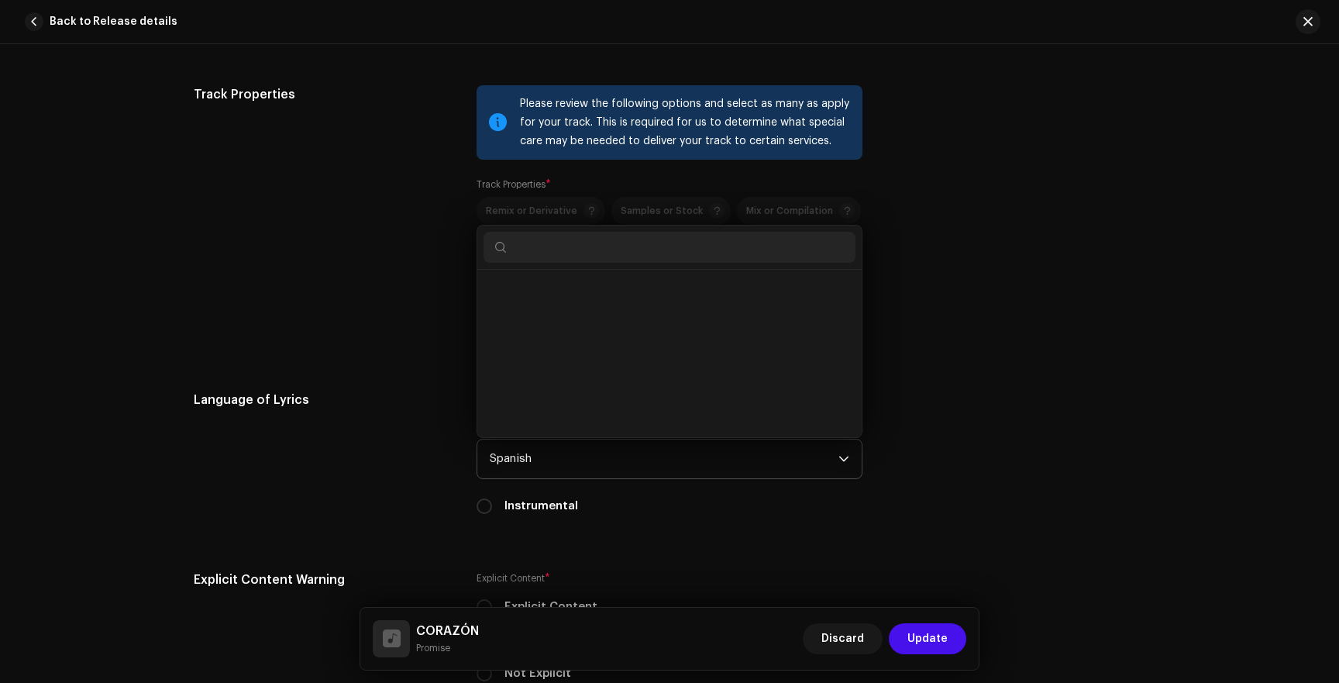
scroll to position [4953, 0]
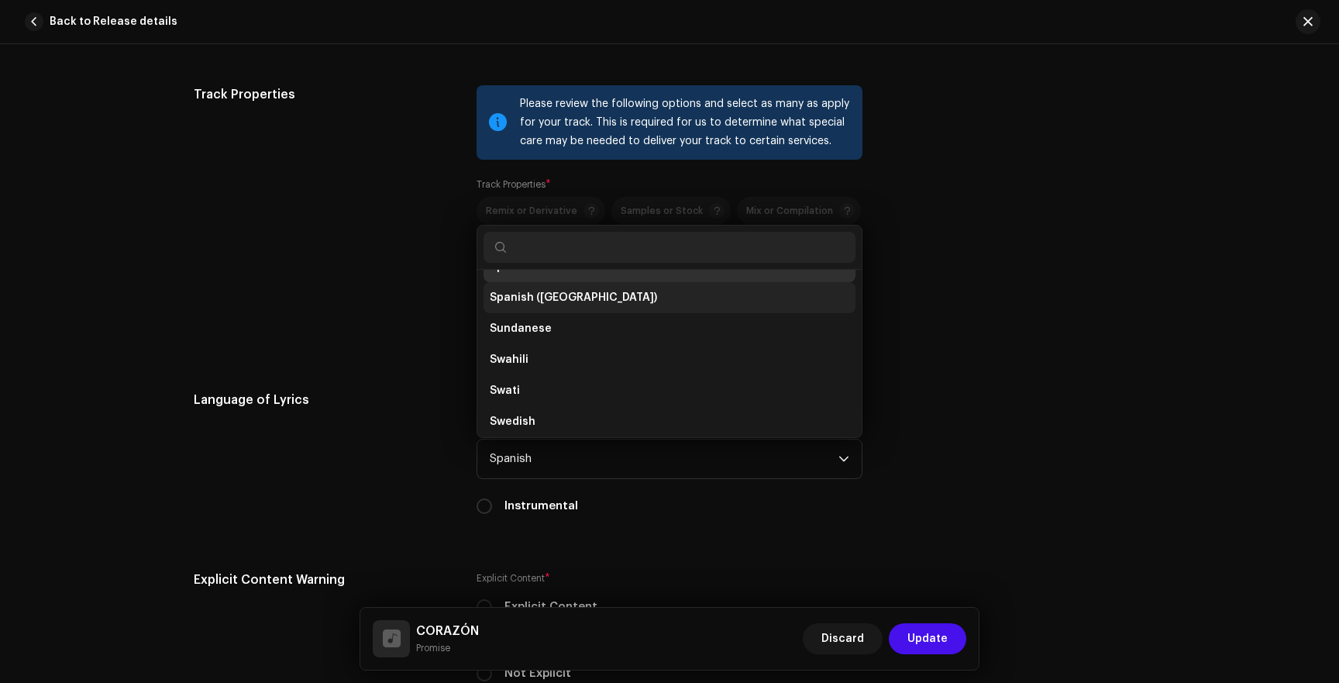
click at [542, 304] on span "Spanish ([GEOGRAPHIC_DATA])" at bounding box center [573, 297] width 167 height 15
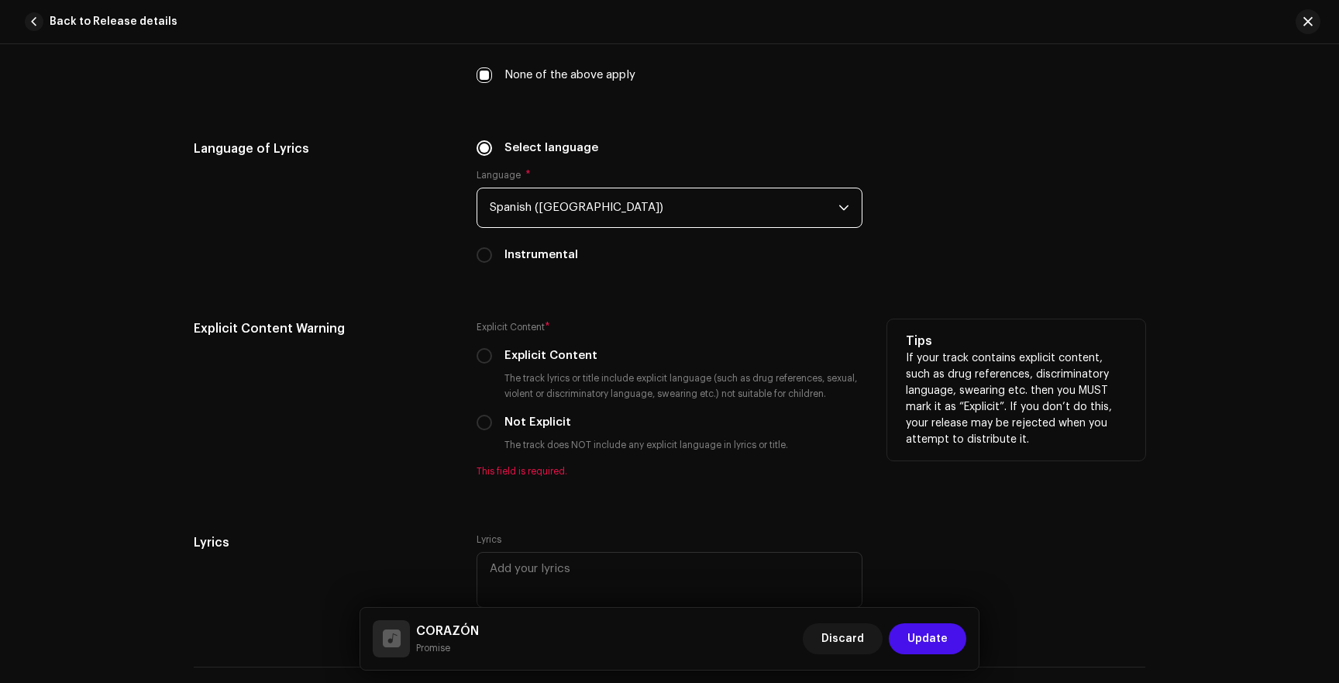
scroll to position [2542, 0]
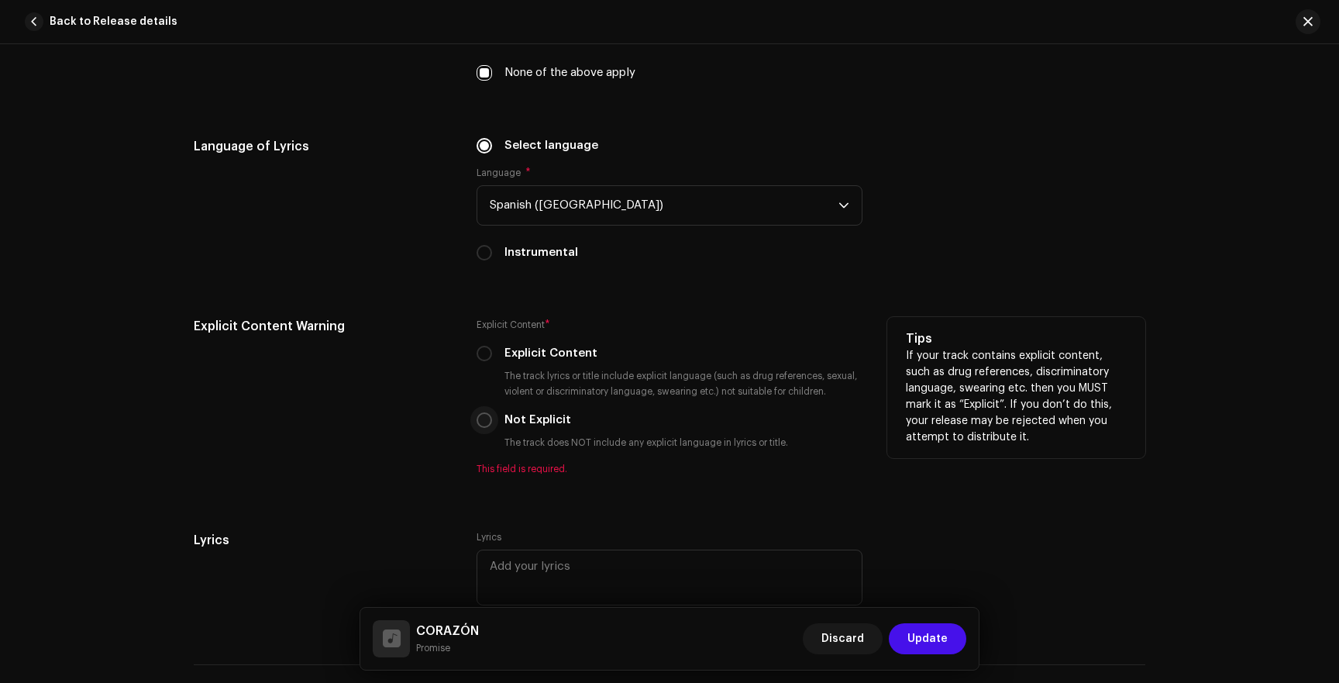
click at [478, 428] on input "Not Explicit" at bounding box center [484, 419] width 15 height 15
radio input "true"
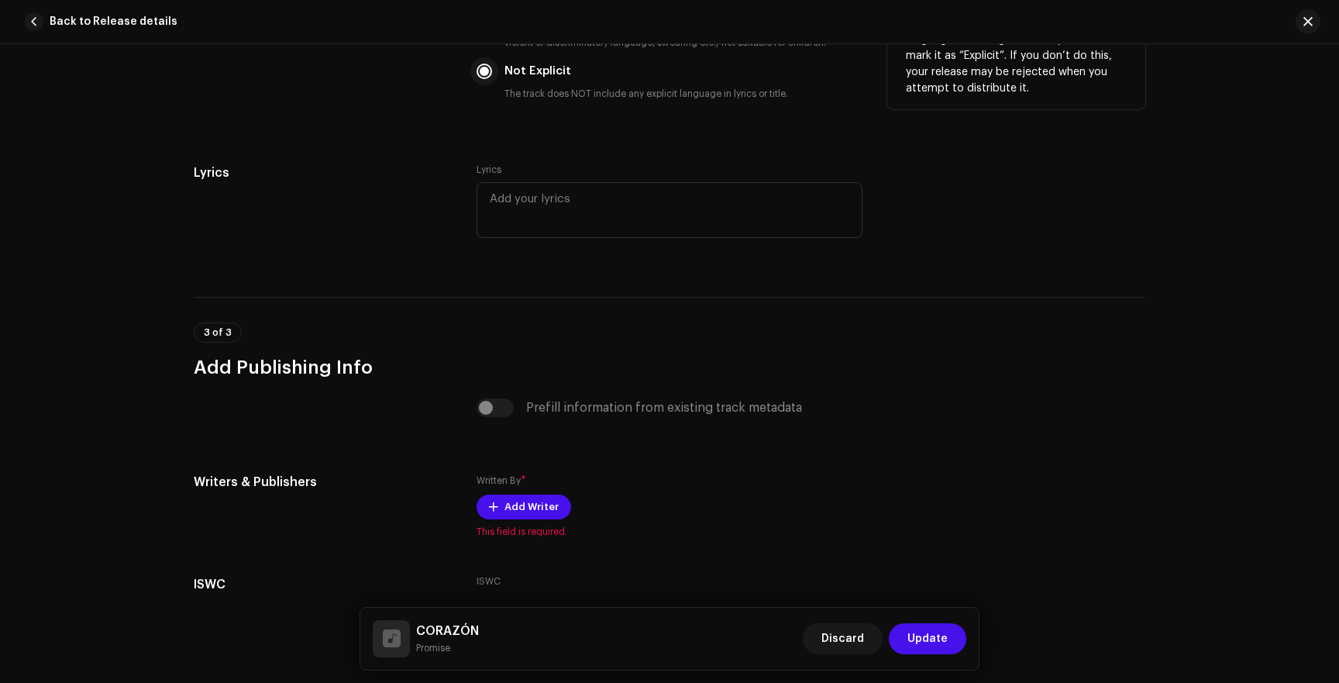
scroll to position [3003, 0]
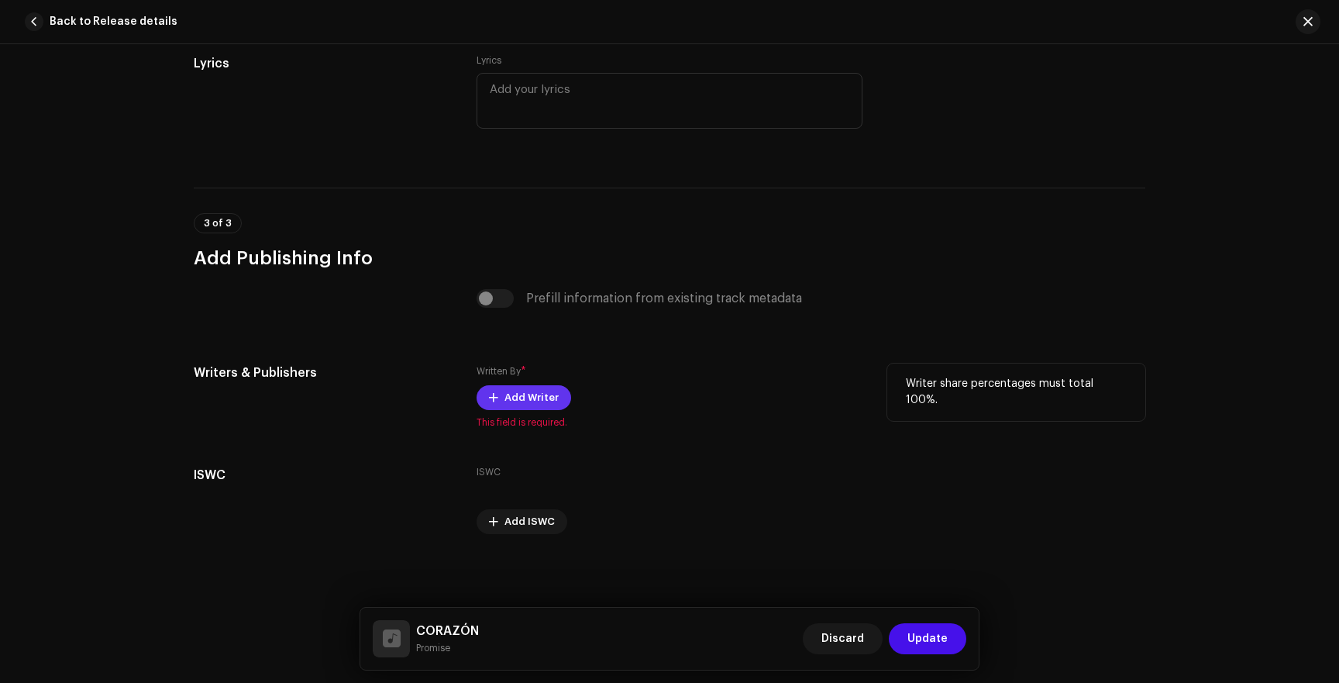
click at [504, 395] on span "Add Writer" at bounding box center [531, 397] width 54 height 31
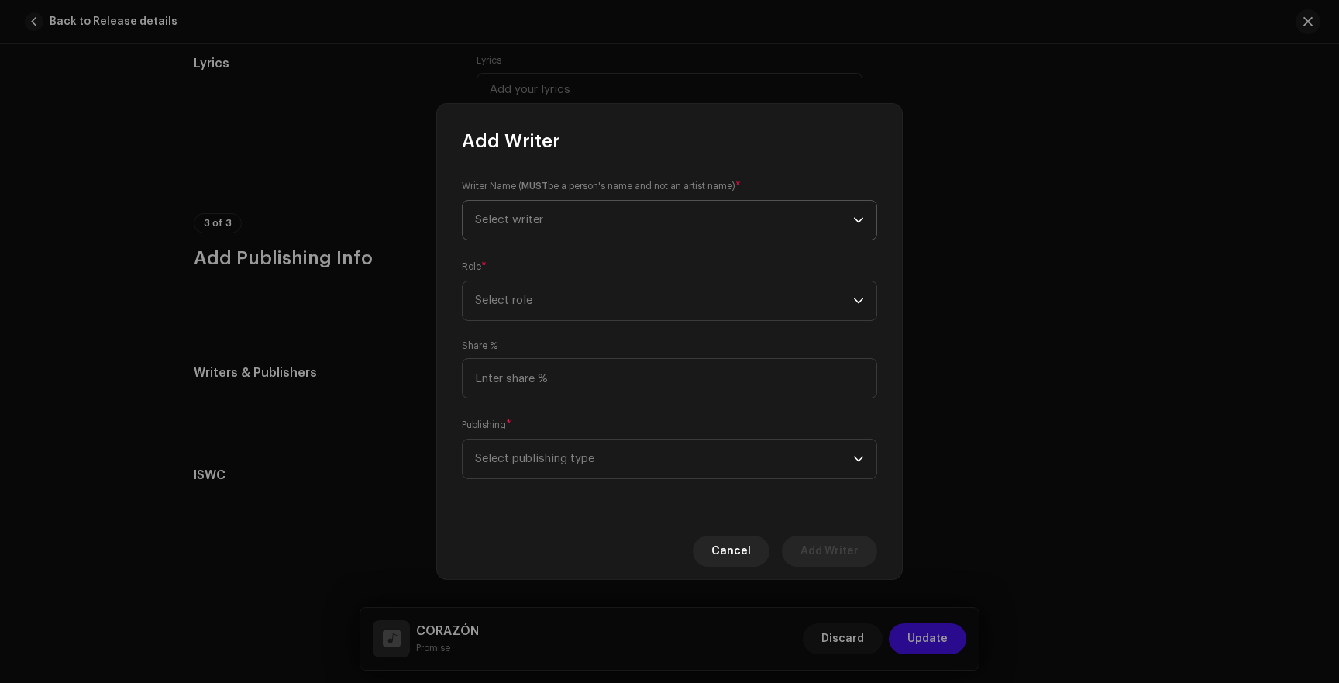
click at [530, 233] on span "Select writer" at bounding box center [664, 220] width 378 height 39
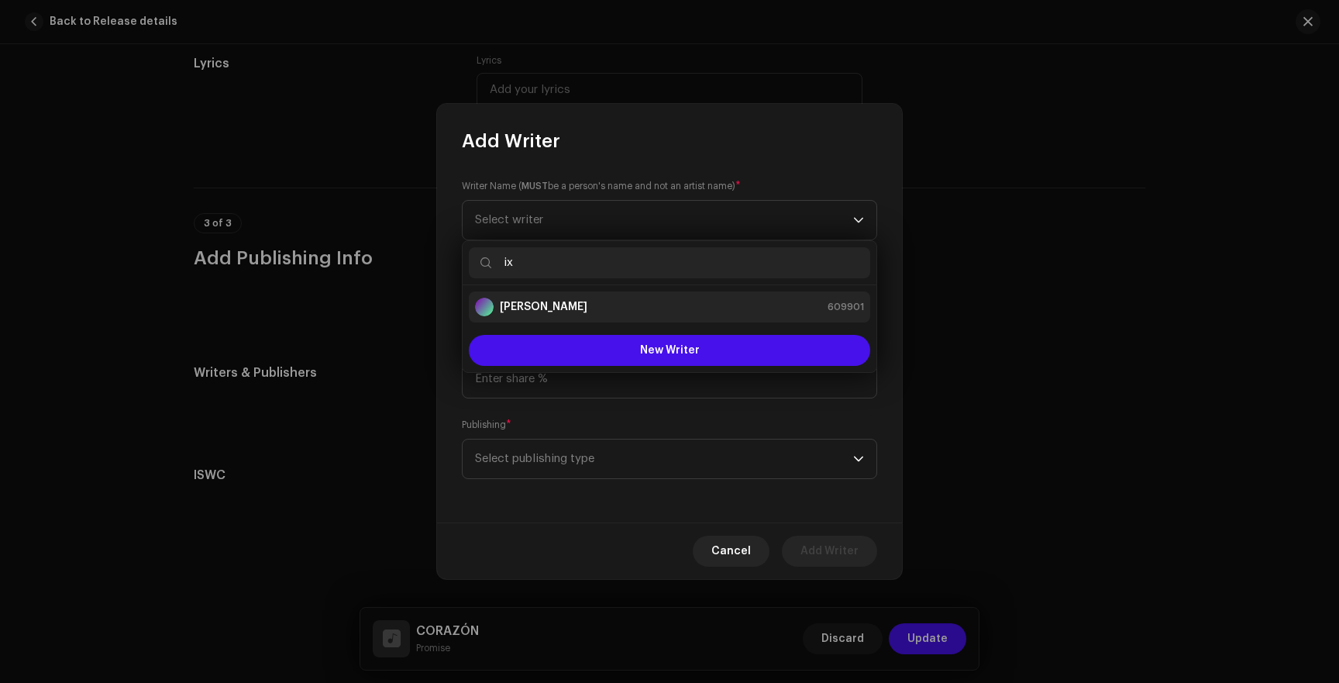
type input "ix"
click at [531, 305] on strong "[PERSON_NAME]" at bounding box center [544, 306] width 88 height 15
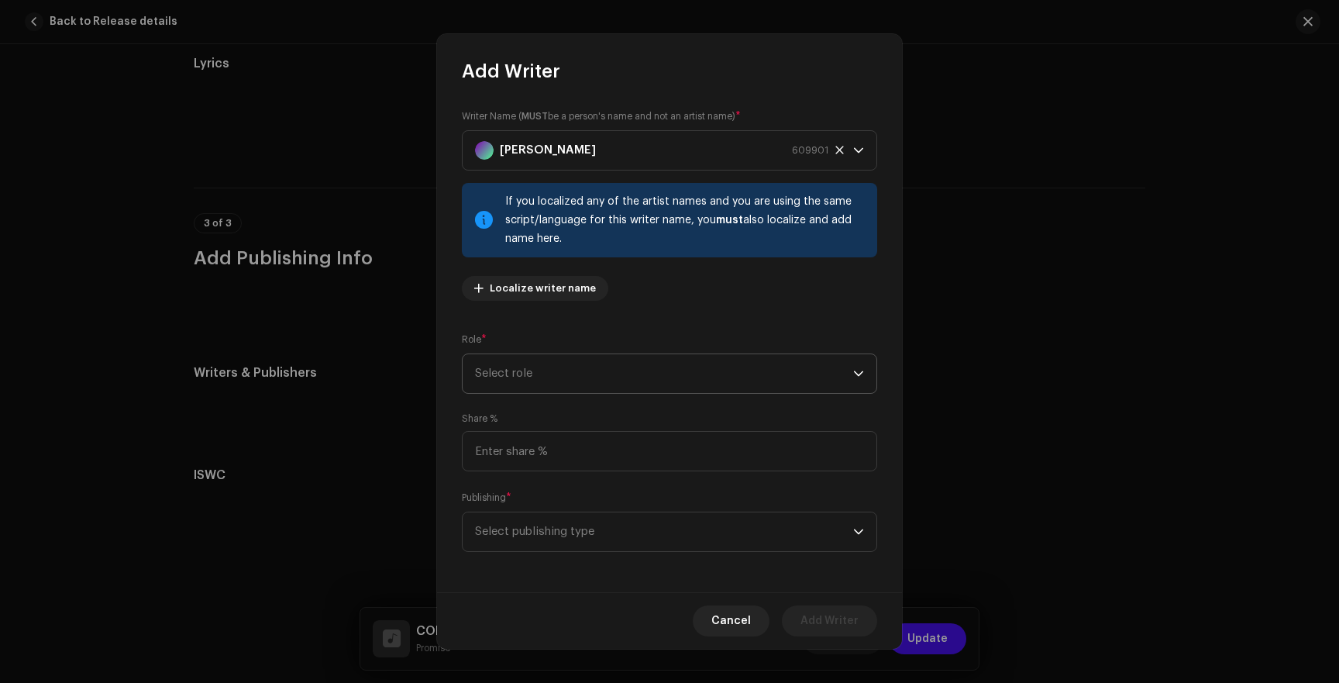
click at [523, 371] on span "Select role" at bounding box center [664, 373] width 378 height 39
click at [508, 506] on span "Composer & Lyricist" at bounding box center [529, 508] width 109 height 15
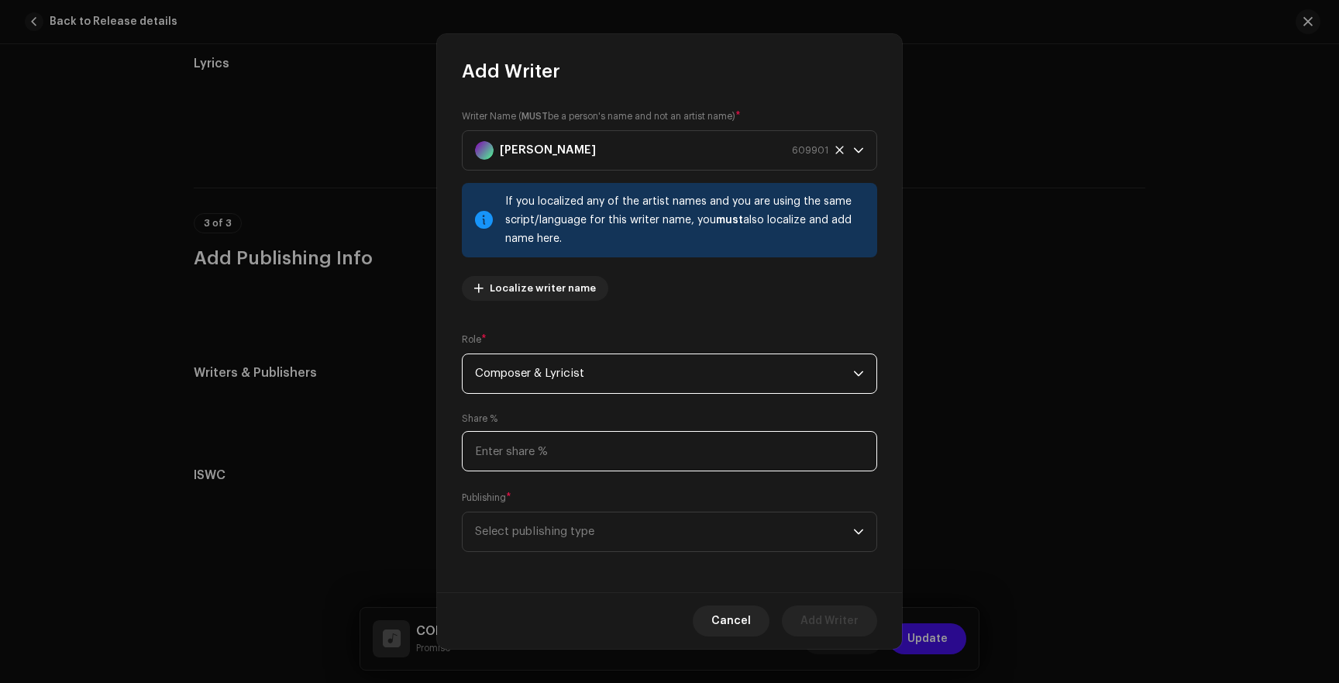
click at [542, 460] on input at bounding box center [669, 451] width 415 height 40
type input "100.00"
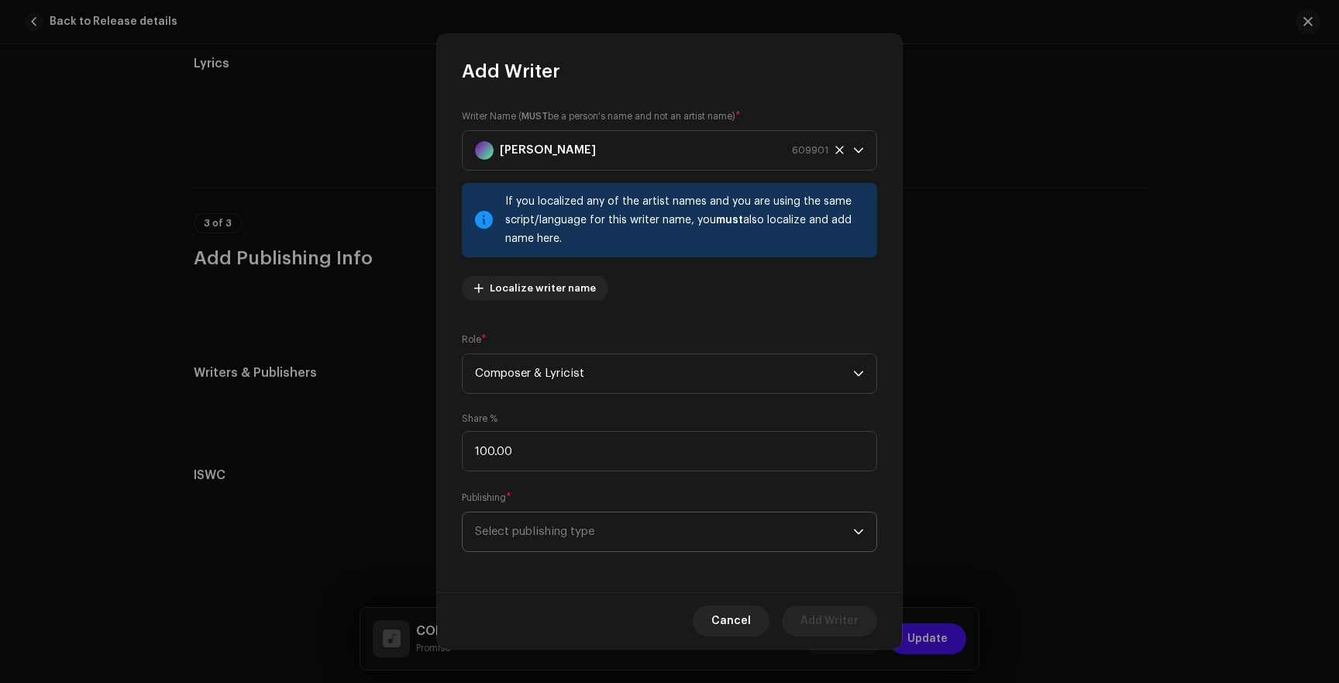
click at [553, 535] on span "Select publishing type" at bounding box center [664, 531] width 378 height 39
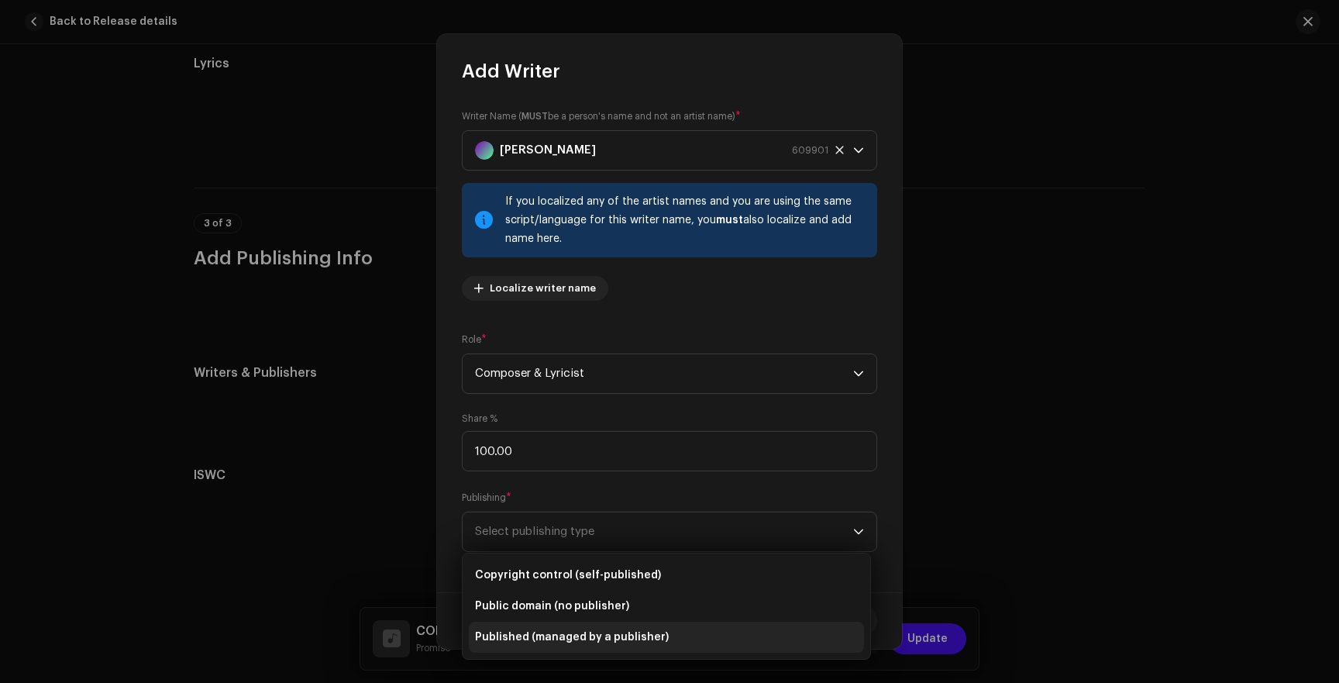
click at [532, 633] on span "Published (managed by a publisher)" at bounding box center [572, 636] width 194 height 15
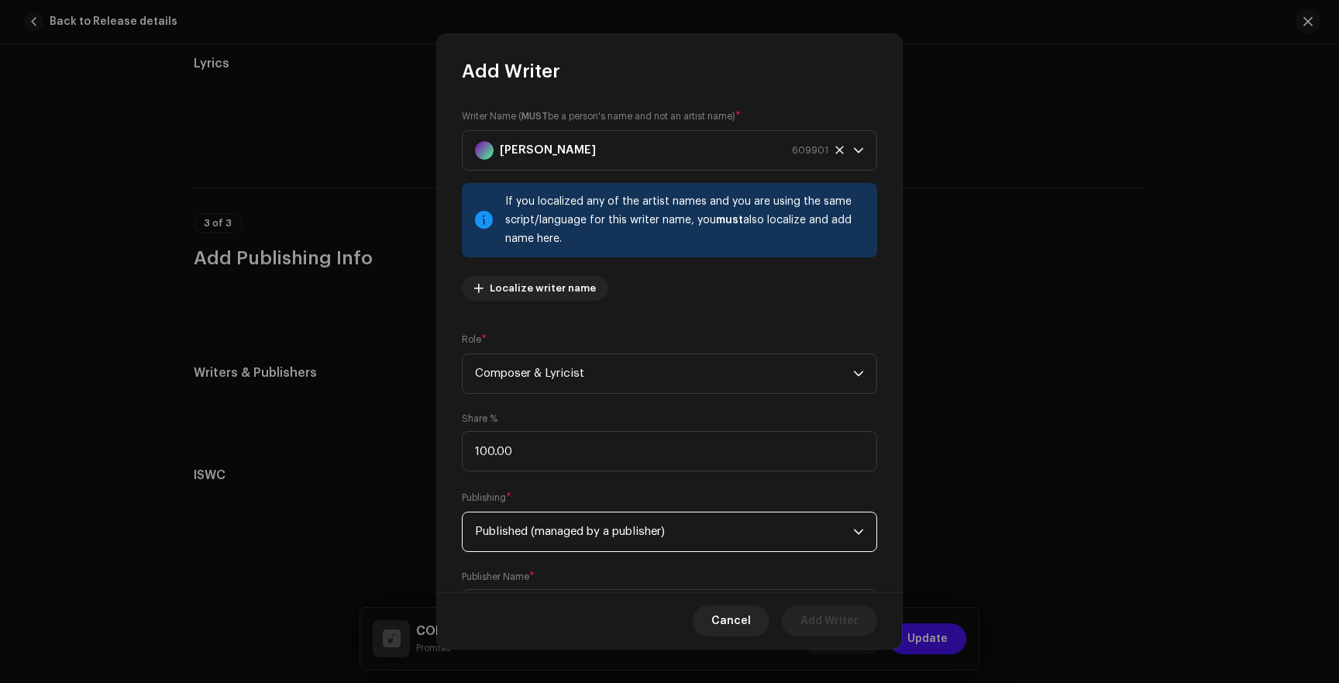
scroll to position [81, 0]
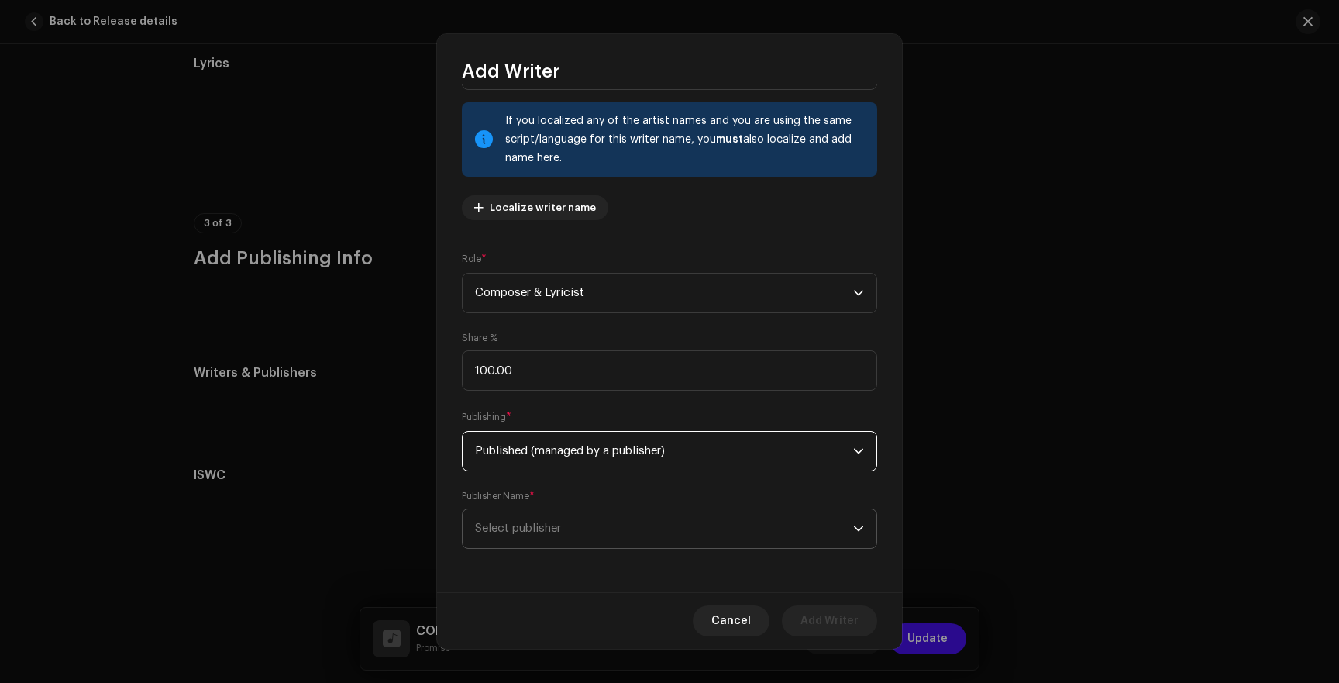
click at [551, 518] on span "Select publisher" at bounding box center [664, 528] width 378 height 39
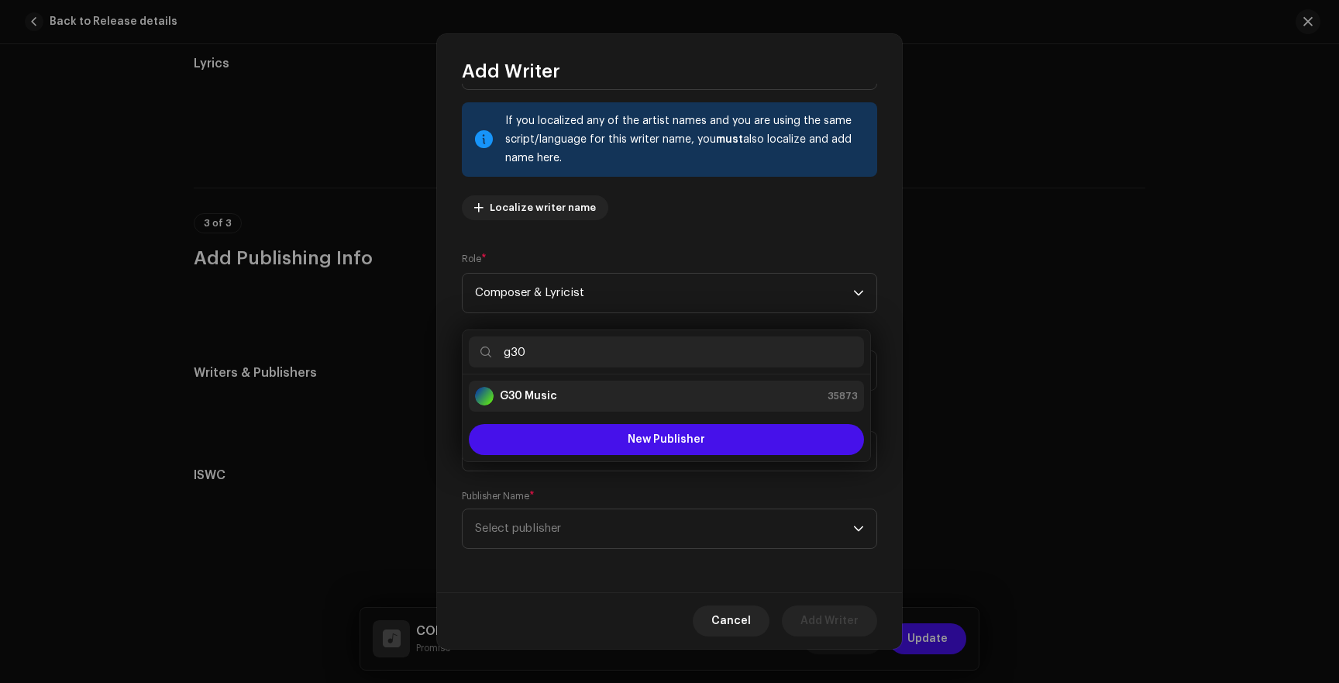
type input "g30"
click at [533, 391] on strong "G30 Music" at bounding box center [528, 395] width 57 height 15
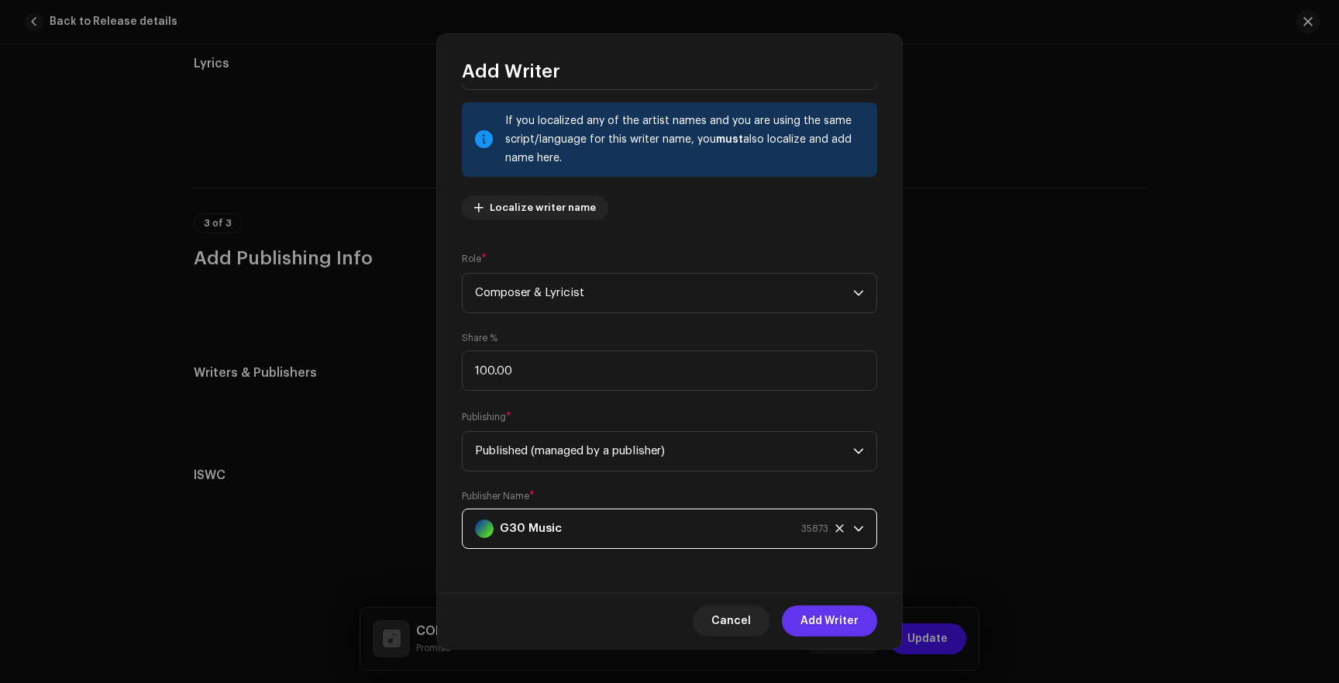
click at [829, 618] on span "Add Writer" at bounding box center [829, 620] width 58 height 31
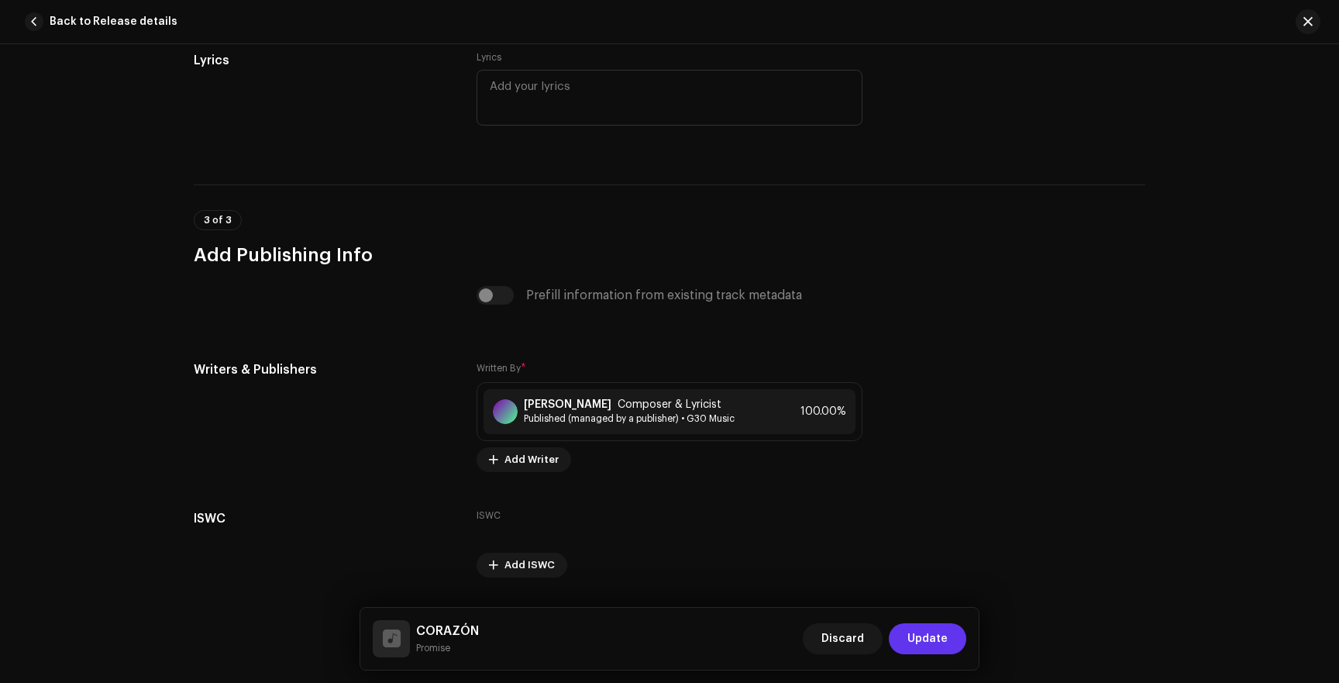
click at [924, 627] on span "Update" at bounding box center [927, 638] width 40 height 31
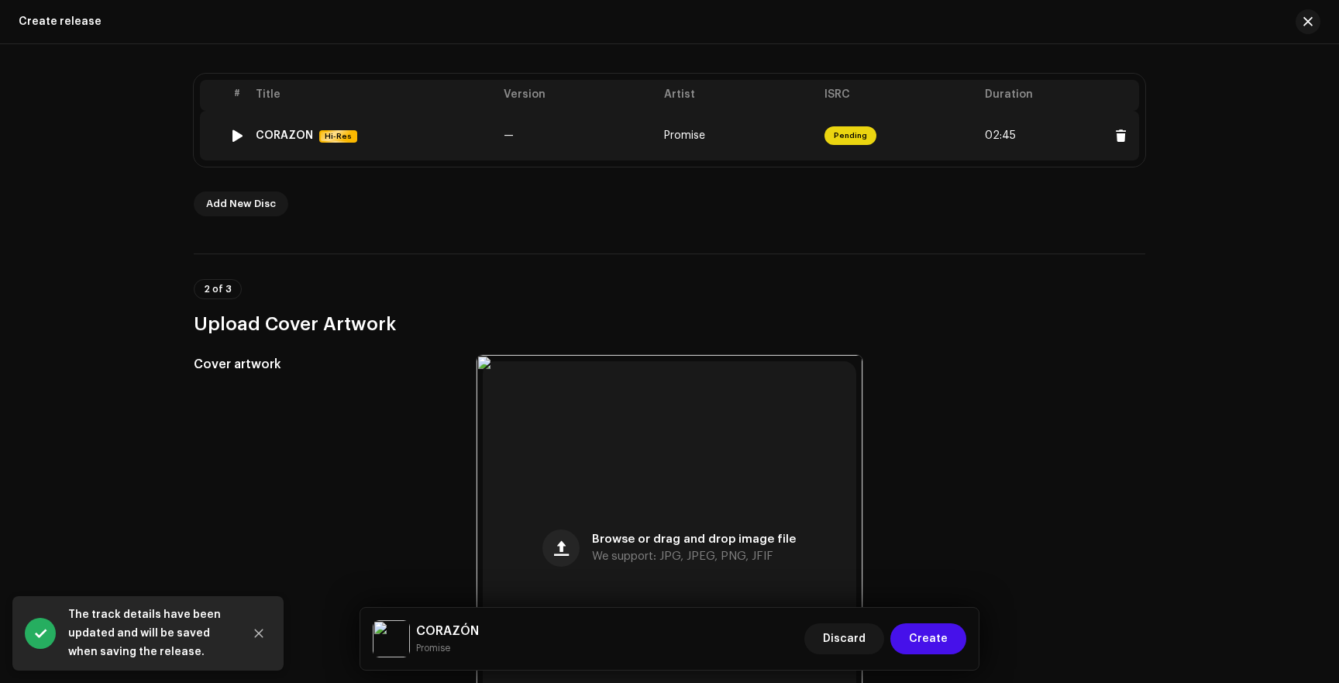
scroll to position [449, 0]
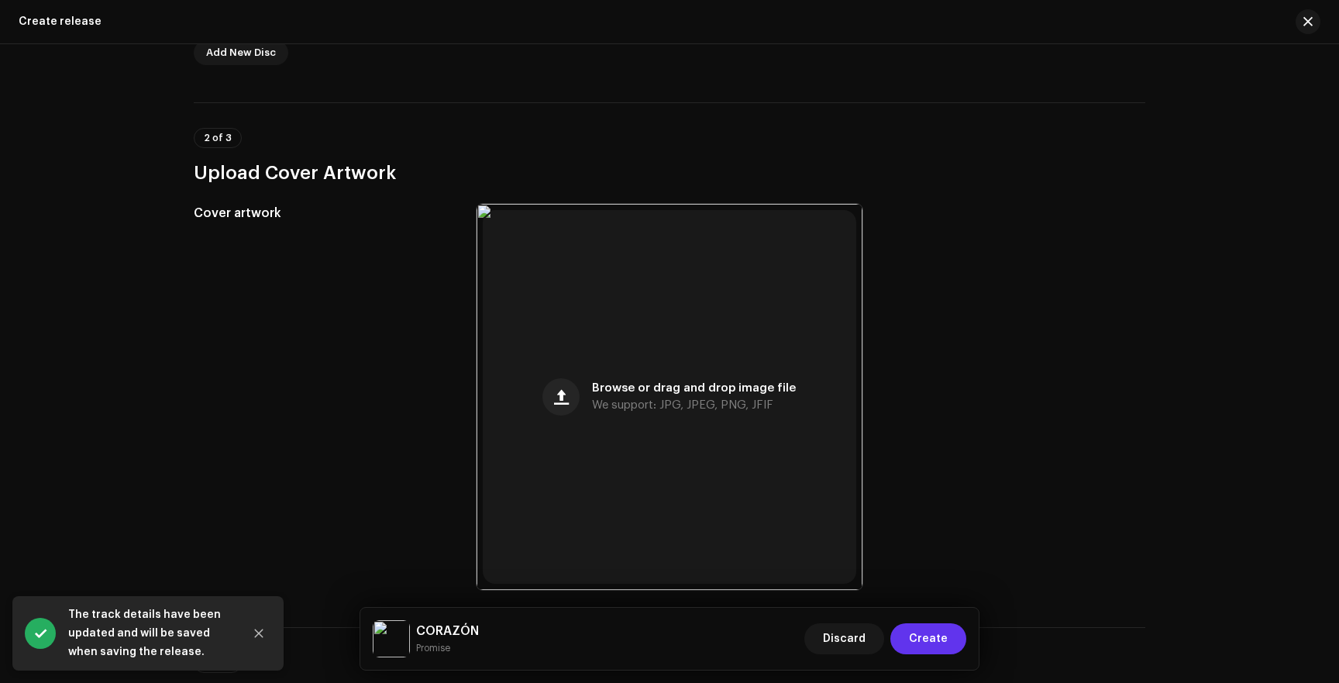
click at [928, 643] on span "Create" at bounding box center [928, 638] width 39 height 31
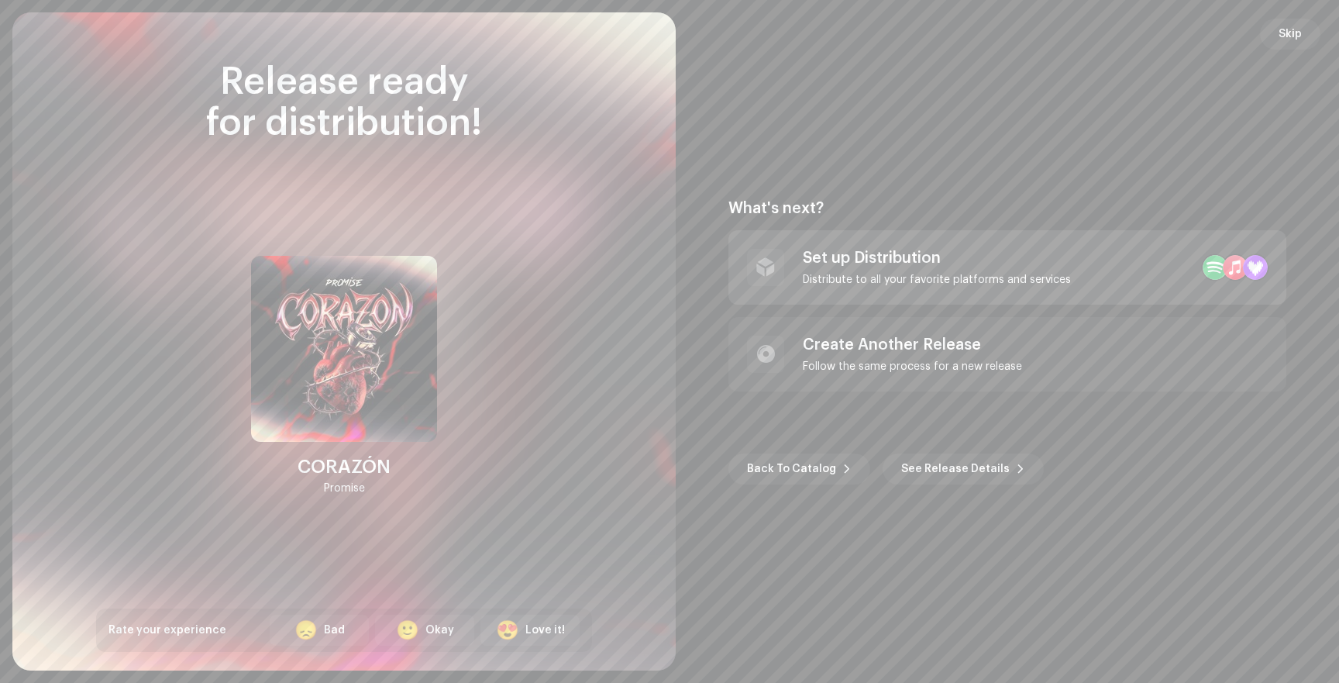
click at [897, 254] on div "Set up Distribution" at bounding box center [937, 258] width 268 height 19
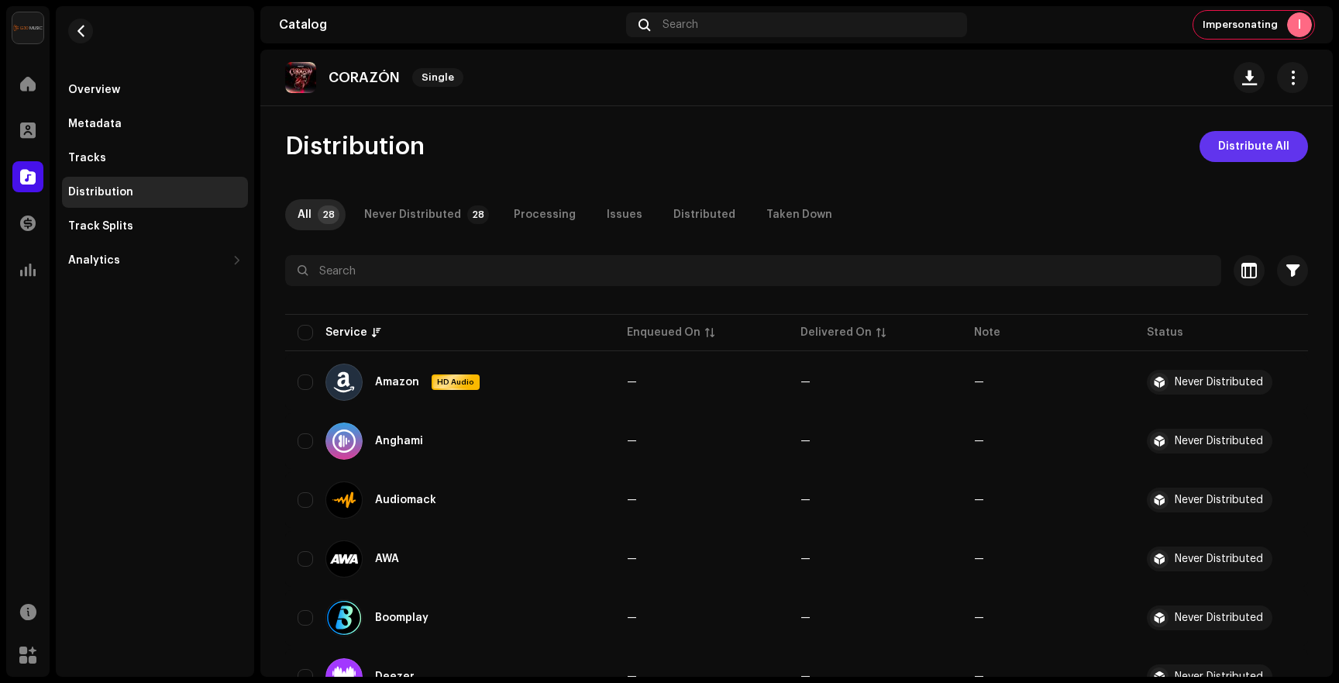
click at [1245, 149] on span "Distribute All" at bounding box center [1253, 146] width 71 height 31
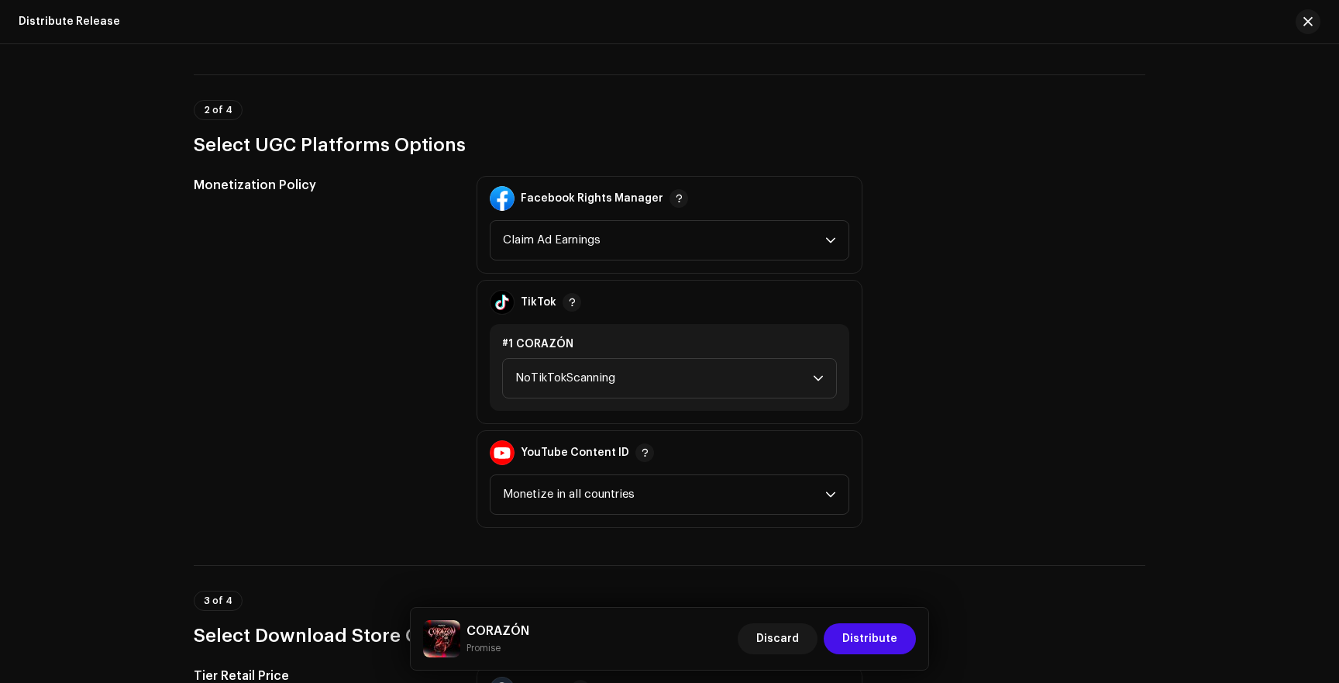
scroll to position [1637, 0]
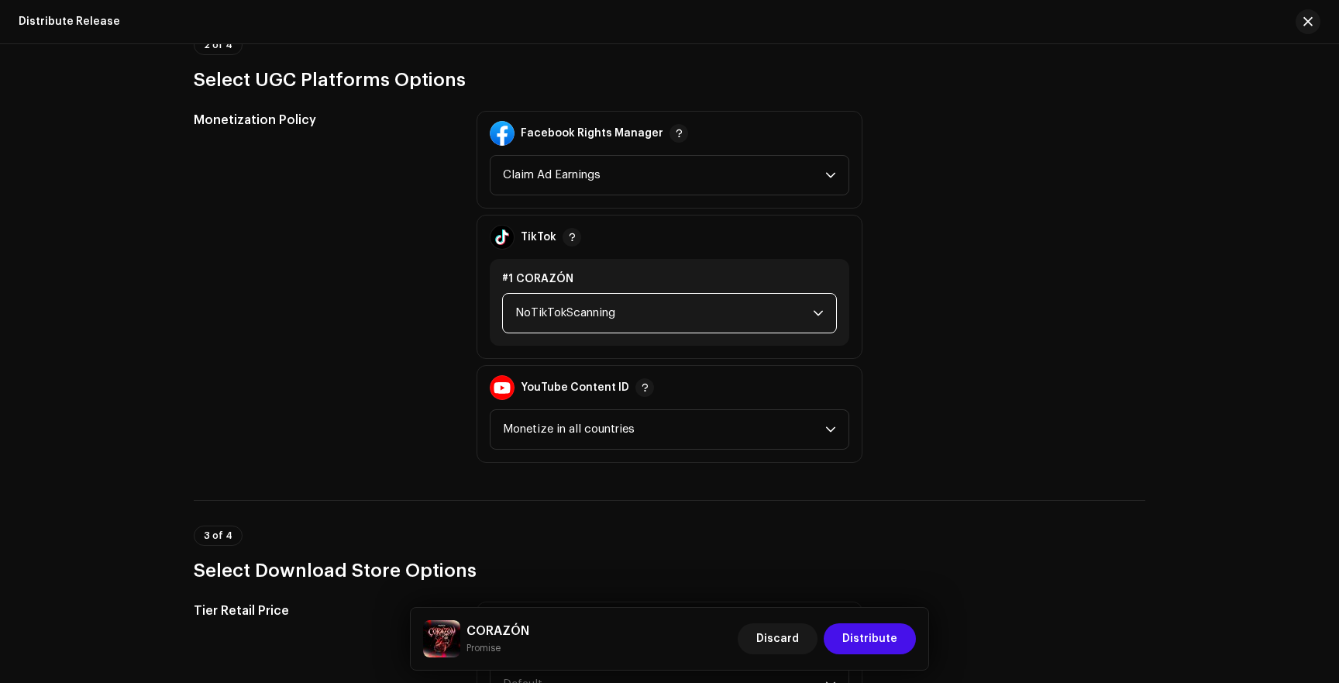
click at [623, 316] on span "NoTikTokScanning" at bounding box center [664, 313] width 298 height 39
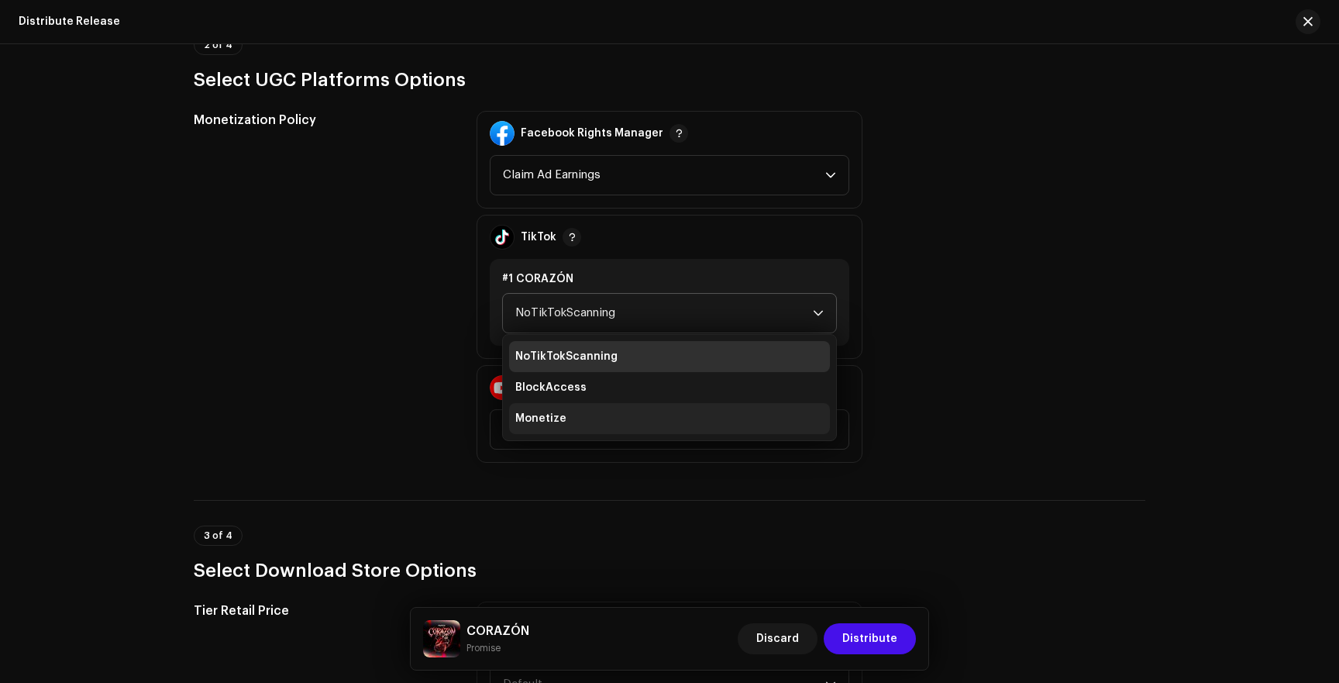
click at [577, 417] on li "Monetize" at bounding box center [669, 418] width 321 height 31
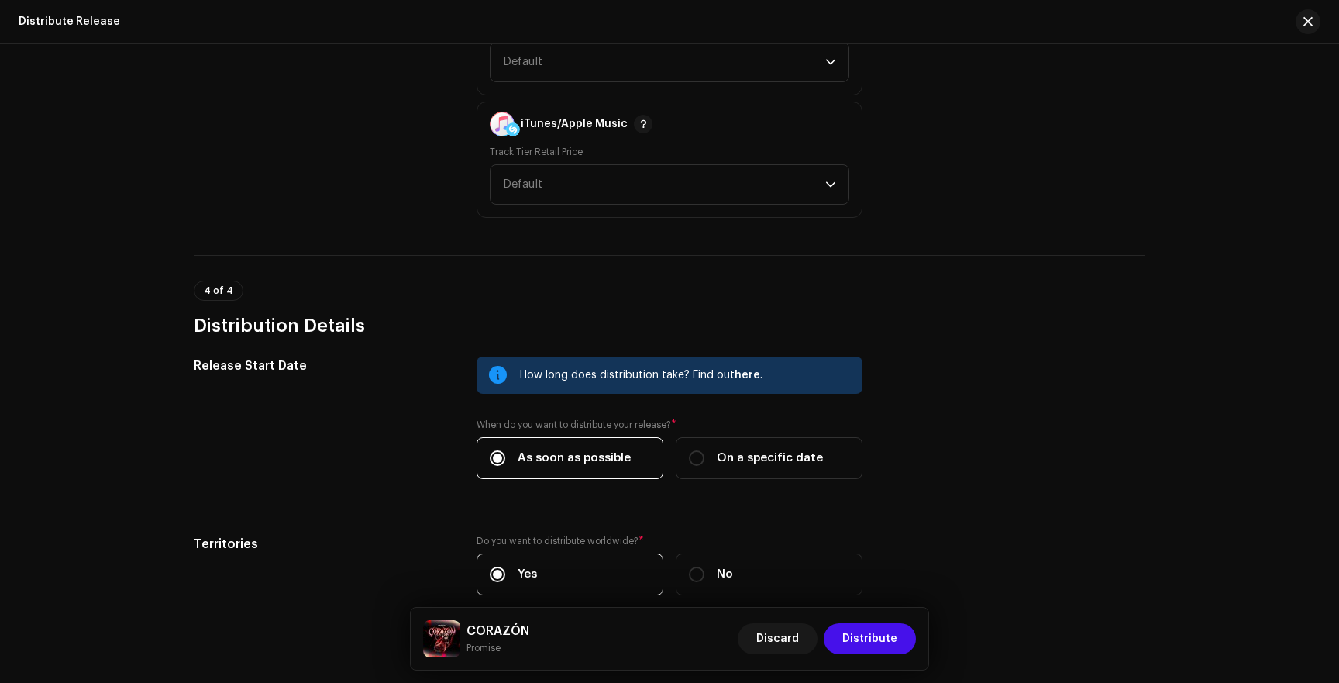
scroll to position [2340, 0]
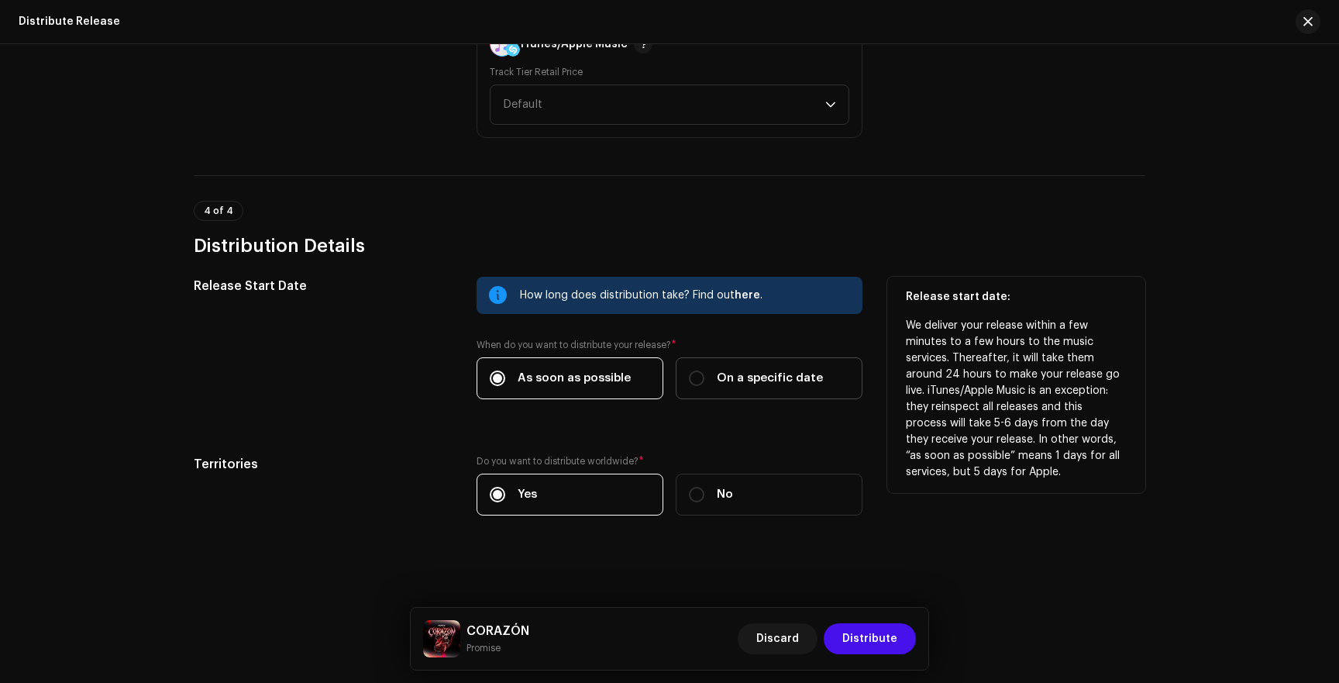
click at [684, 373] on label "On a specific date" at bounding box center [769, 378] width 187 height 42
click at [689, 373] on input "On a specific date" at bounding box center [696, 377] width 15 height 15
radio input "true"
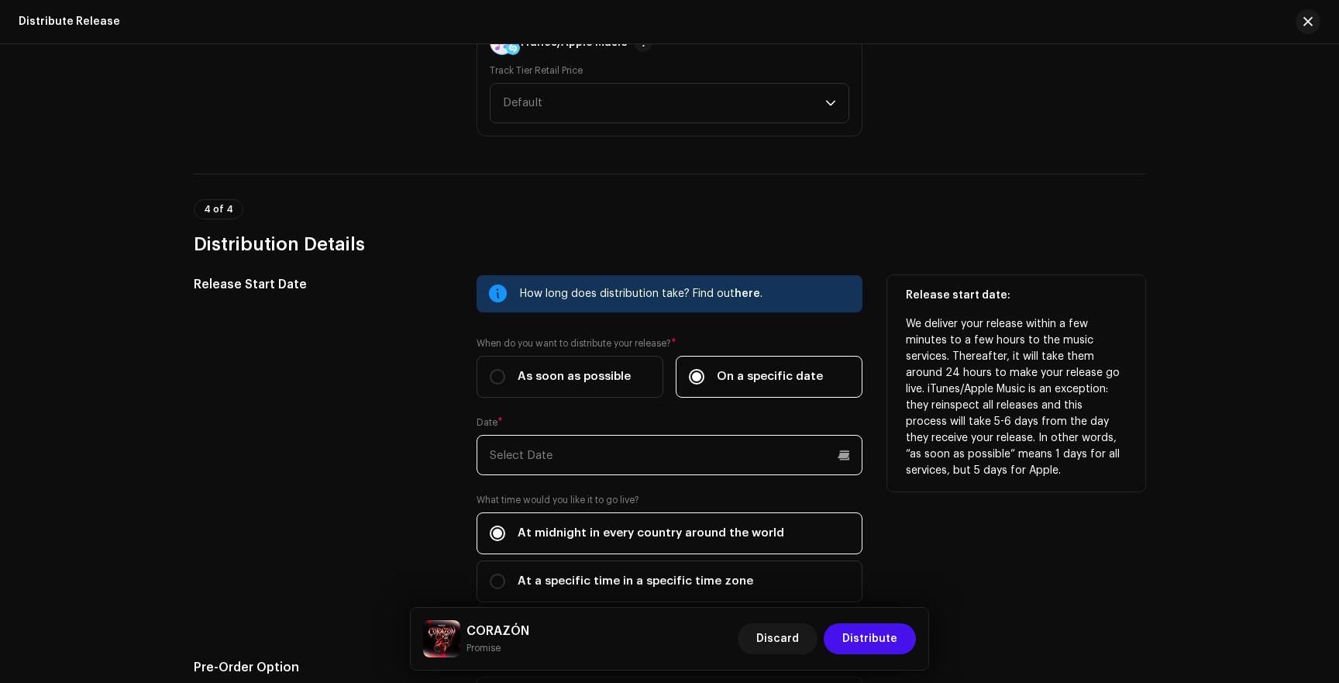
click at [565, 452] on input "text" at bounding box center [670, 455] width 386 height 40
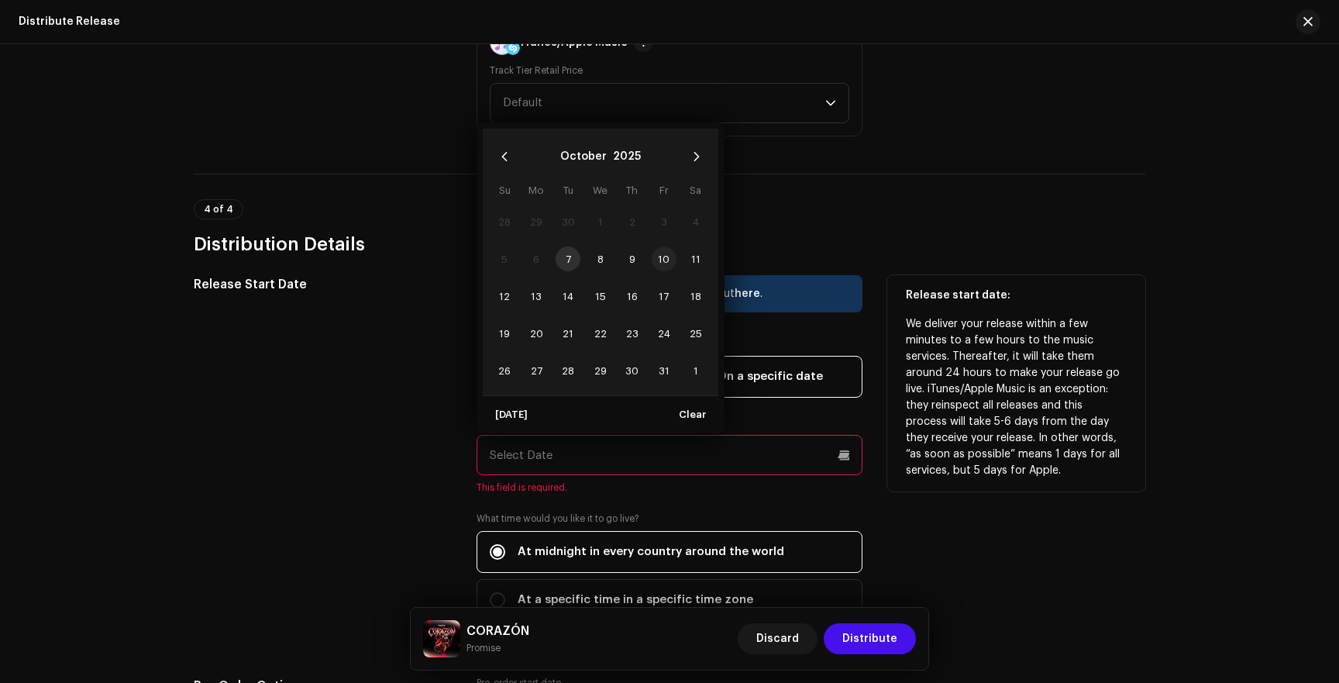
click at [663, 260] on span "10" at bounding box center [664, 258] width 25 height 25
type input "[DATE]"
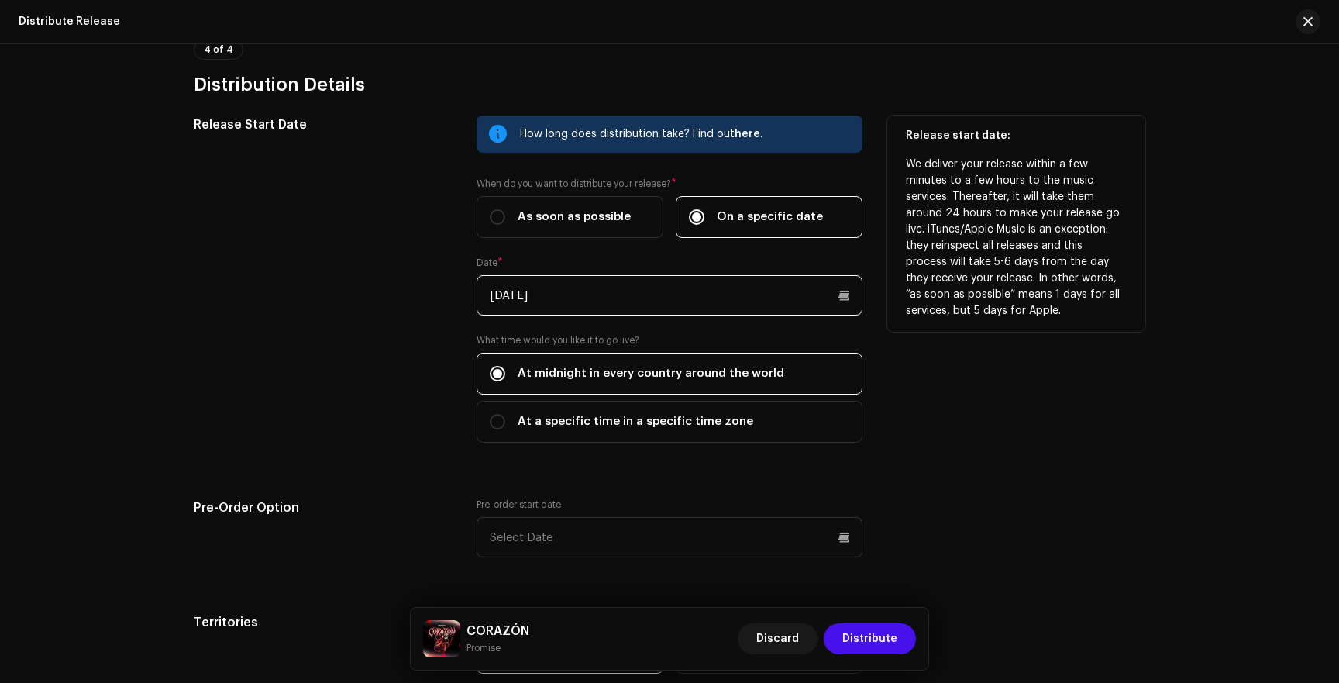
scroll to position [2522, 0]
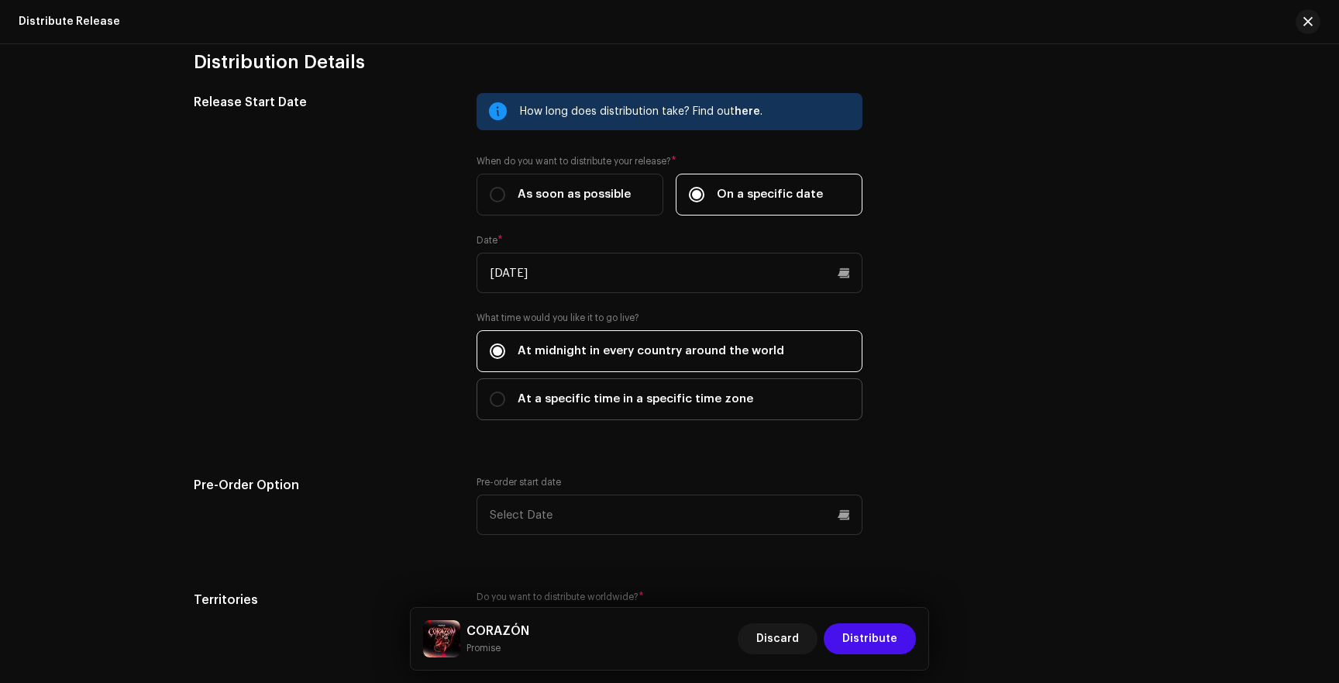
click at [566, 401] on span "At a specific time in a specific time zone" at bounding box center [636, 399] width 236 height 17
click at [505, 401] on input "At a specific time in a specific time zone" at bounding box center [497, 398] width 15 height 15
radio input "true"
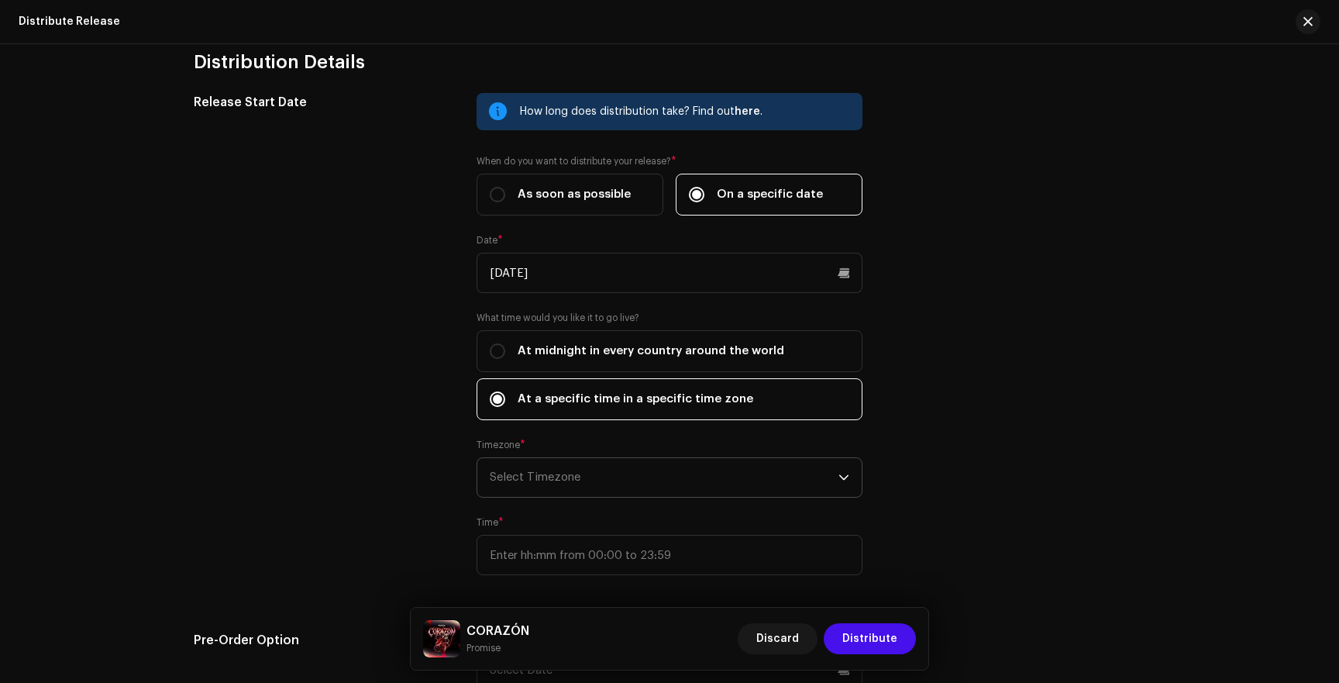
click at [556, 473] on span "Select Timezone" at bounding box center [664, 477] width 349 height 39
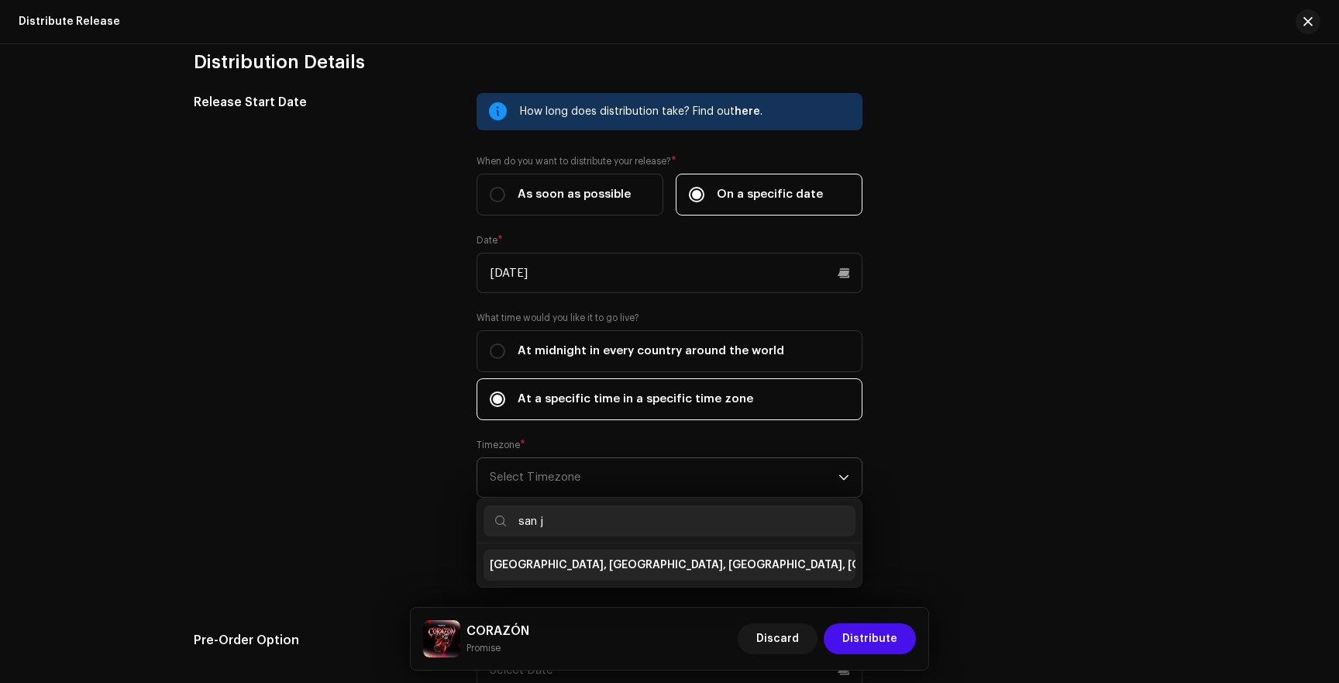
type input "san j"
click at [557, 566] on span "[GEOGRAPHIC_DATA], [GEOGRAPHIC_DATA], [GEOGRAPHIC_DATA], [GEOGRAPHIC_DATA][PERS…" at bounding box center [769, 564] width 559 height 15
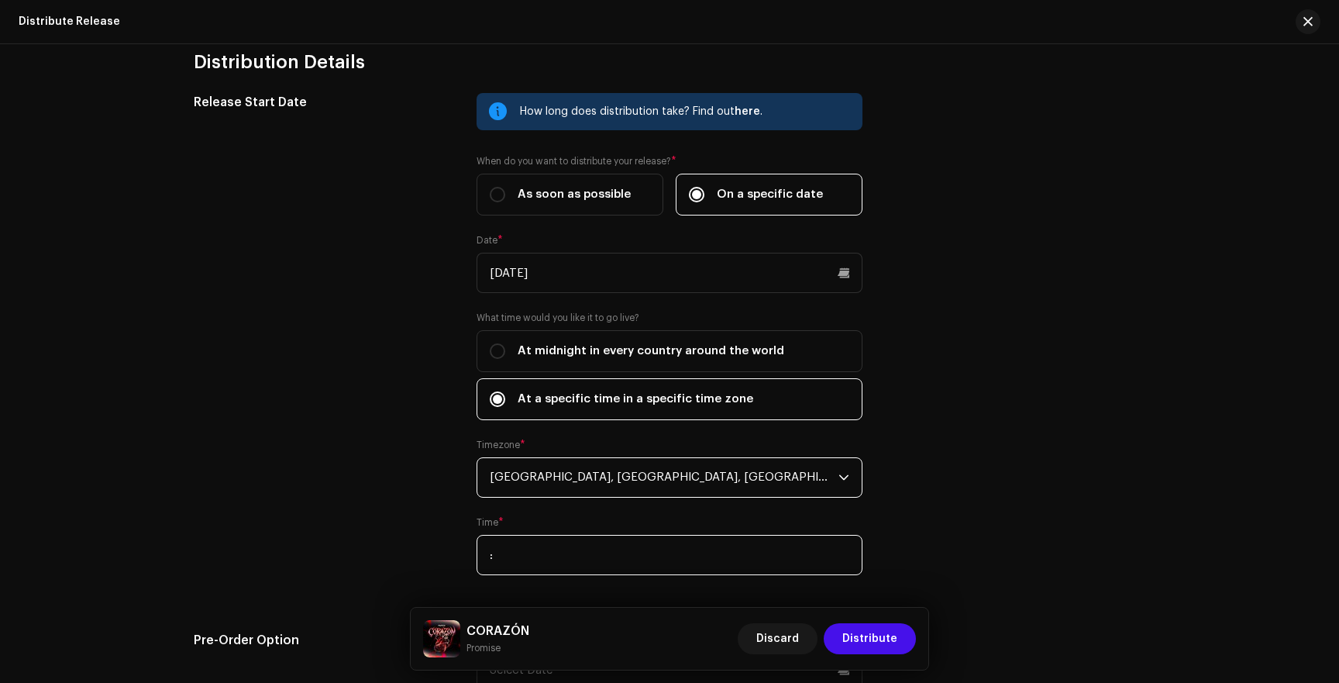
click at [579, 559] on input ":" at bounding box center [670, 555] width 386 height 40
type input "15:00"
click at [1066, 507] on div "Release start date: We deliver your release within a few minutes to a few hours…" at bounding box center [1016, 343] width 258 height 501
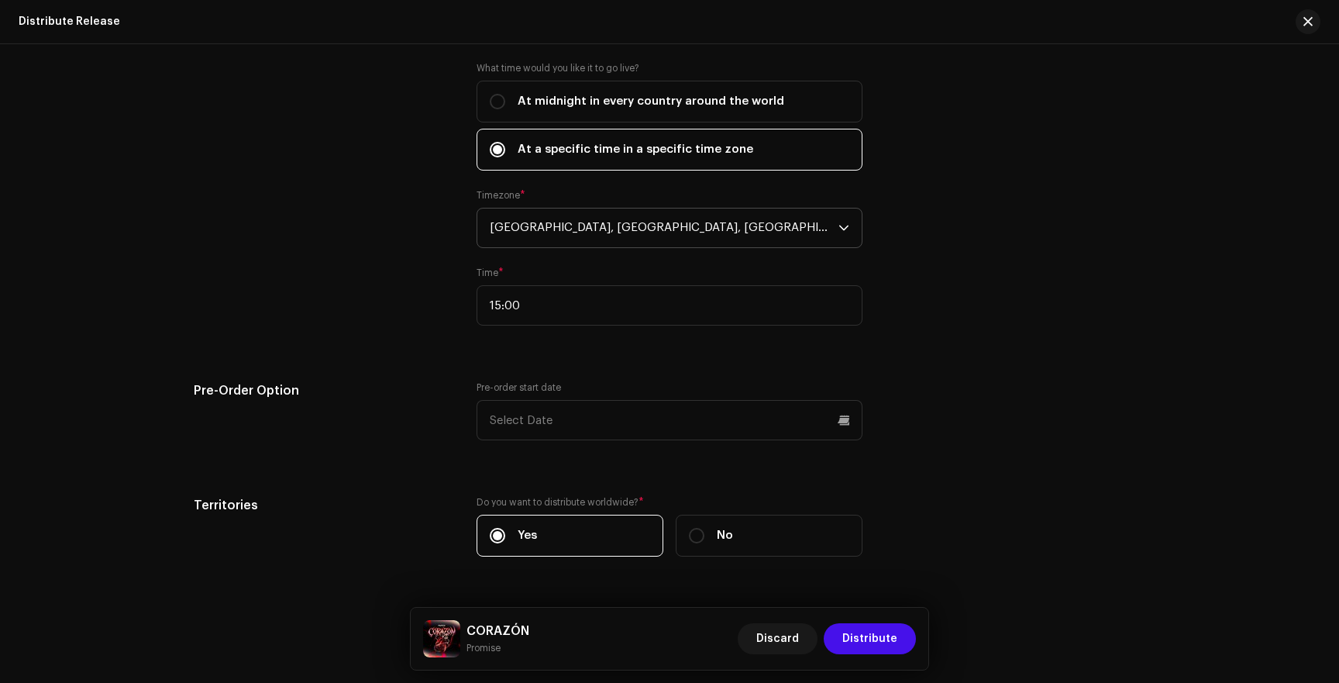
scroll to position [2816, 0]
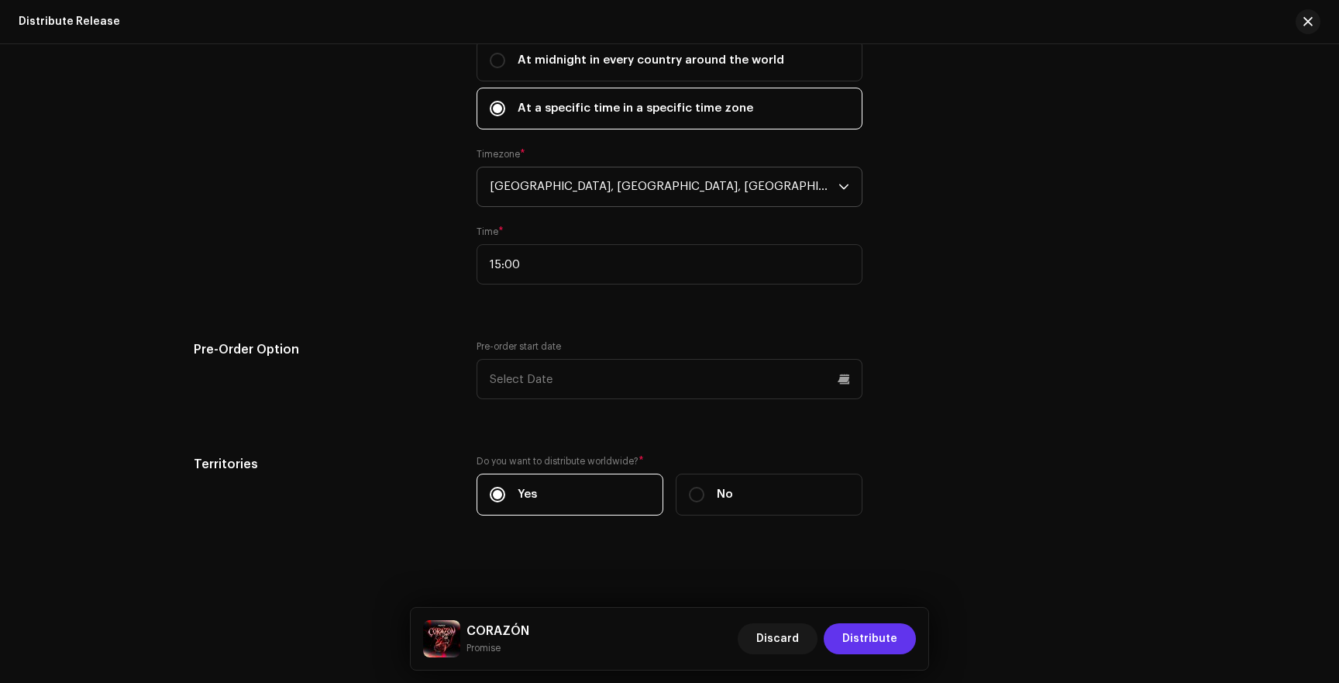
click at [861, 643] on span "Distribute" at bounding box center [869, 638] width 55 height 31
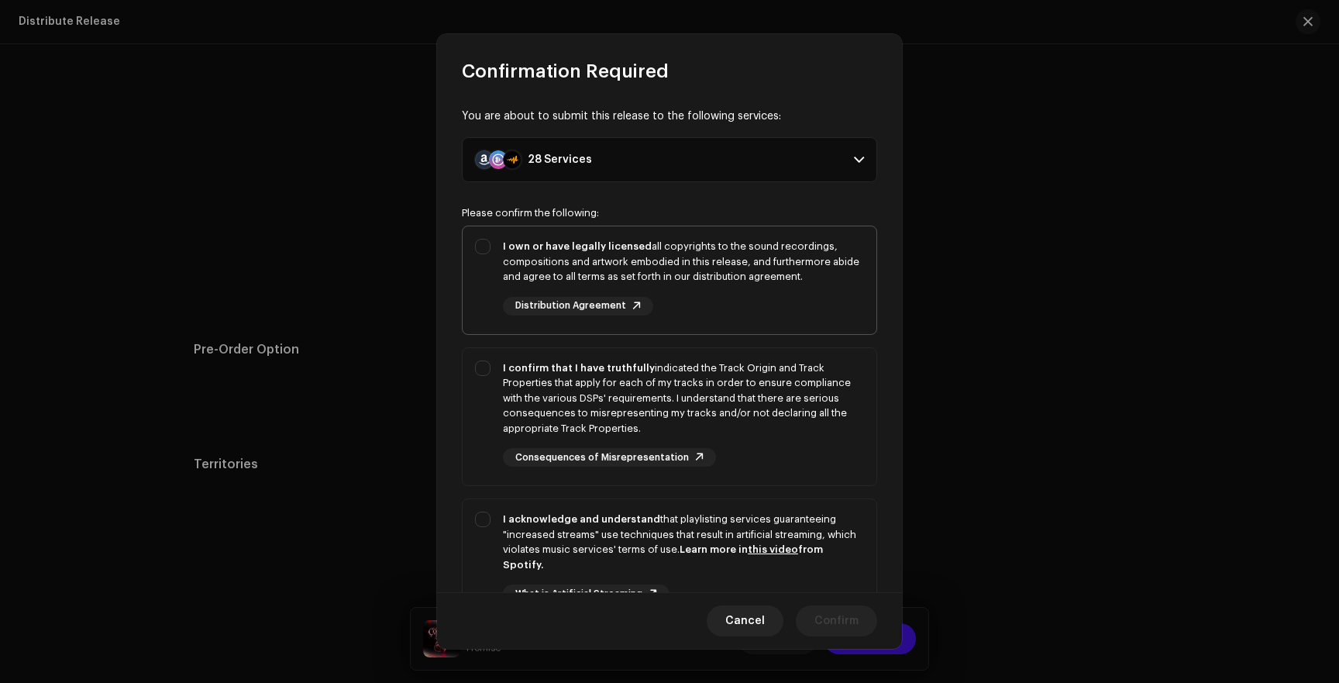
click at [717, 268] on div "I own or have legally licensed all copyrights to the sound recordings, composit…" at bounding box center [683, 262] width 361 height 46
checkbox input "true"
click at [694, 397] on div "I confirm that I have truthfully indicated the Track Origin and Track Propertie…" at bounding box center [683, 398] width 361 height 76
checkbox input "true"
click at [707, 522] on div "I acknowledge and understand that playlisting services guaranteeing "increased …" at bounding box center [683, 541] width 361 height 60
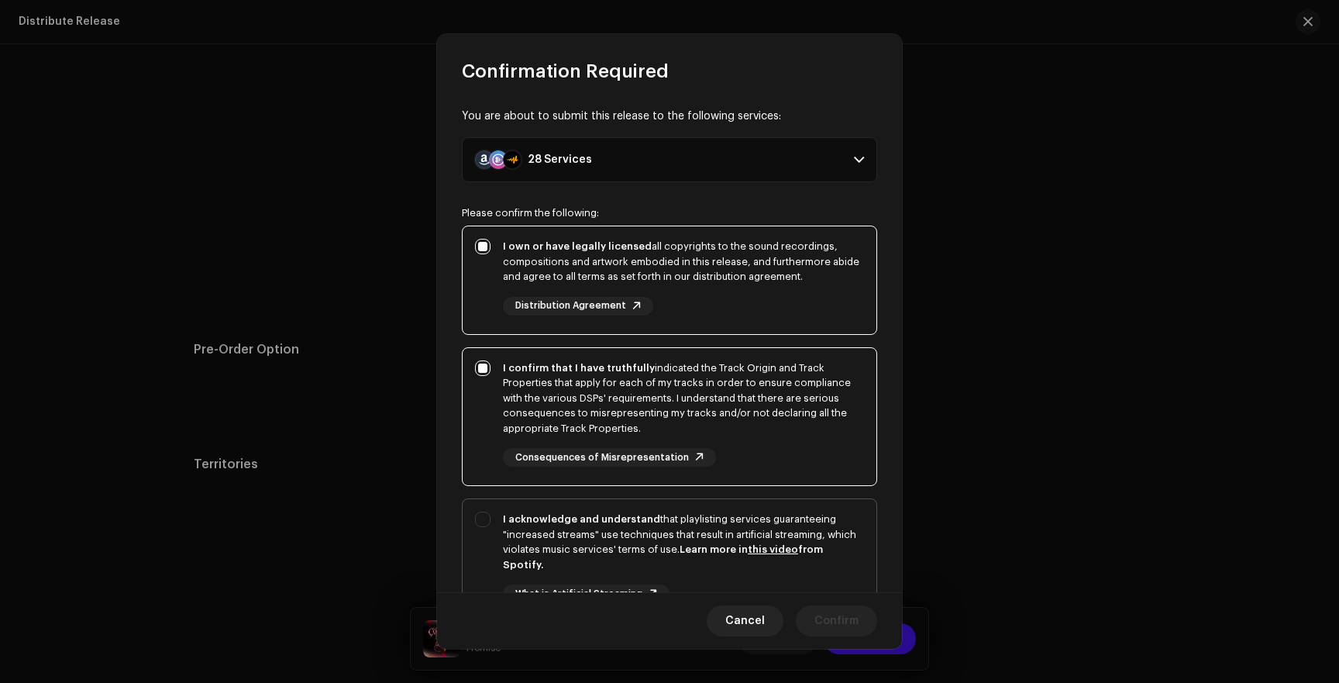
checkbox input "true"
click at [818, 612] on span "Confirm" at bounding box center [836, 620] width 44 height 31
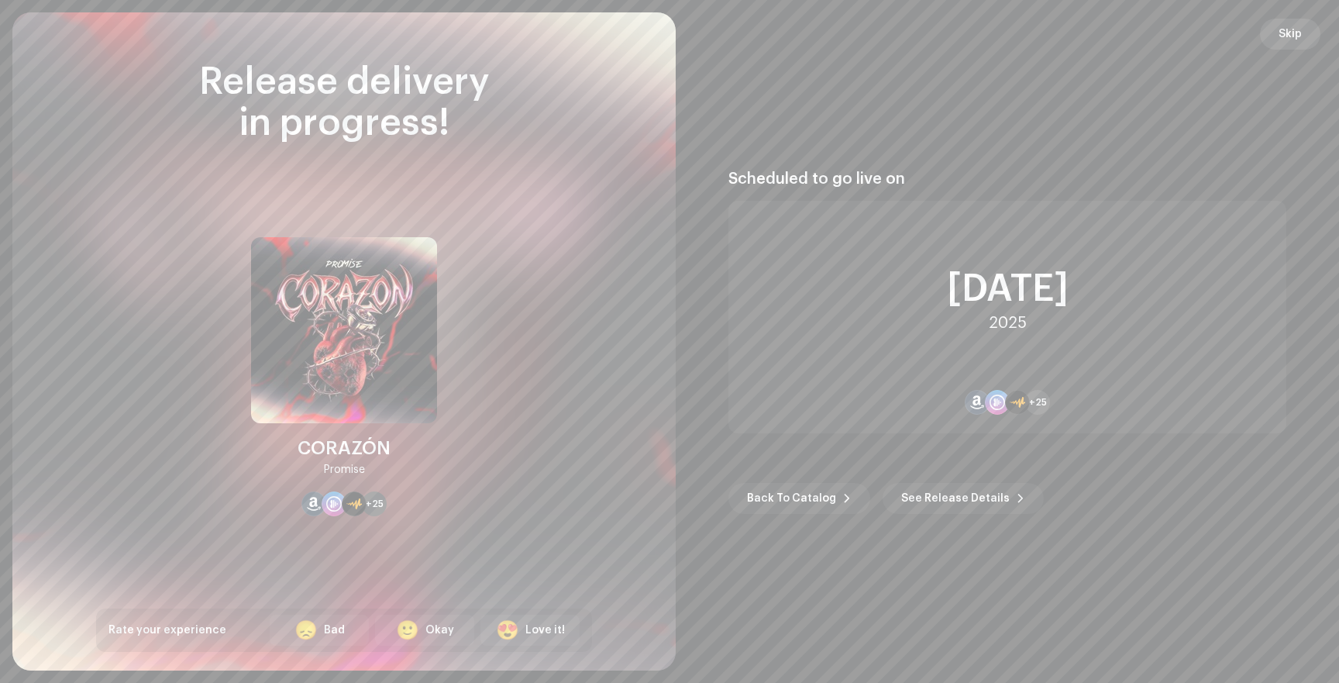
click at [1283, 43] on span "Skip" at bounding box center [1290, 34] width 23 height 31
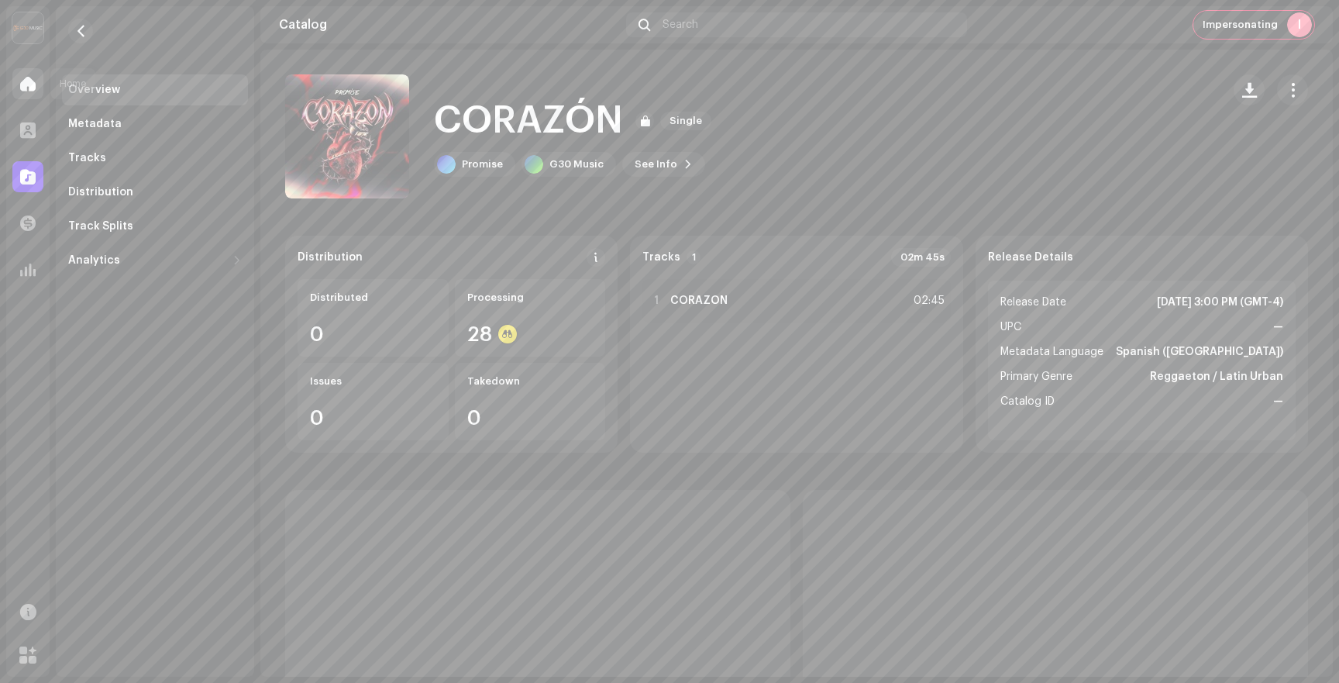
click at [30, 81] on span at bounding box center [27, 83] width 15 height 12
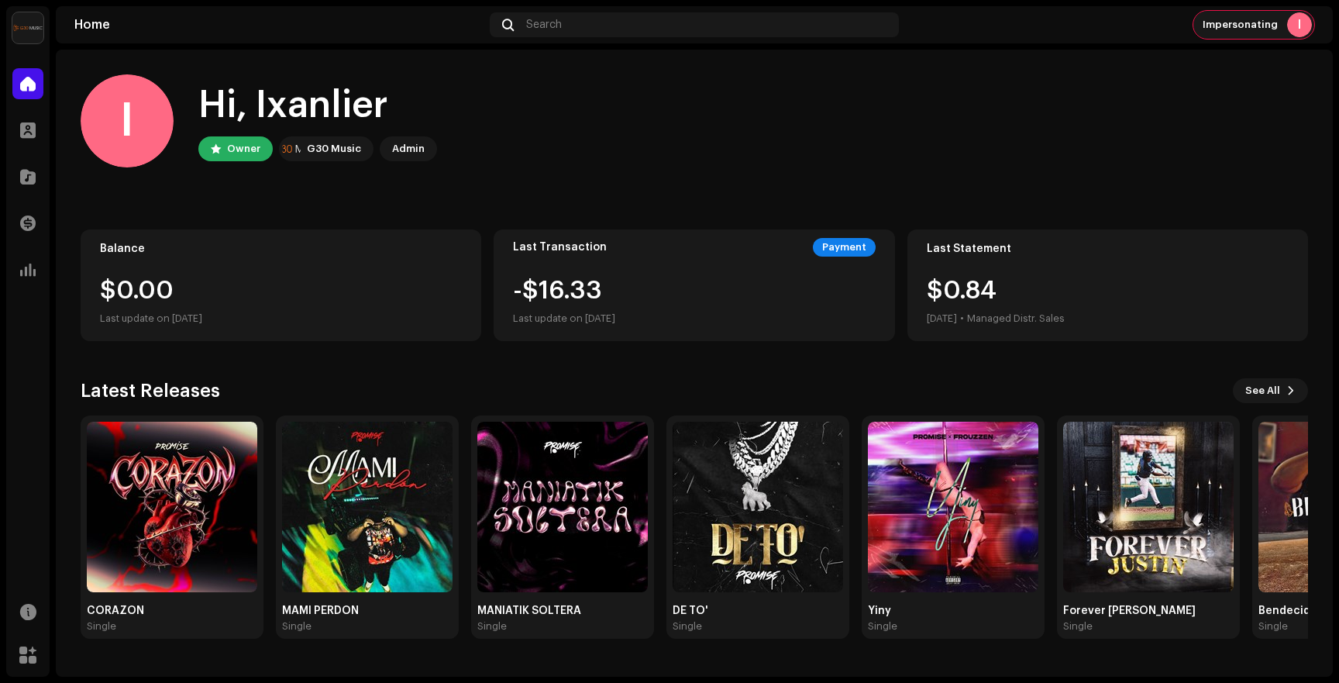
click at [1300, 19] on div "I" at bounding box center [1299, 24] width 25 height 25
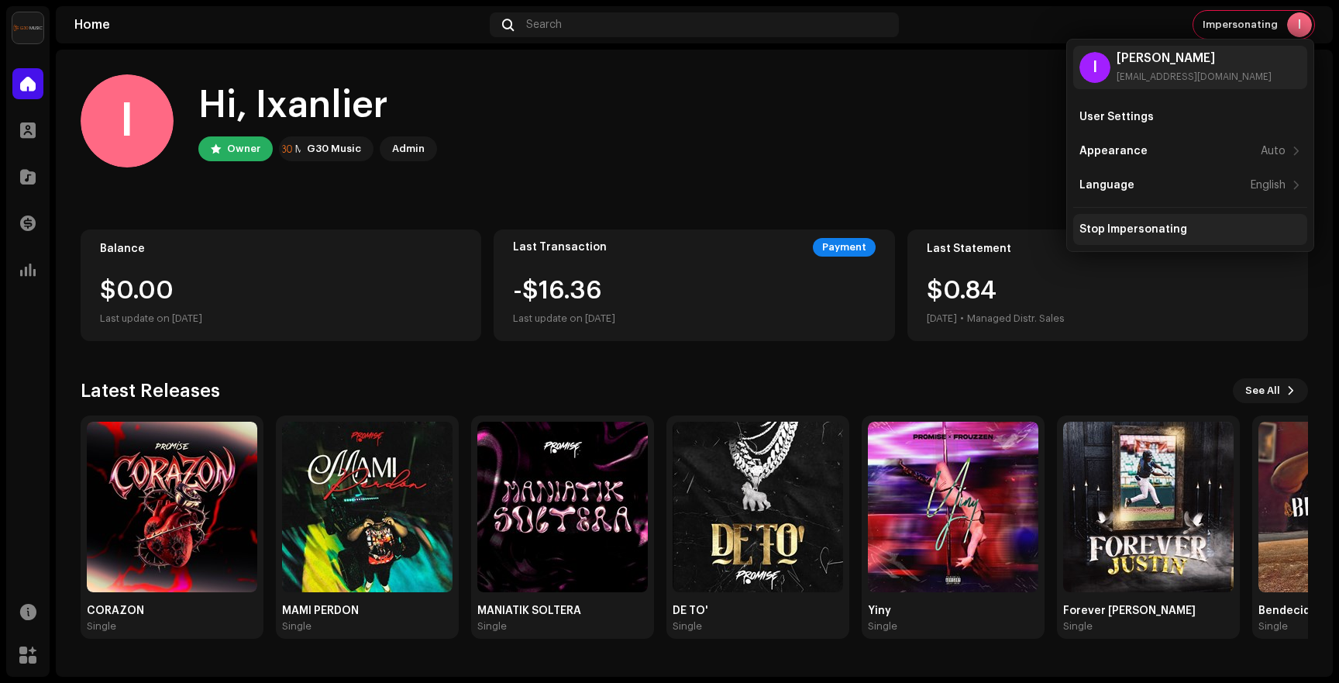
click at [1134, 232] on div "Stop Impersonating" at bounding box center [1133, 229] width 108 height 12
